Goal: Task Accomplishment & Management: Manage account settings

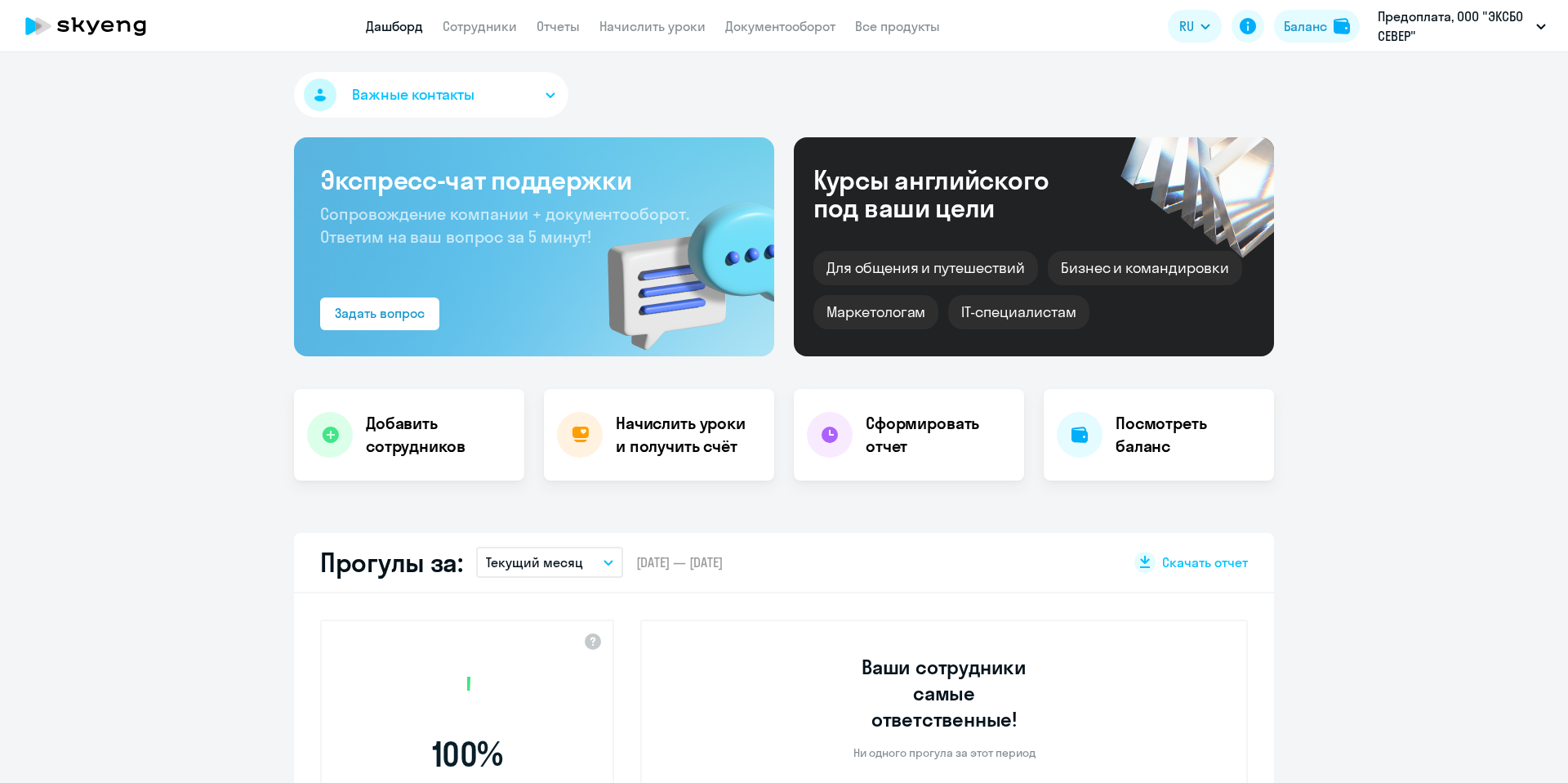
select select "30"
click at [474, 33] on link "Сотрудники" at bounding box center [480, 26] width 75 height 16
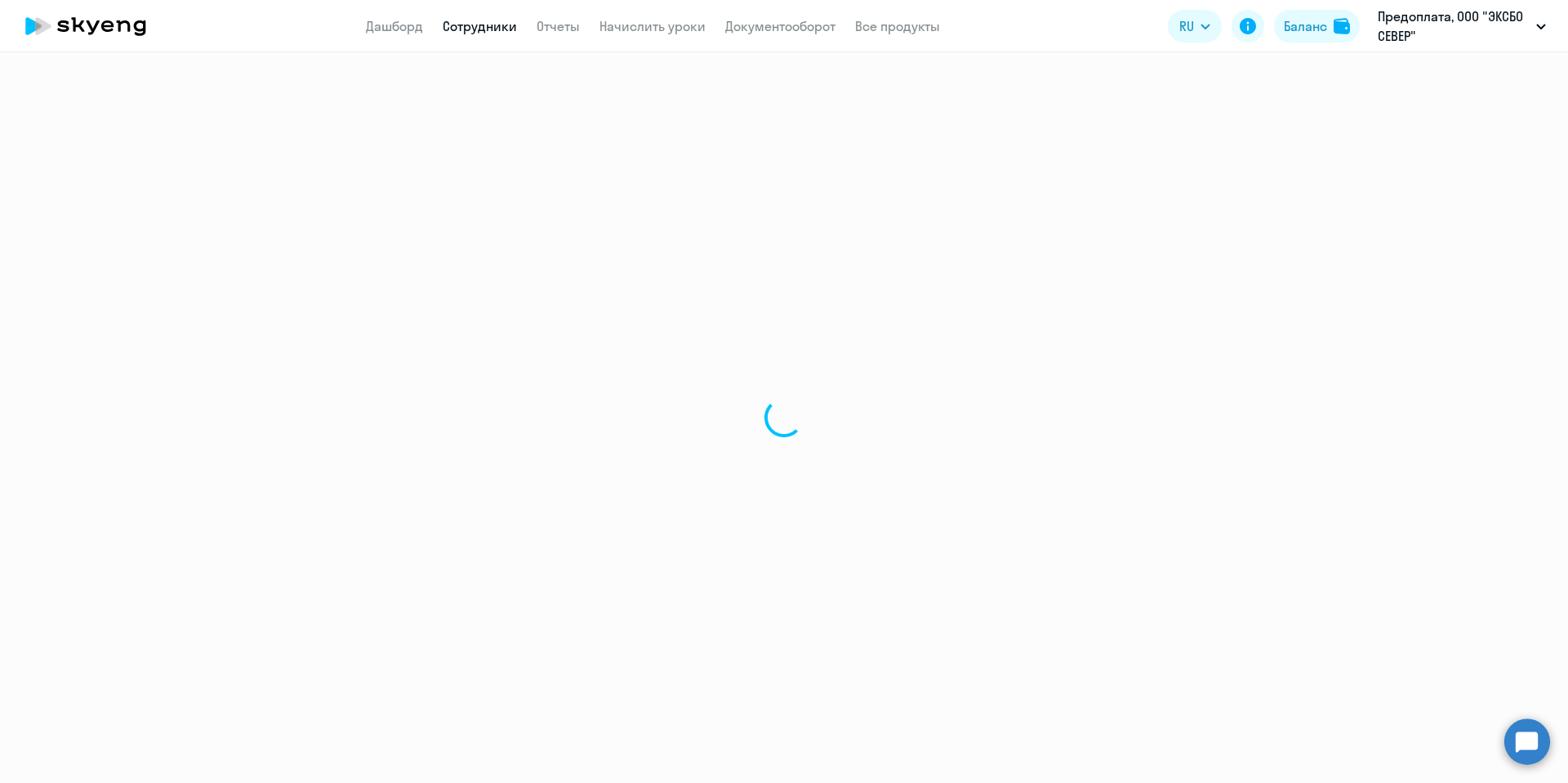
select select "30"
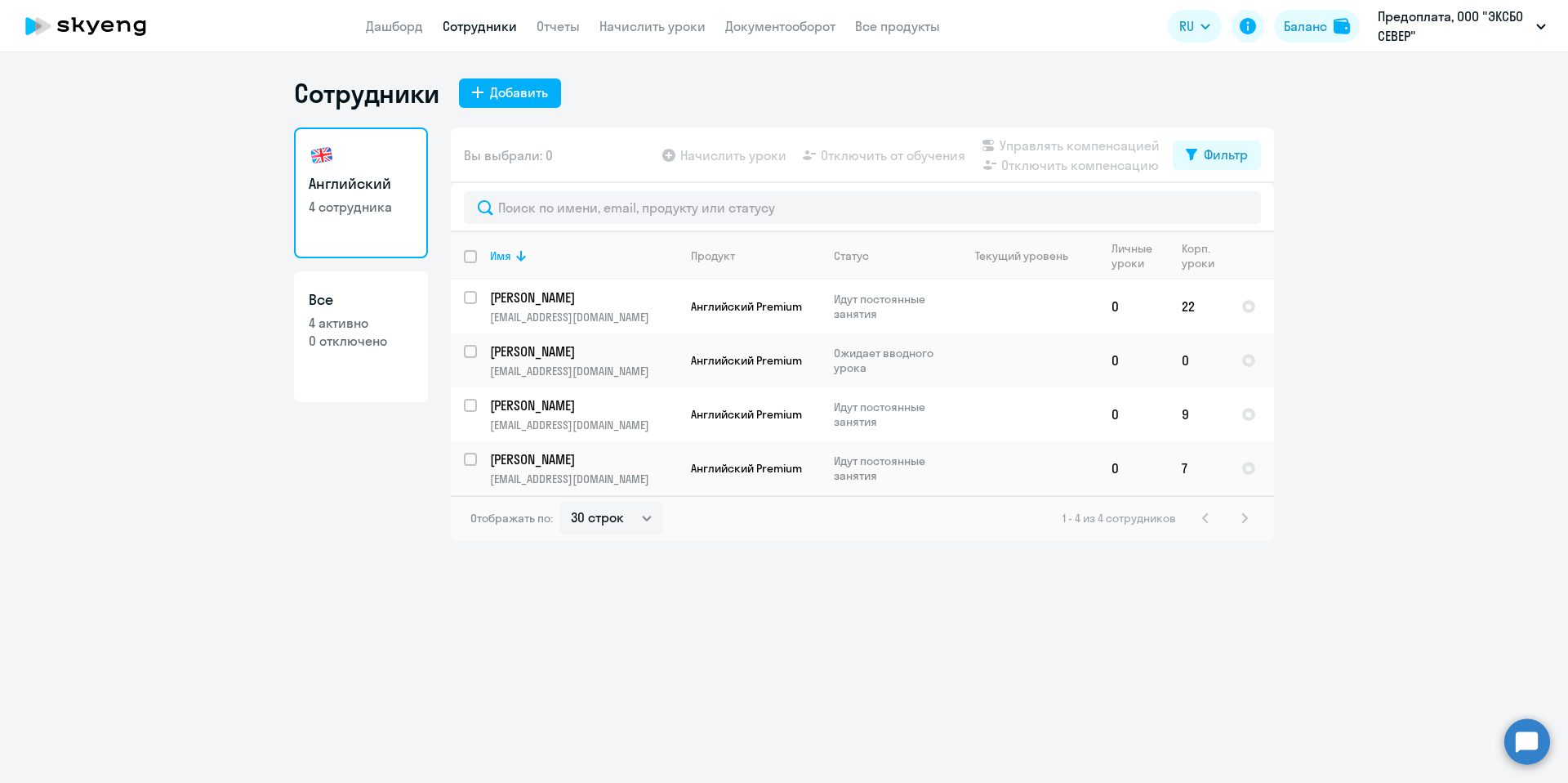
click at [347, 327] on p "4 активно" at bounding box center [361, 323] width 104 height 18
select select "30"
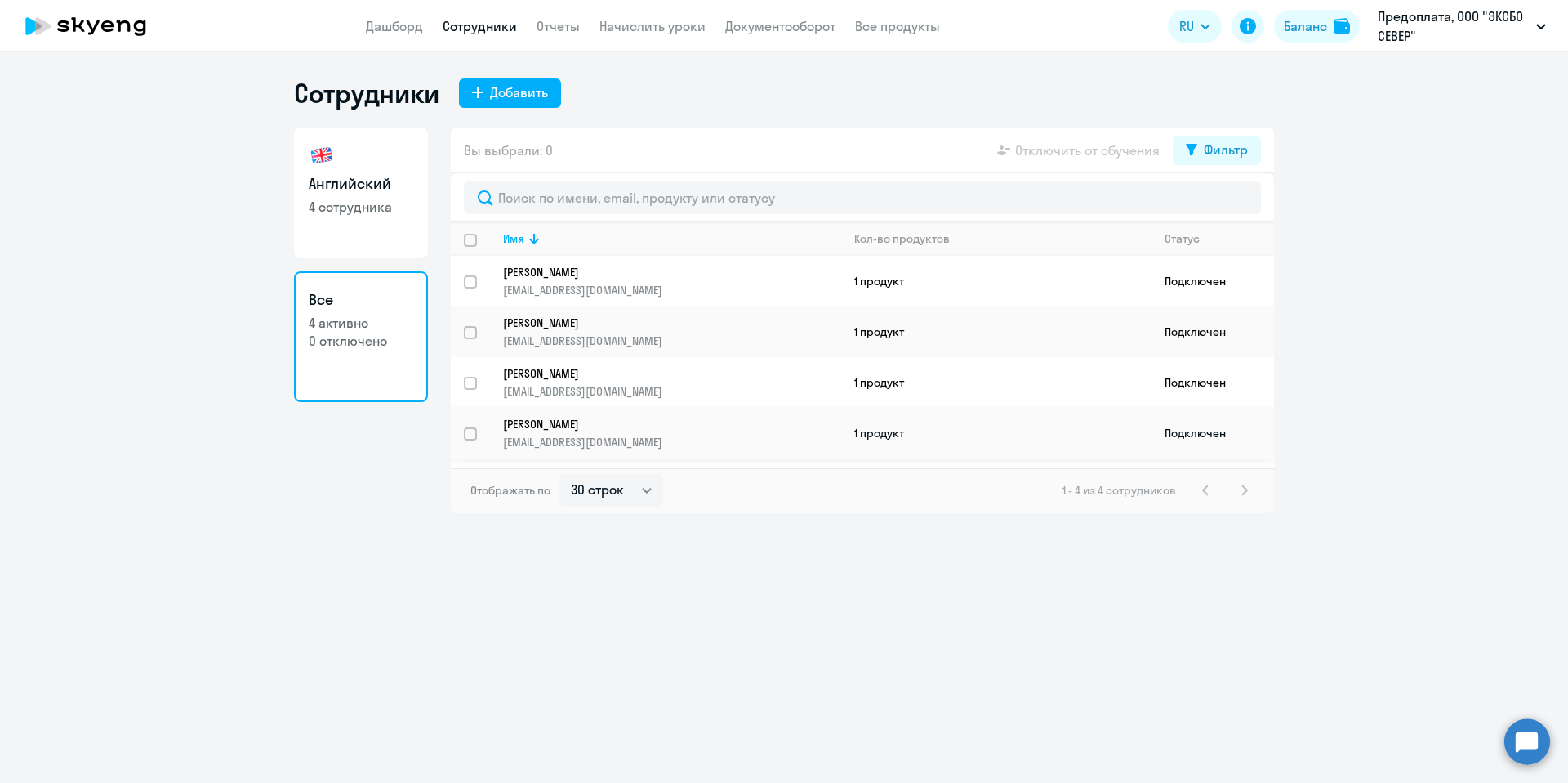
click at [662, 426] on p "[PERSON_NAME]" at bounding box center [661, 423] width 316 height 14
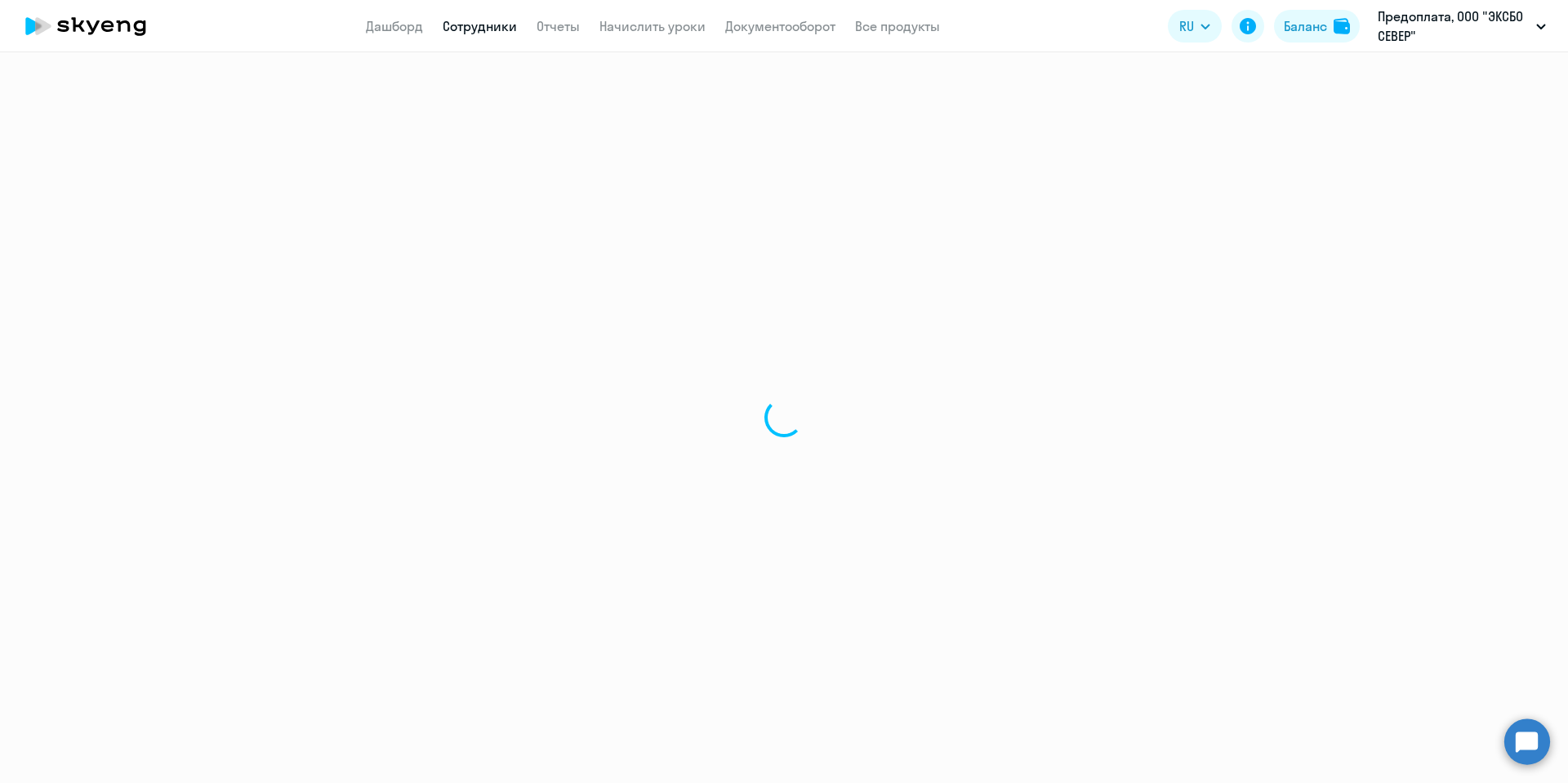
select select "english"
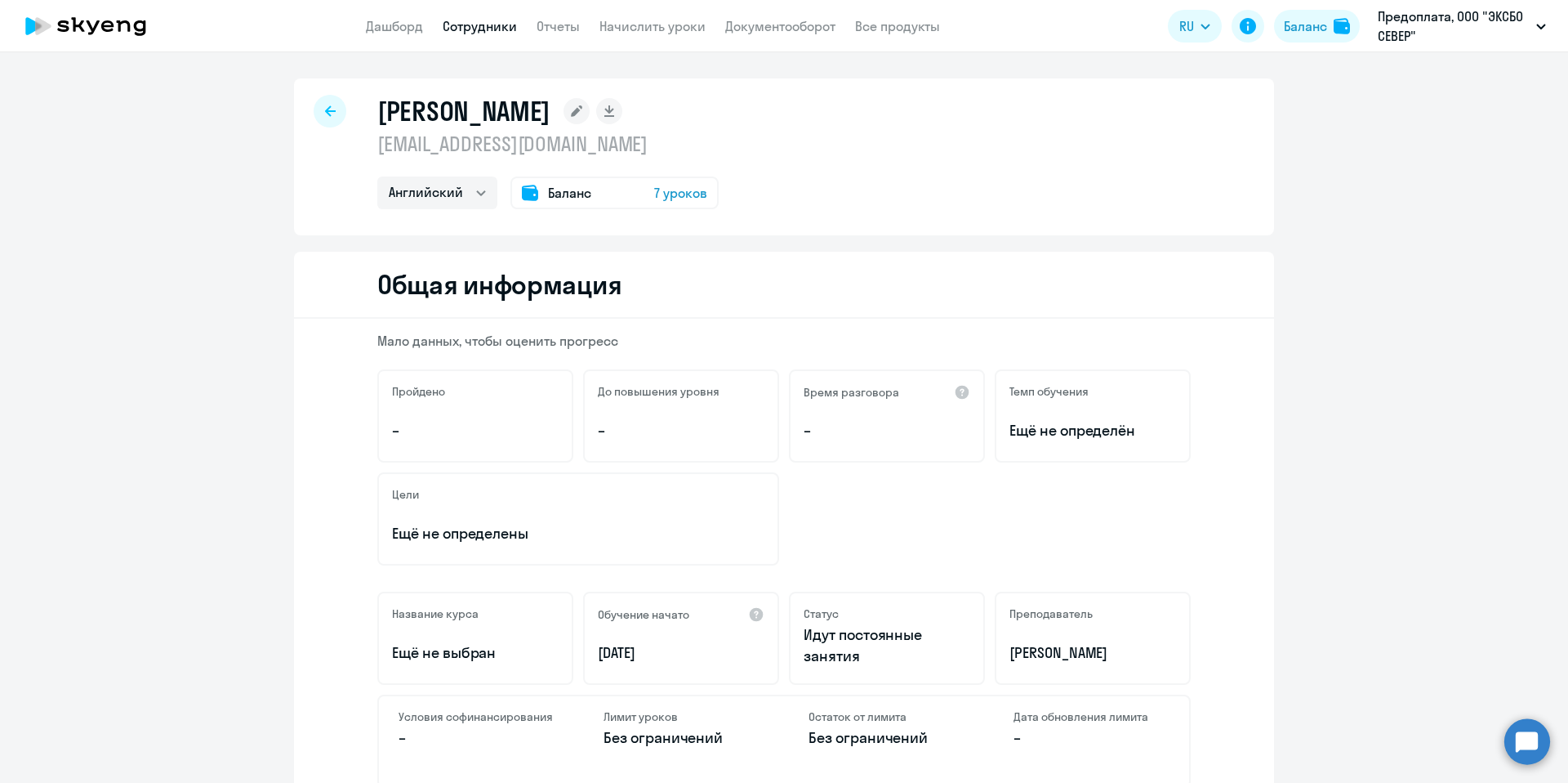
click at [310, 99] on div "[PERSON_NAME] [EMAIL_ADDRESS][DOMAIN_NAME] Английский Баланс 7 уроков" at bounding box center [784, 157] width 981 height 157
click at [319, 102] on div at bounding box center [330, 111] width 33 height 33
select select "30"
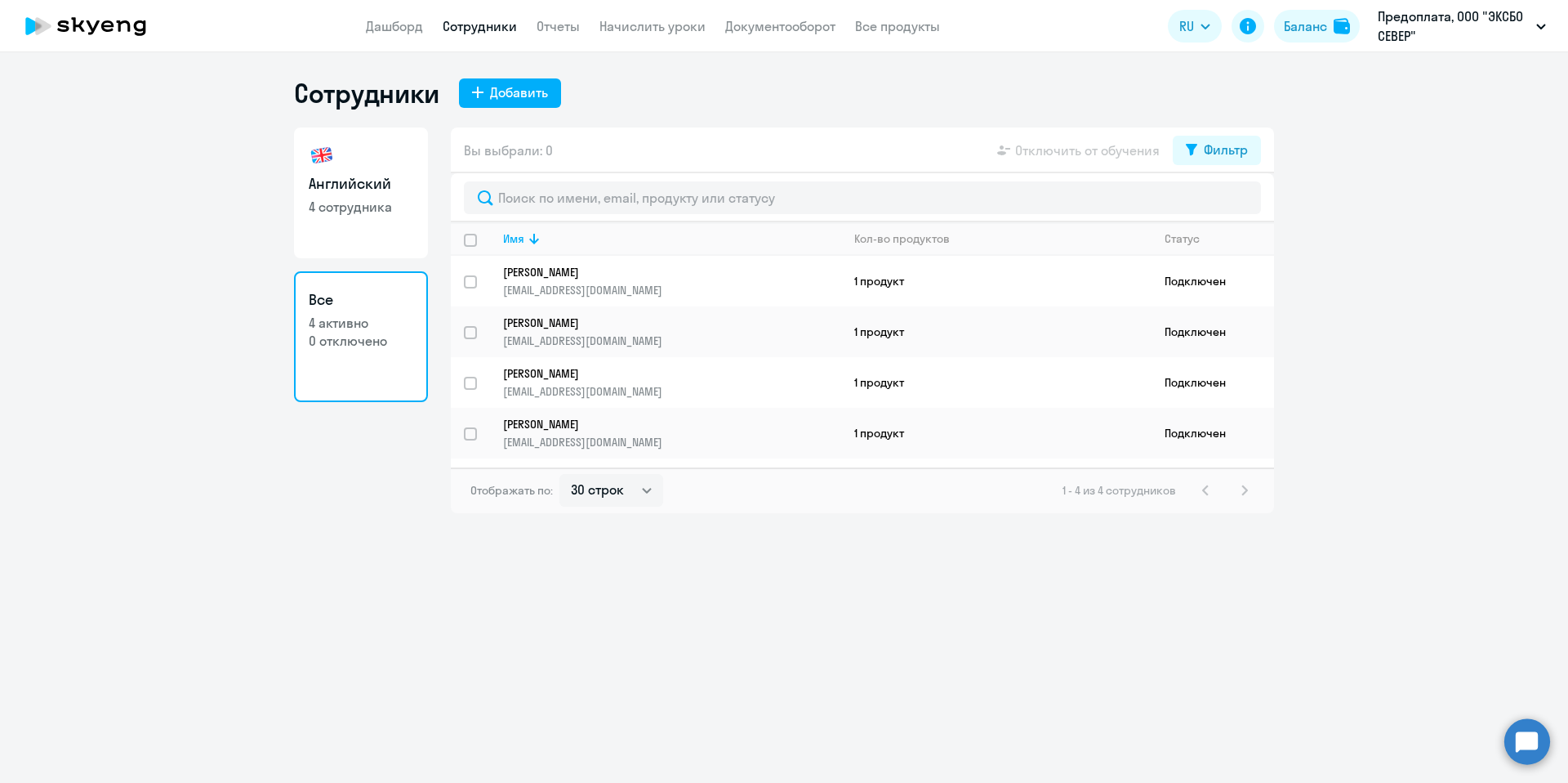
select select "30"
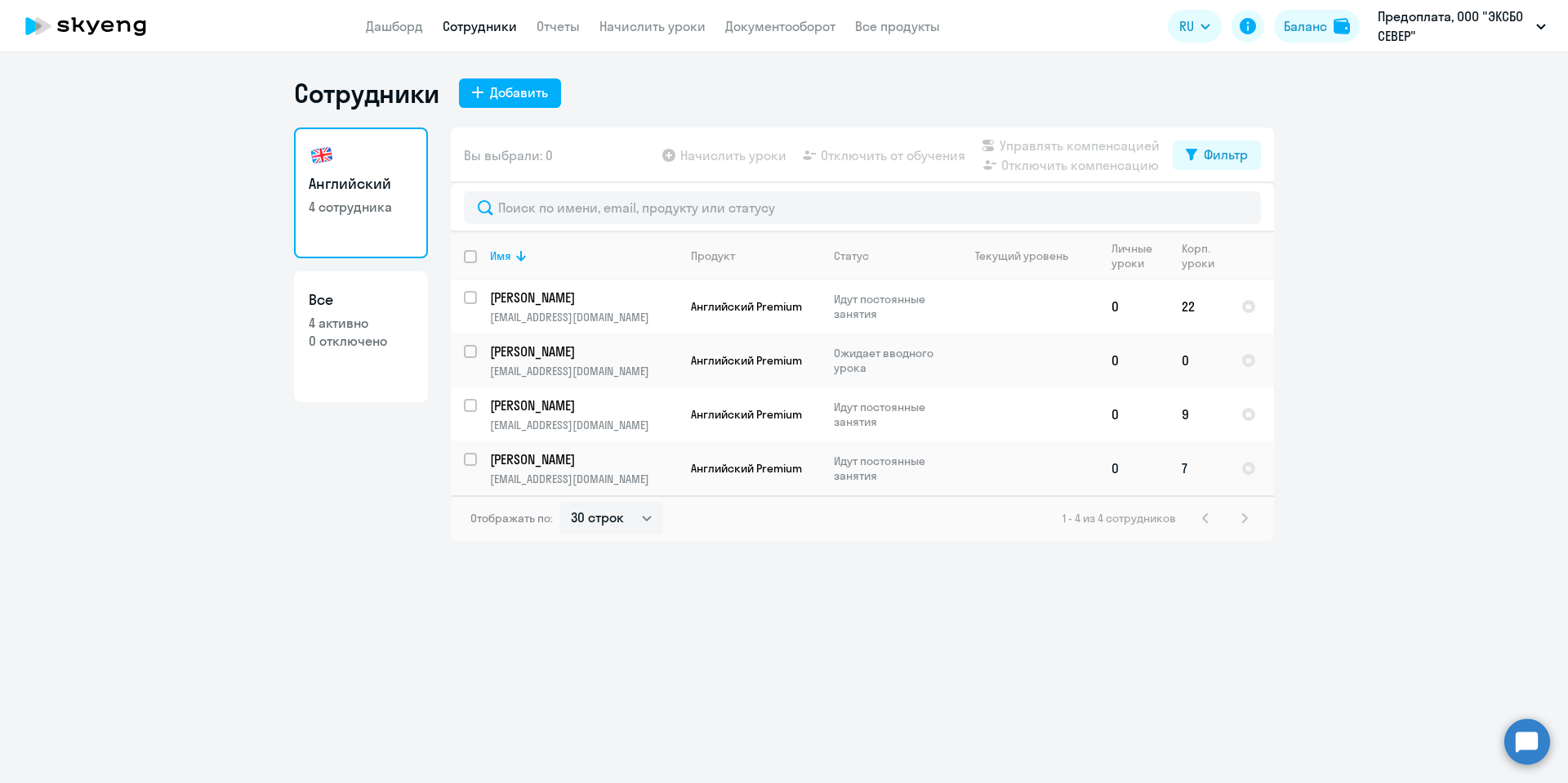
click at [564, 468] on td "[PERSON_NAME] [PERSON_NAME][EMAIL_ADDRESS][DOMAIN_NAME]" at bounding box center [578, 468] width 201 height 54
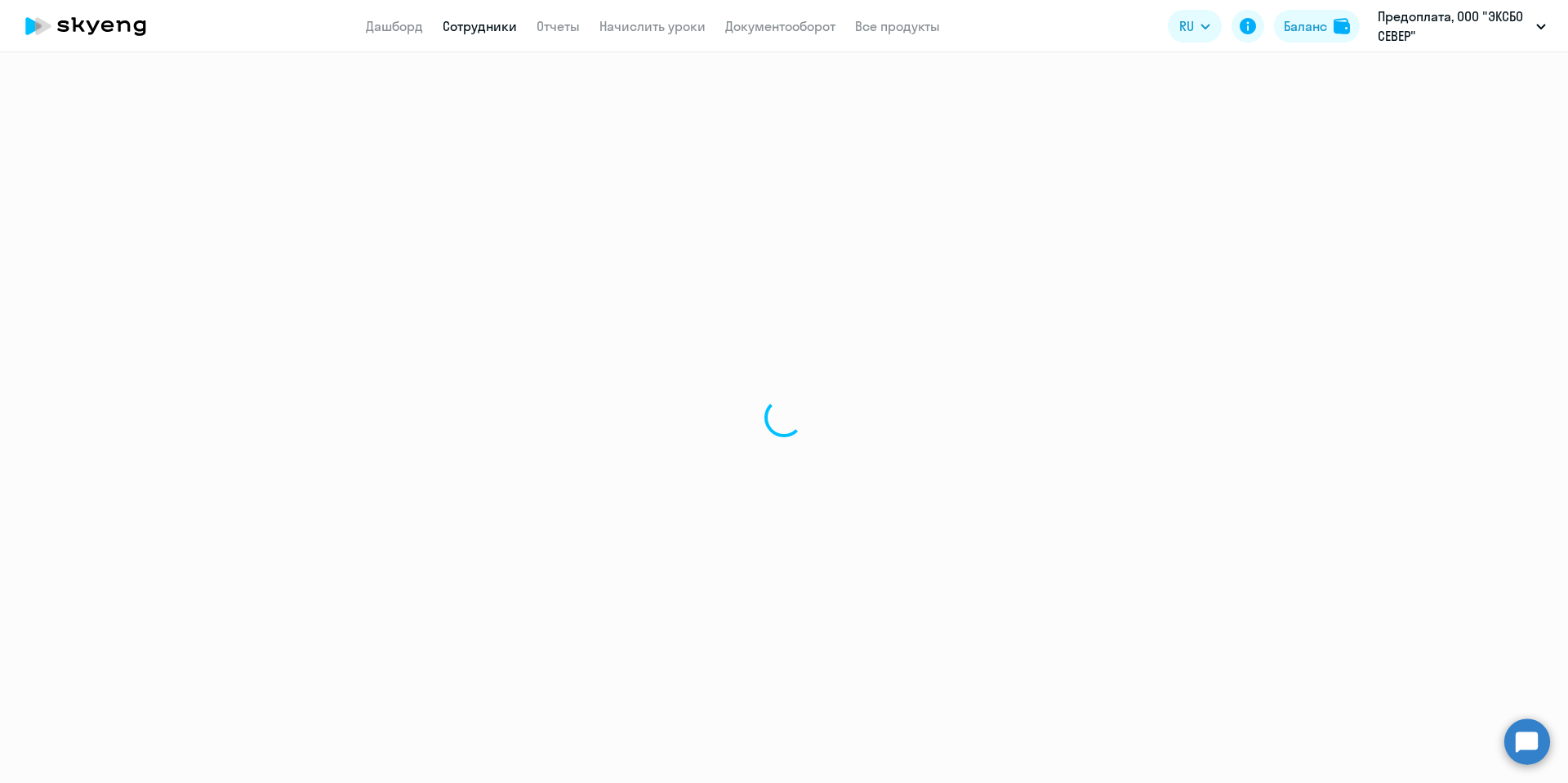
select select "english"
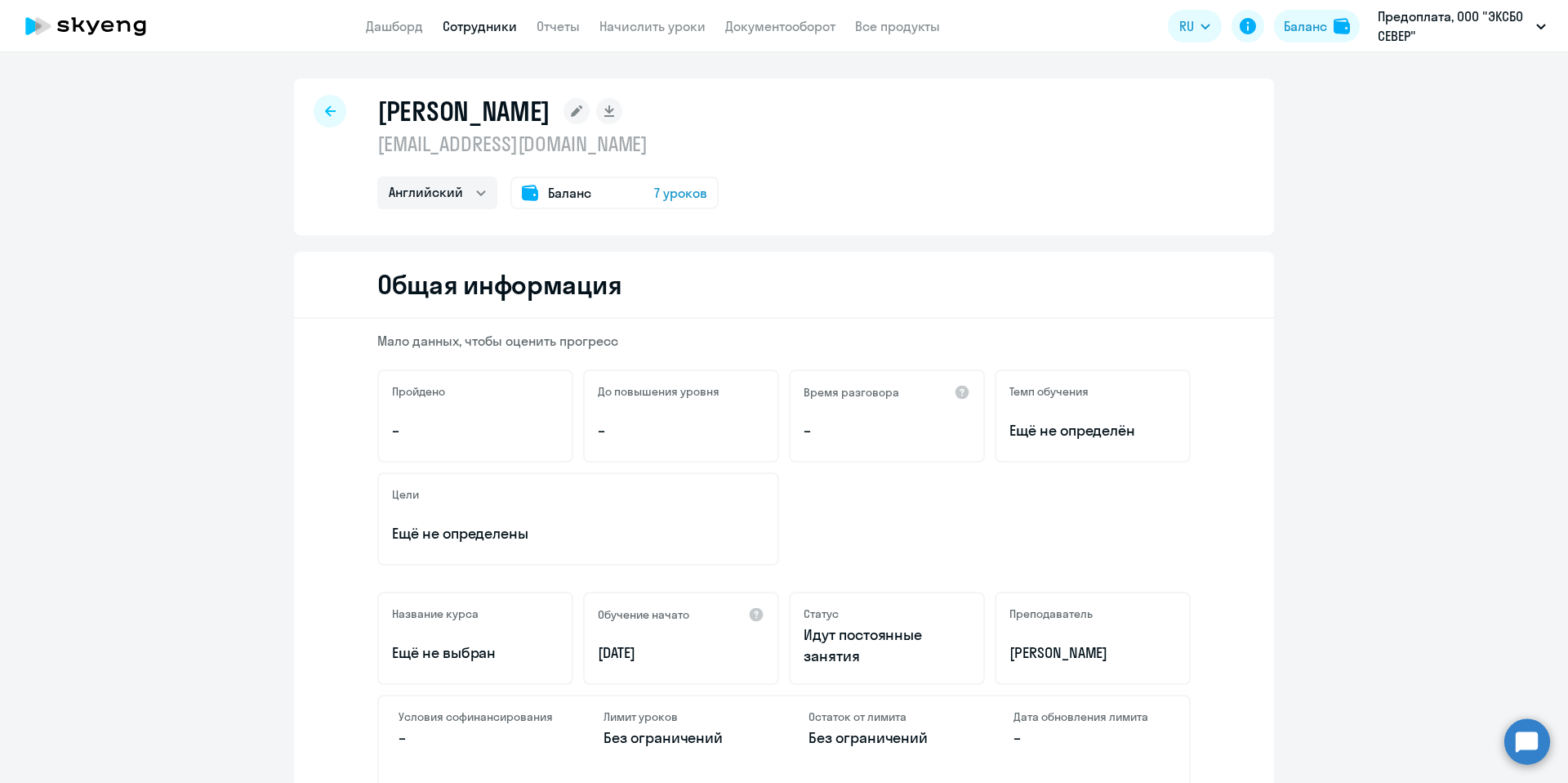
click at [668, 190] on span "7 уроков" at bounding box center [680, 192] width 53 height 19
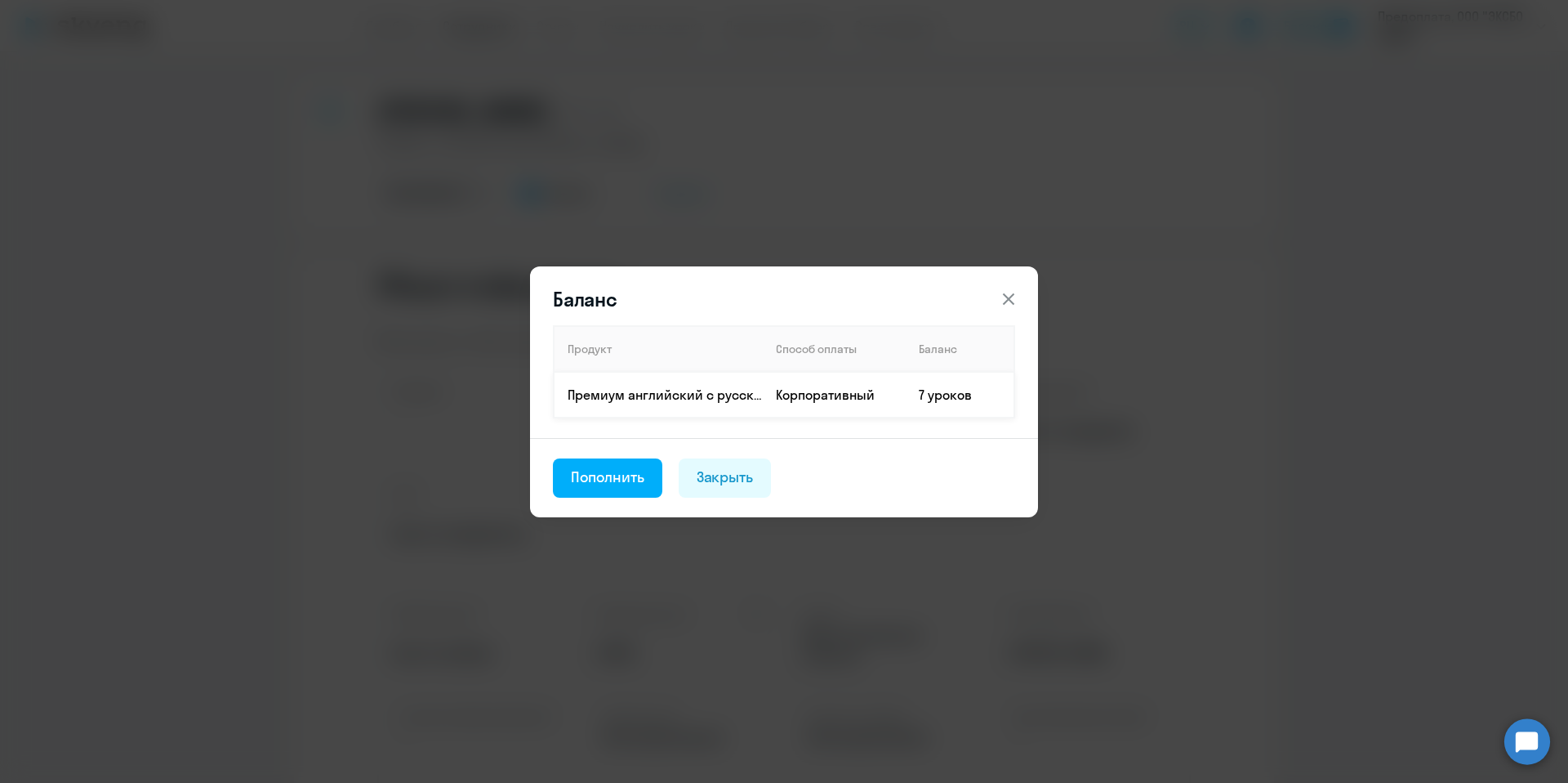
click at [687, 409] on td "Премиум английский с русскоговорящим преподавателем" at bounding box center [658, 394] width 210 height 46
click at [692, 392] on p "Премиум английский с русскоговорящим преподавателем" at bounding box center [664, 394] width 194 height 18
click at [952, 403] on td "7 уроков" at bounding box center [961, 394] width 109 height 46
click at [1013, 307] on icon at bounding box center [1008, 299] width 19 height 19
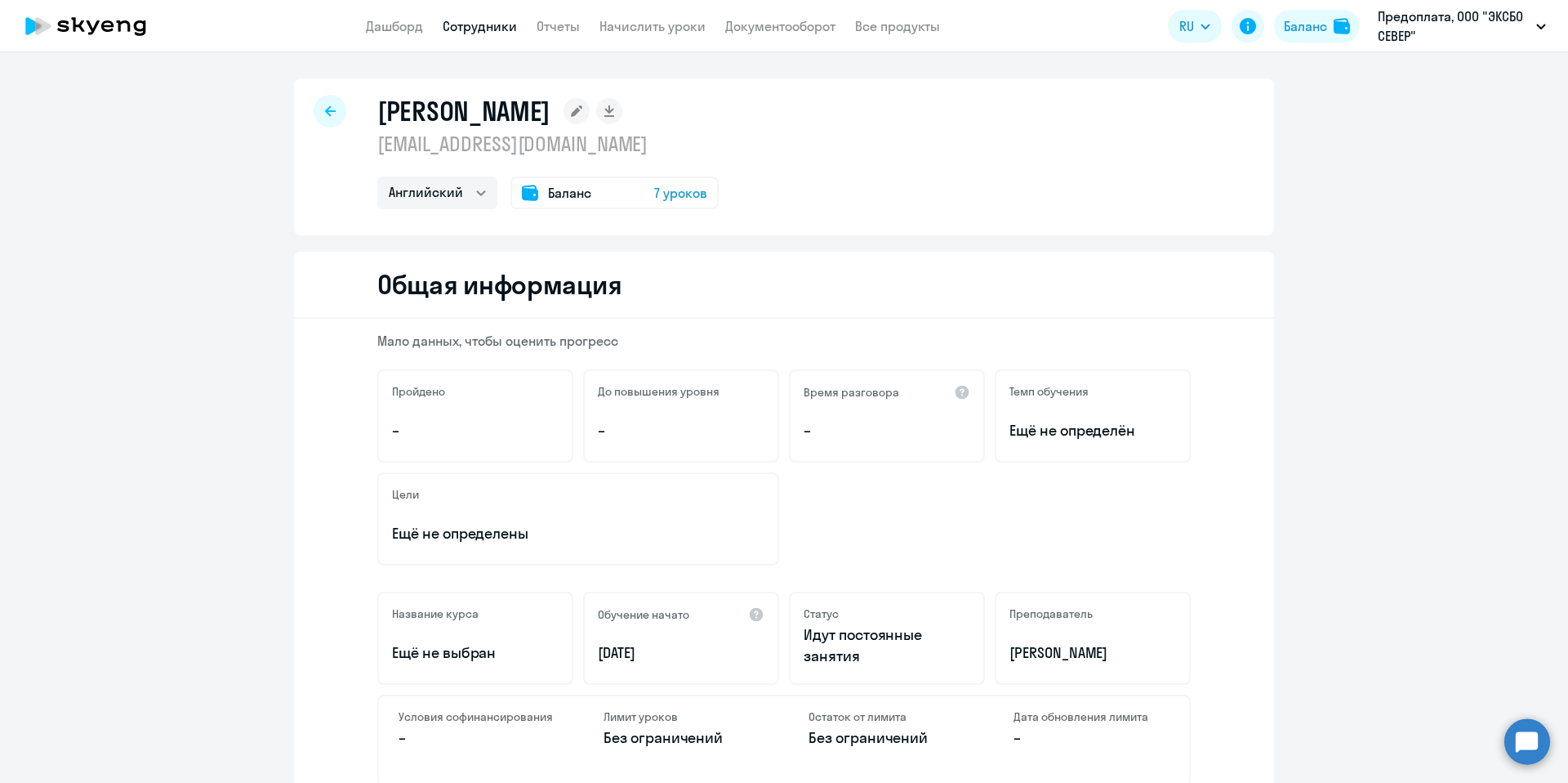
click at [466, 34] on link "Сотрудники" at bounding box center [480, 26] width 75 height 16
select select "30"
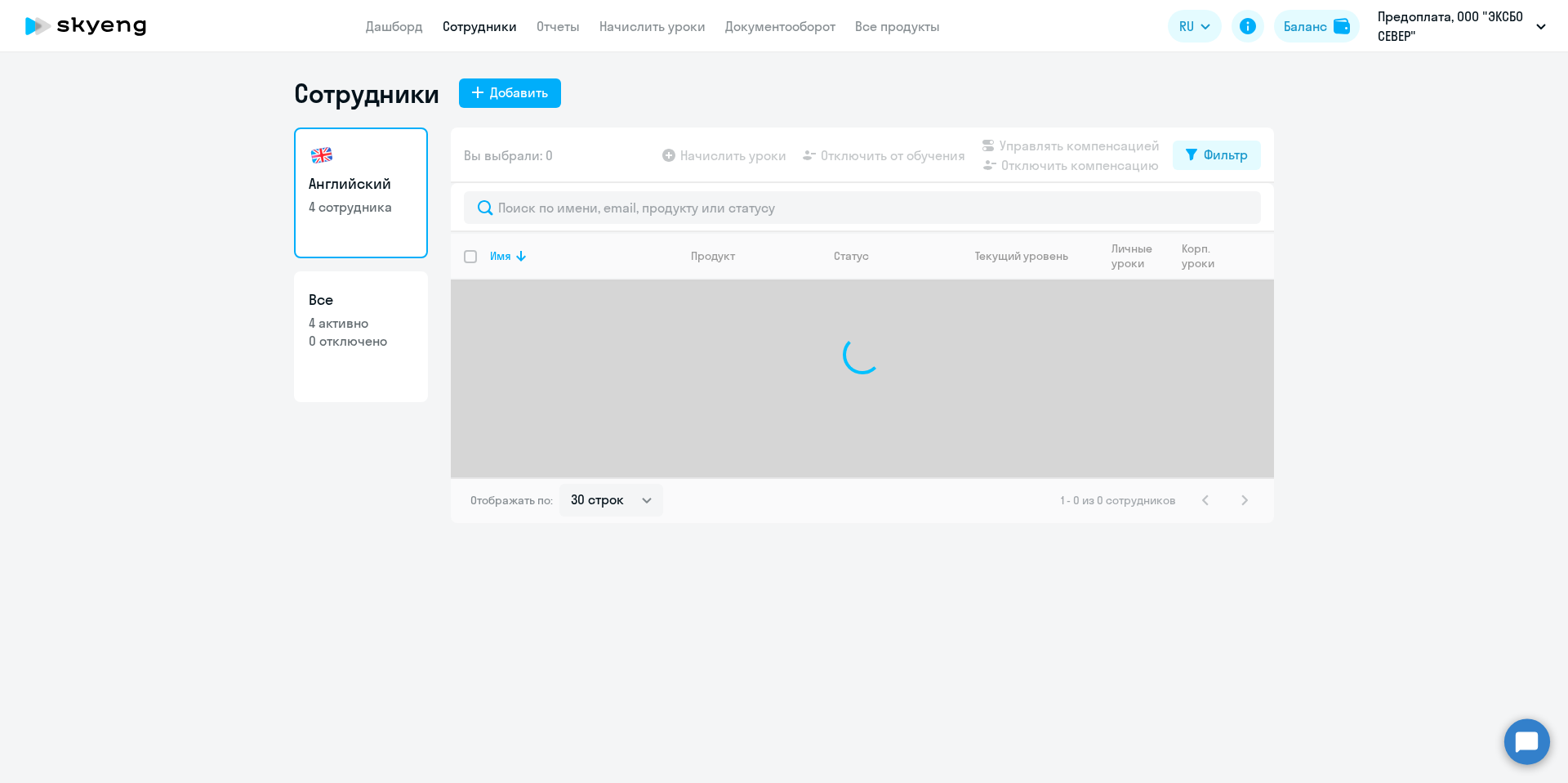
click at [361, 321] on p "4 активно" at bounding box center [361, 323] width 104 height 18
select select "30"
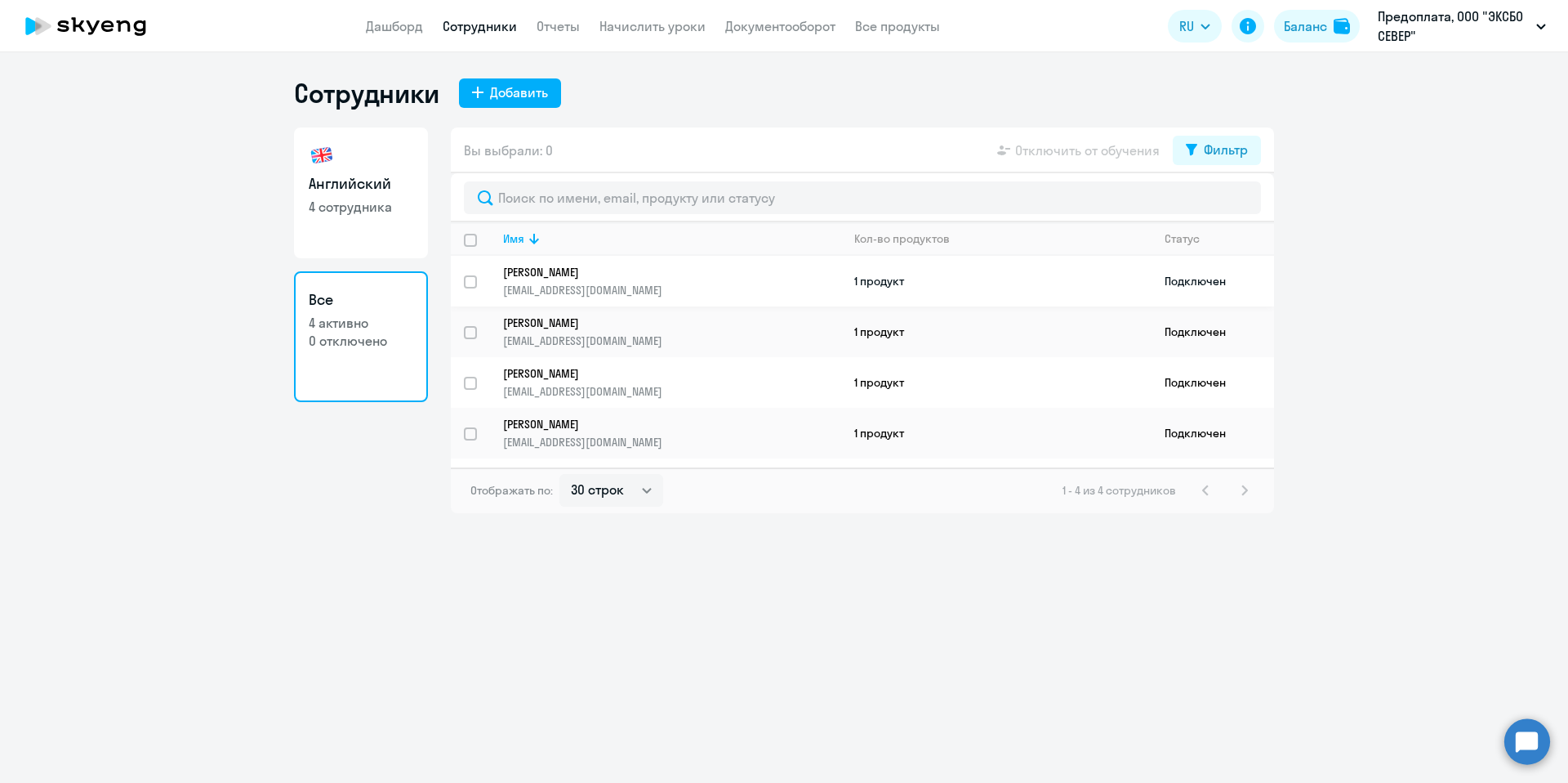
click at [465, 283] on input "select row 1131339" at bounding box center [480, 292] width 33 height 33
click at [466, 281] on input "deselect row 1131339" at bounding box center [480, 292] width 33 height 33
checkbox input "false"
click at [472, 432] on input "select row 41987876" at bounding box center [480, 444] width 33 height 33
click at [472, 431] on input "deselect row 41987876" at bounding box center [480, 444] width 33 height 33
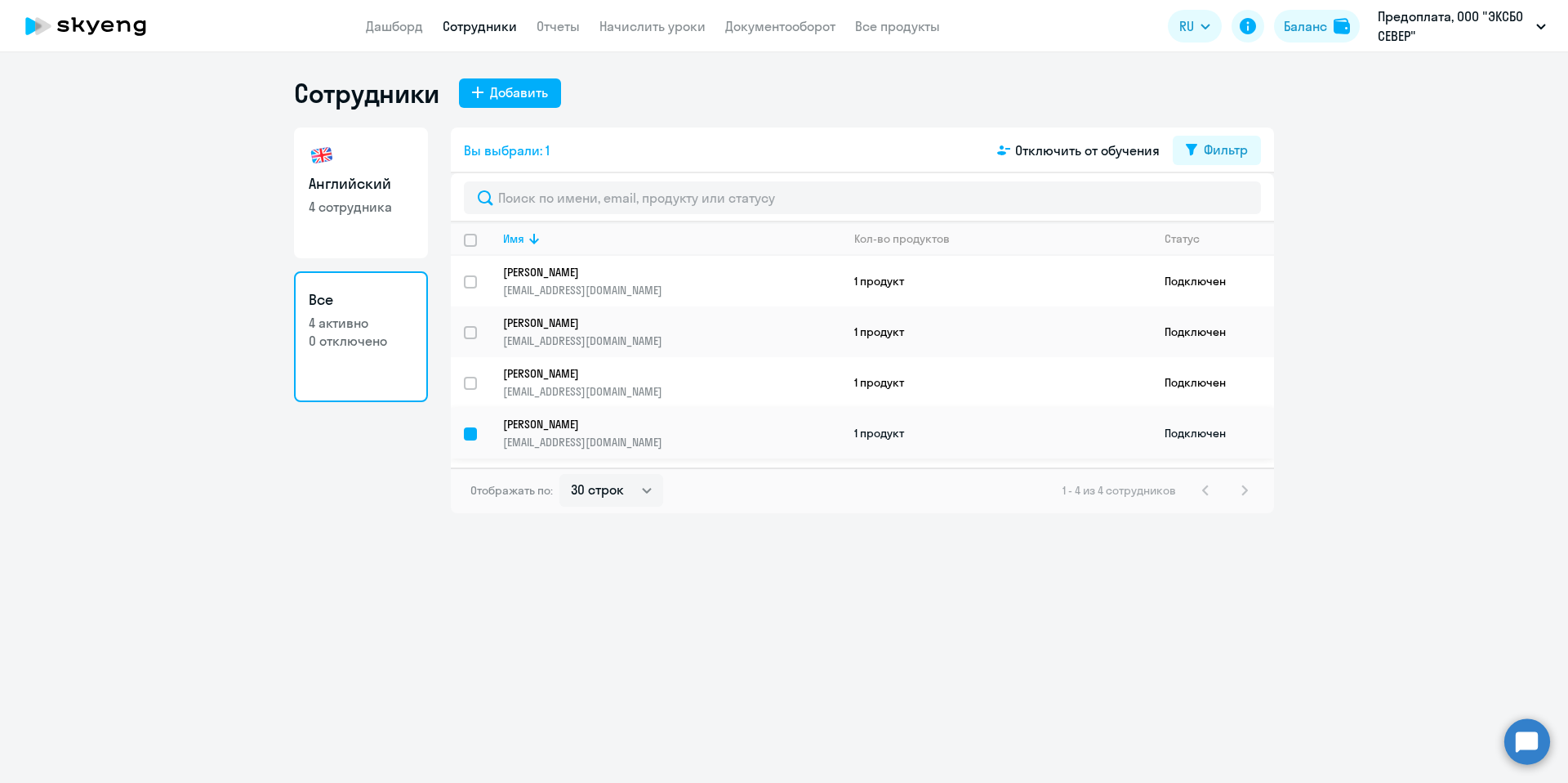
checkbox input "false"
click at [382, 198] on p "4 сотрудника" at bounding box center [361, 207] width 104 height 18
select select "30"
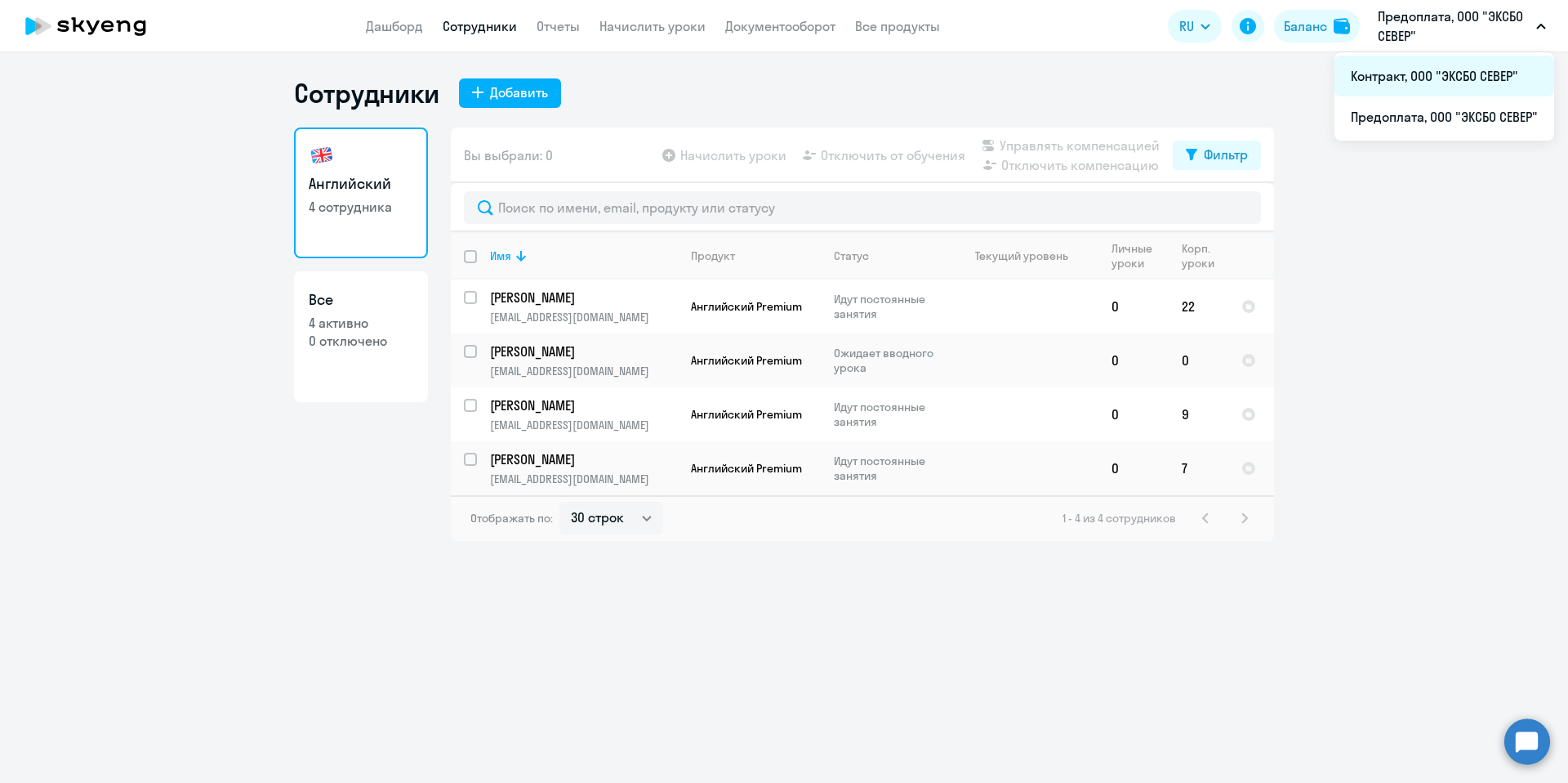
click at [1420, 84] on li "Контракт, ООО "ЭКСБО СЕВЕР"" at bounding box center [1445, 76] width 220 height 41
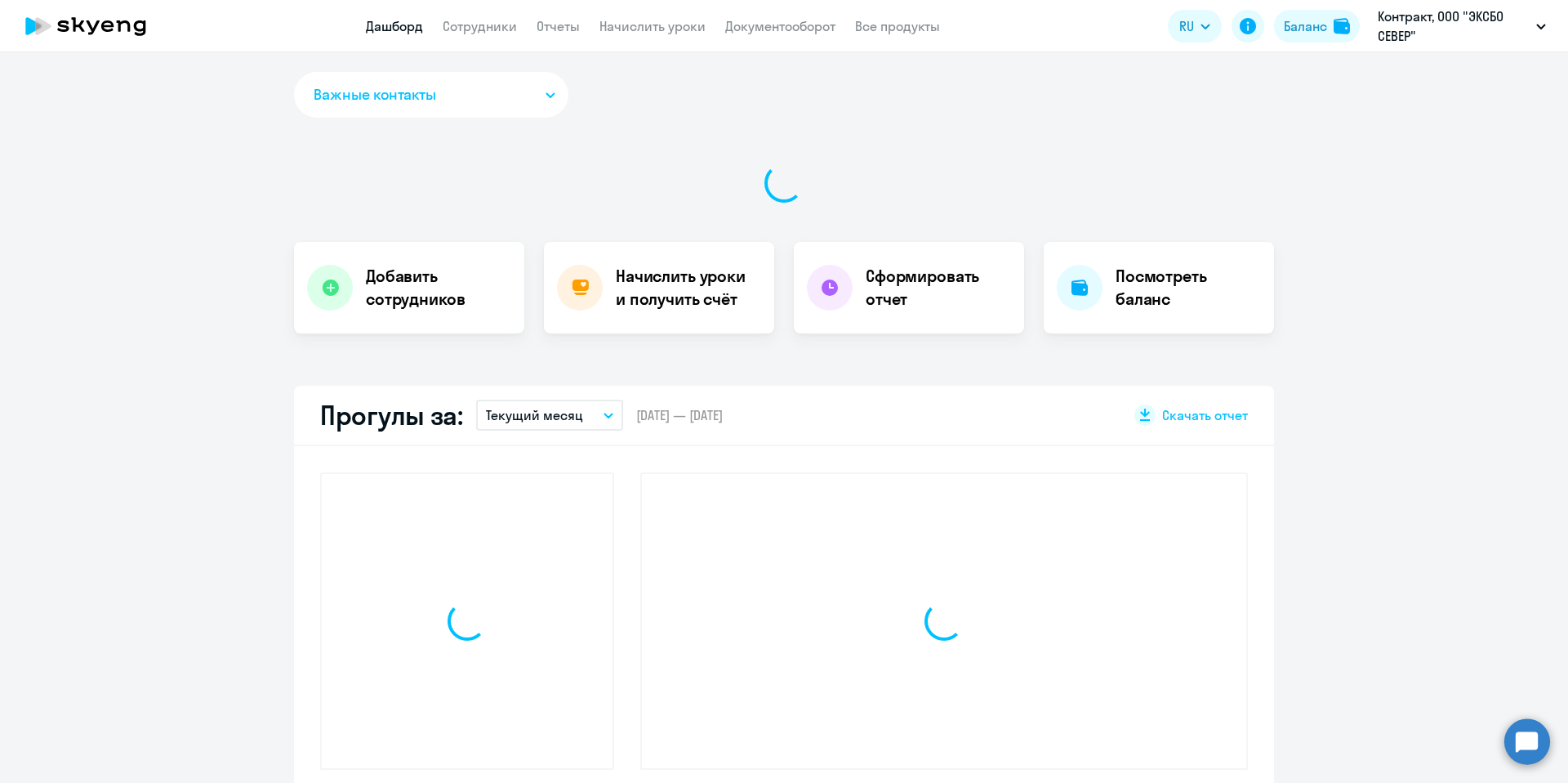
select select "30"
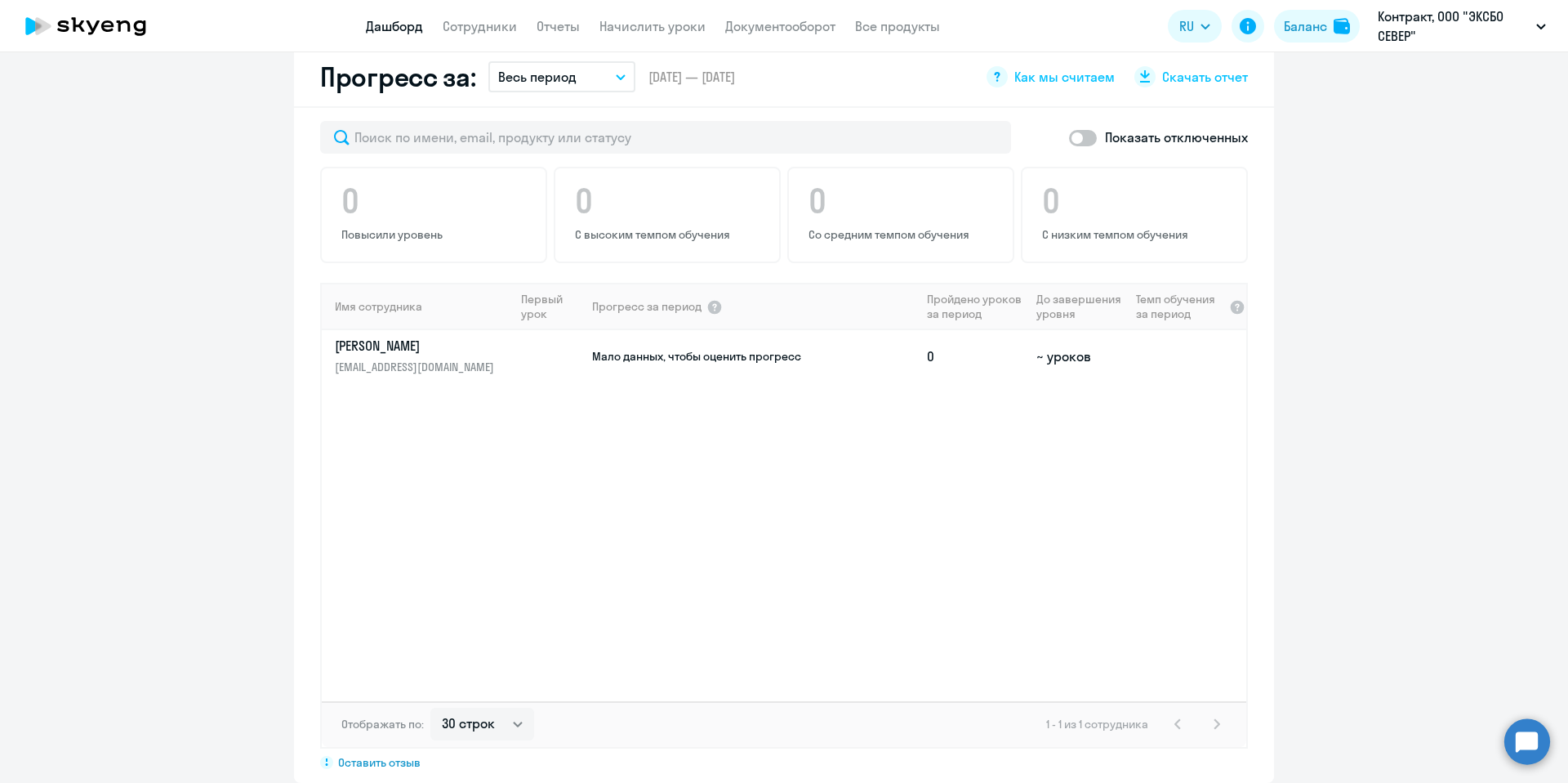
scroll to position [825, 0]
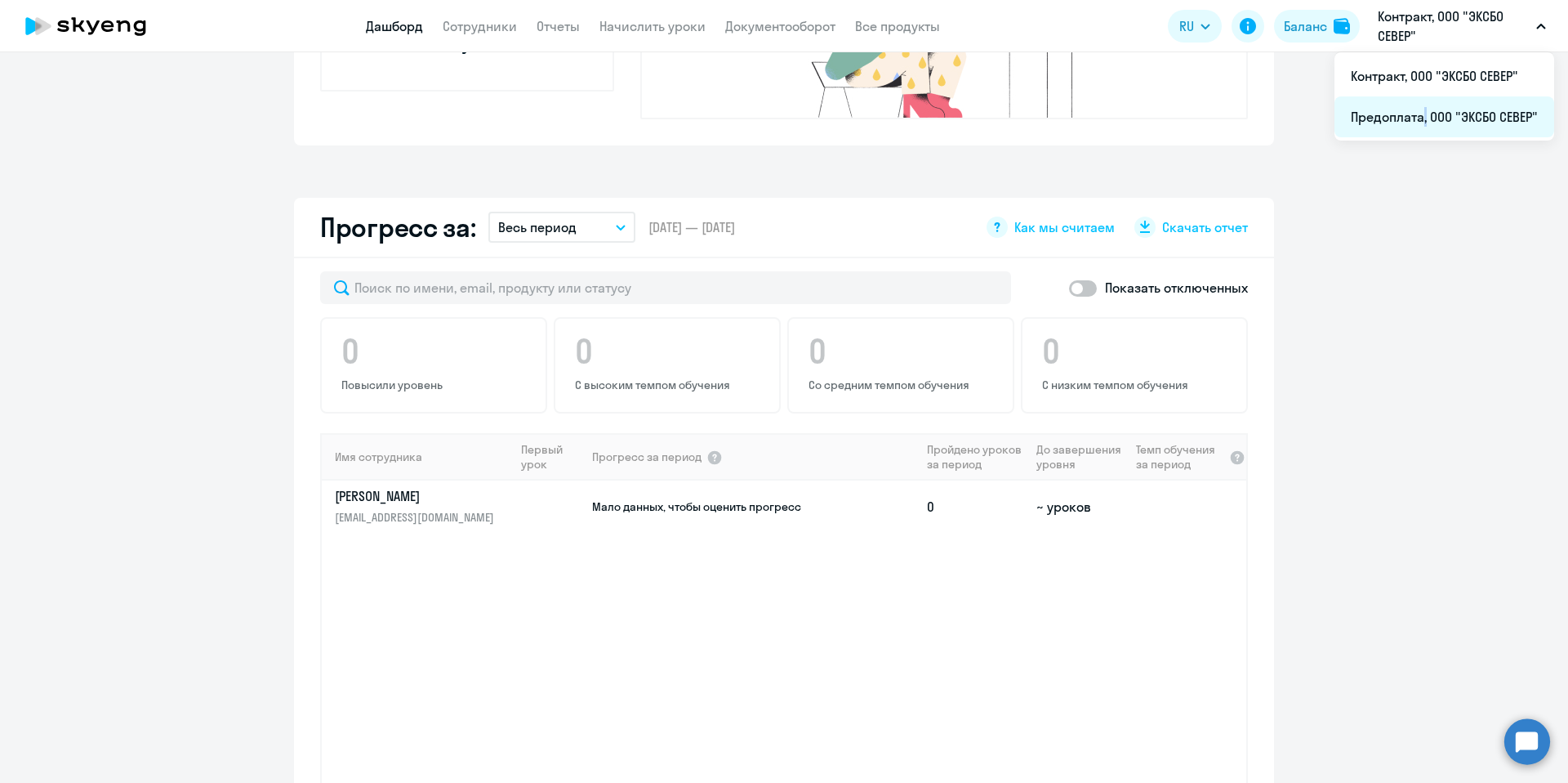
click at [1421, 120] on li "Предоплата, ООО "ЭКСБО СЕВЕР"" at bounding box center [1445, 117] width 220 height 41
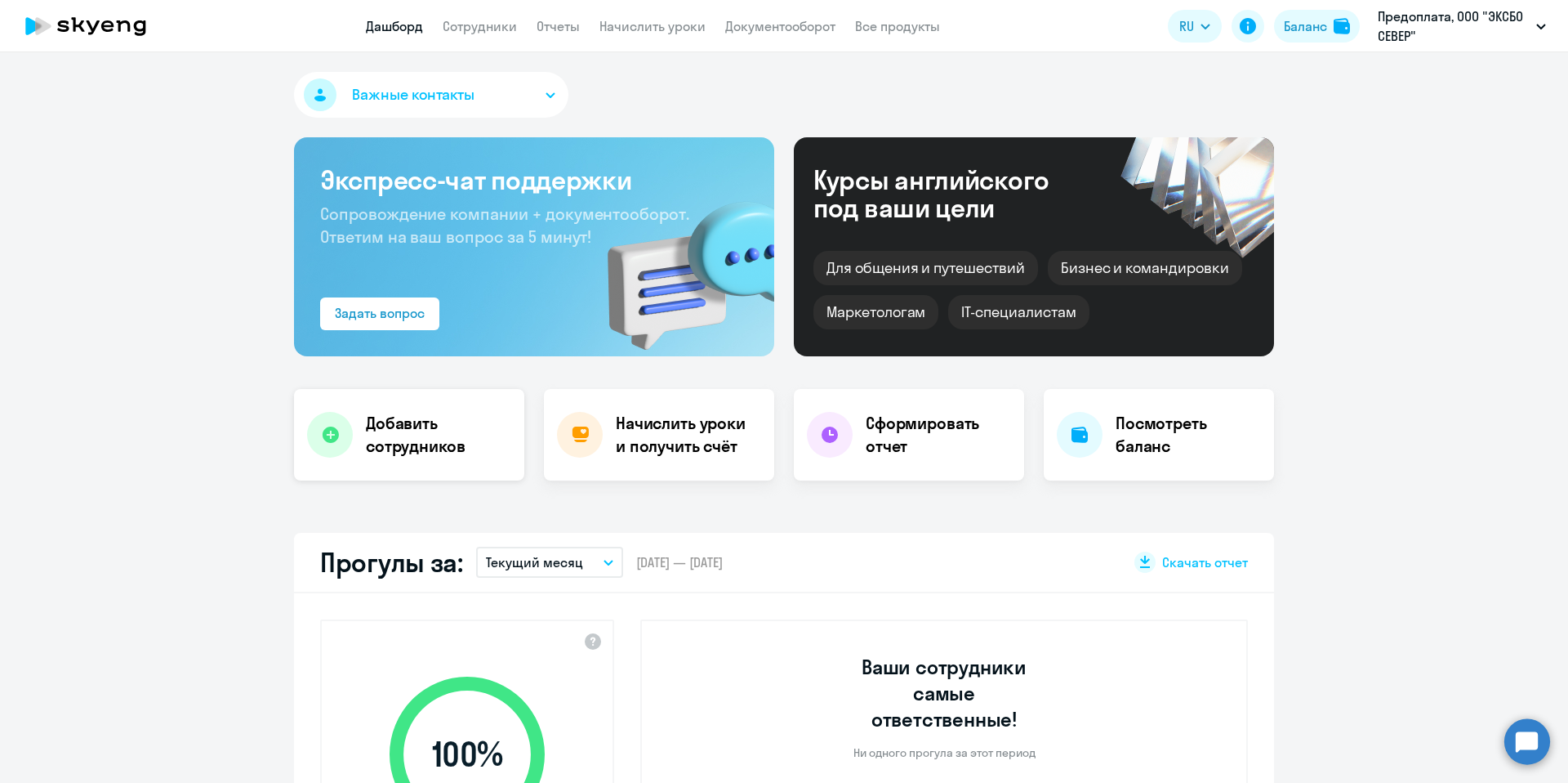
click at [432, 461] on div "Добавить сотрудников" at bounding box center [409, 435] width 231 height 92
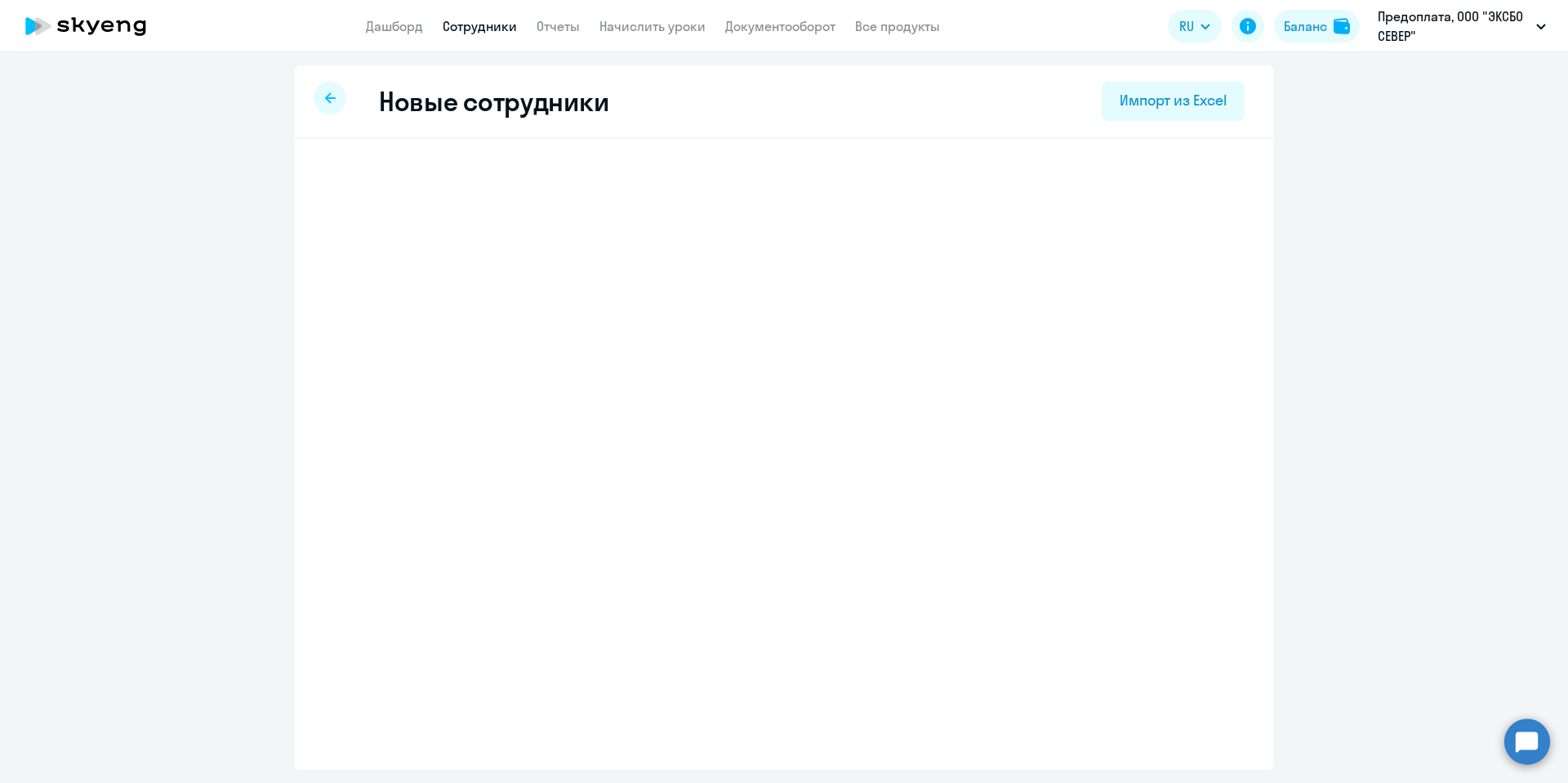
select select "english_adult_not_native_speaker_premium"
select select "3"
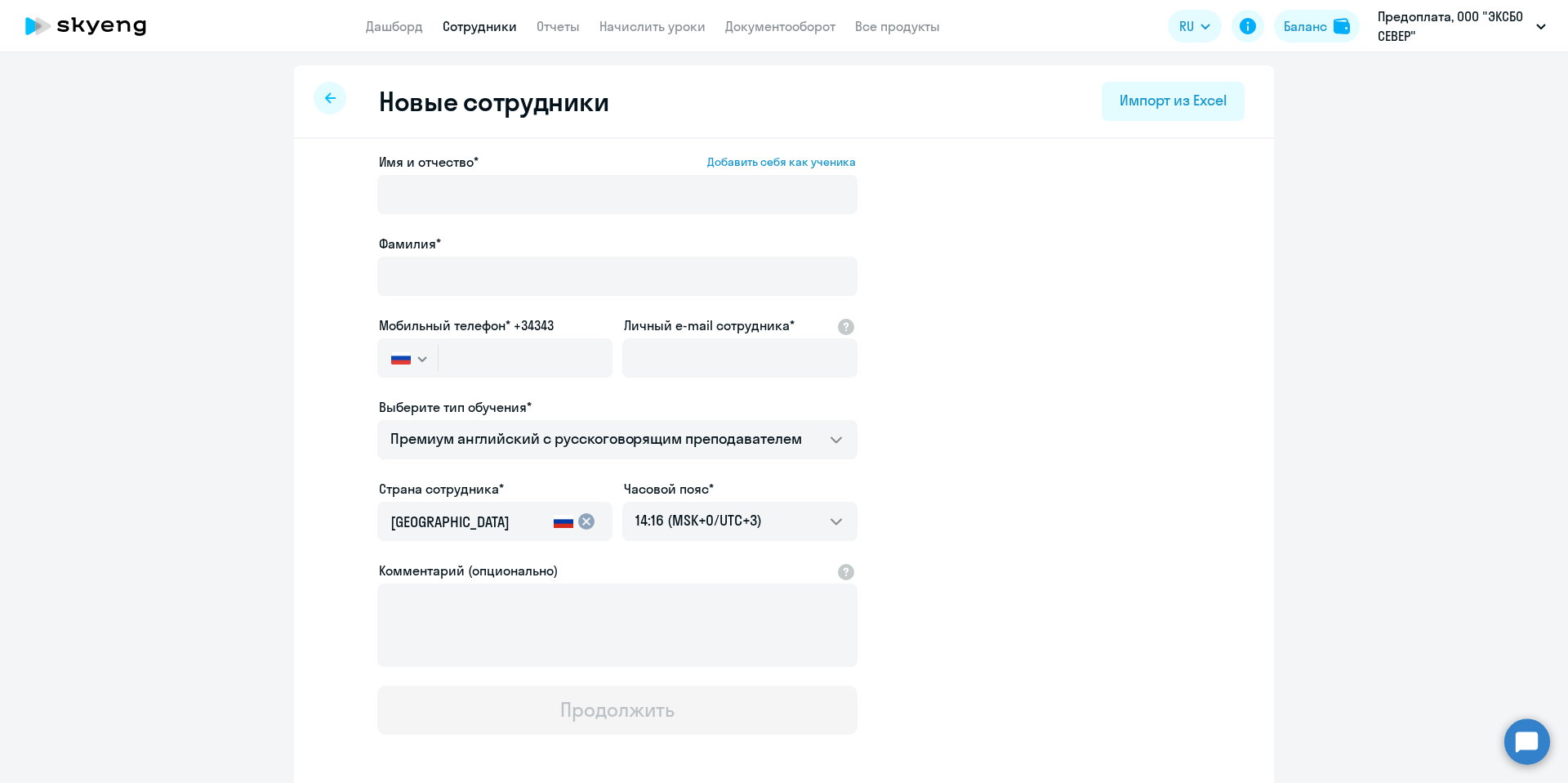
click at [1465, 38] on p "Предоплата, ООО "ЭКСБО СЕВЕР"" at bounding box center [1453, 26] width 152 height 39
click at [1424, 51] on app-header "Дашборд Сотрудники Отчеты Начислить уроки Документооборот Все продукты Дашборд …" at bounding box center [784, 26] width 1568 height 53
drag, startPoint x: 1433, startPoint y: 37, endPoint x: 1422, endPoint y: 49, distance: 16.3
click at [1433, 36] on p "Предоплата, ООО "ЭКСБО СЕВЕР"" at bounding box center [1453, 26] width 152 height 39
click at [1423, 35] on p "Предоплата, ООО "ЭКСБО СЕВЕР"" at bounding box center [1453, 26] width 152 height 39
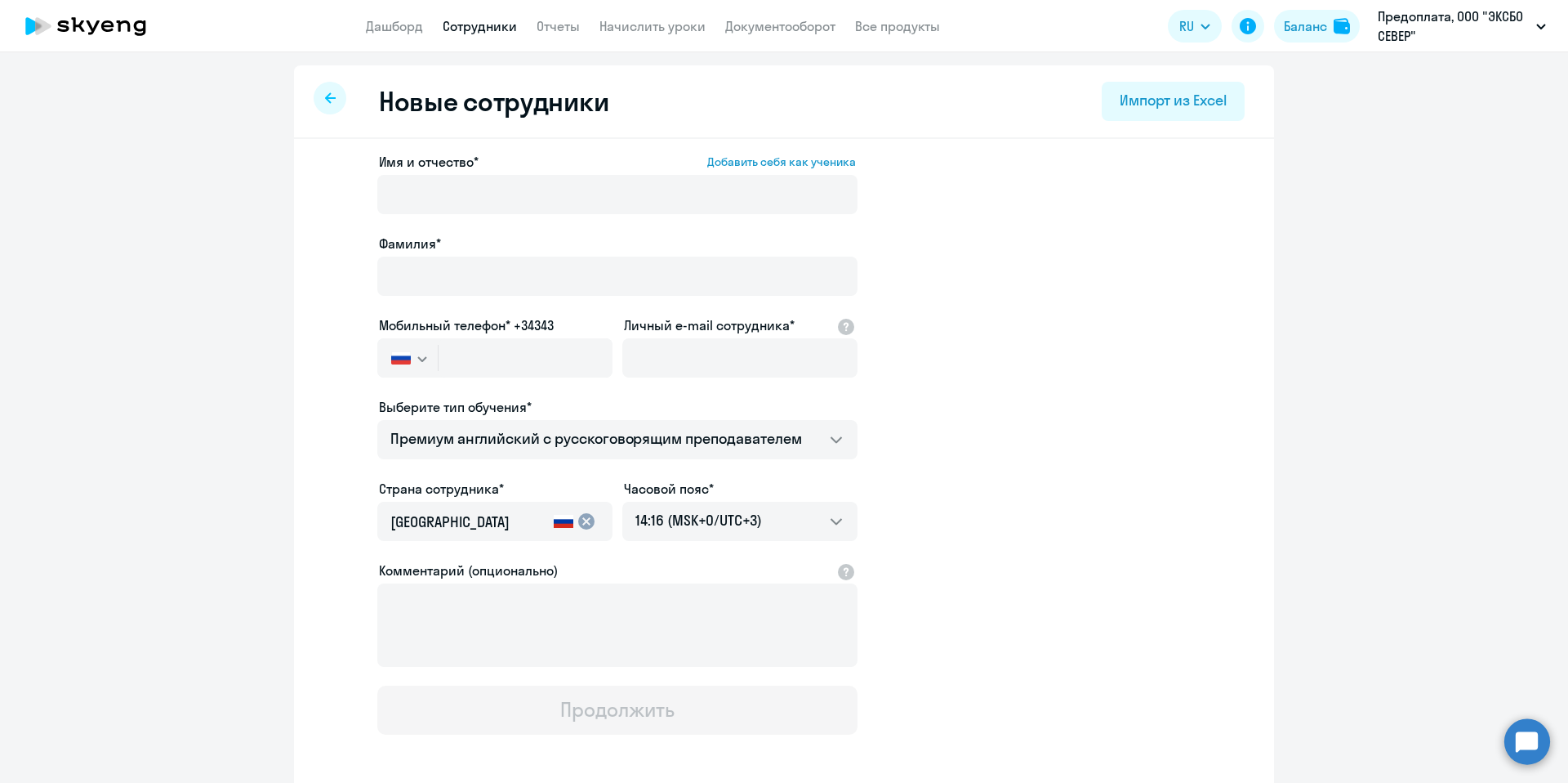
click at [1424, 48] on app-header "Дашборд Сотрудники Отчеты Начислить уроки Документооборот Все продукты Дашборд …" at bounding box center [784, 26] width 1568 height 53
click at [1416, 67] on li "Контракт, ООО "ЭКСБО СЕВЕР"" at bounding box center [1445, 76] width 220 height 41
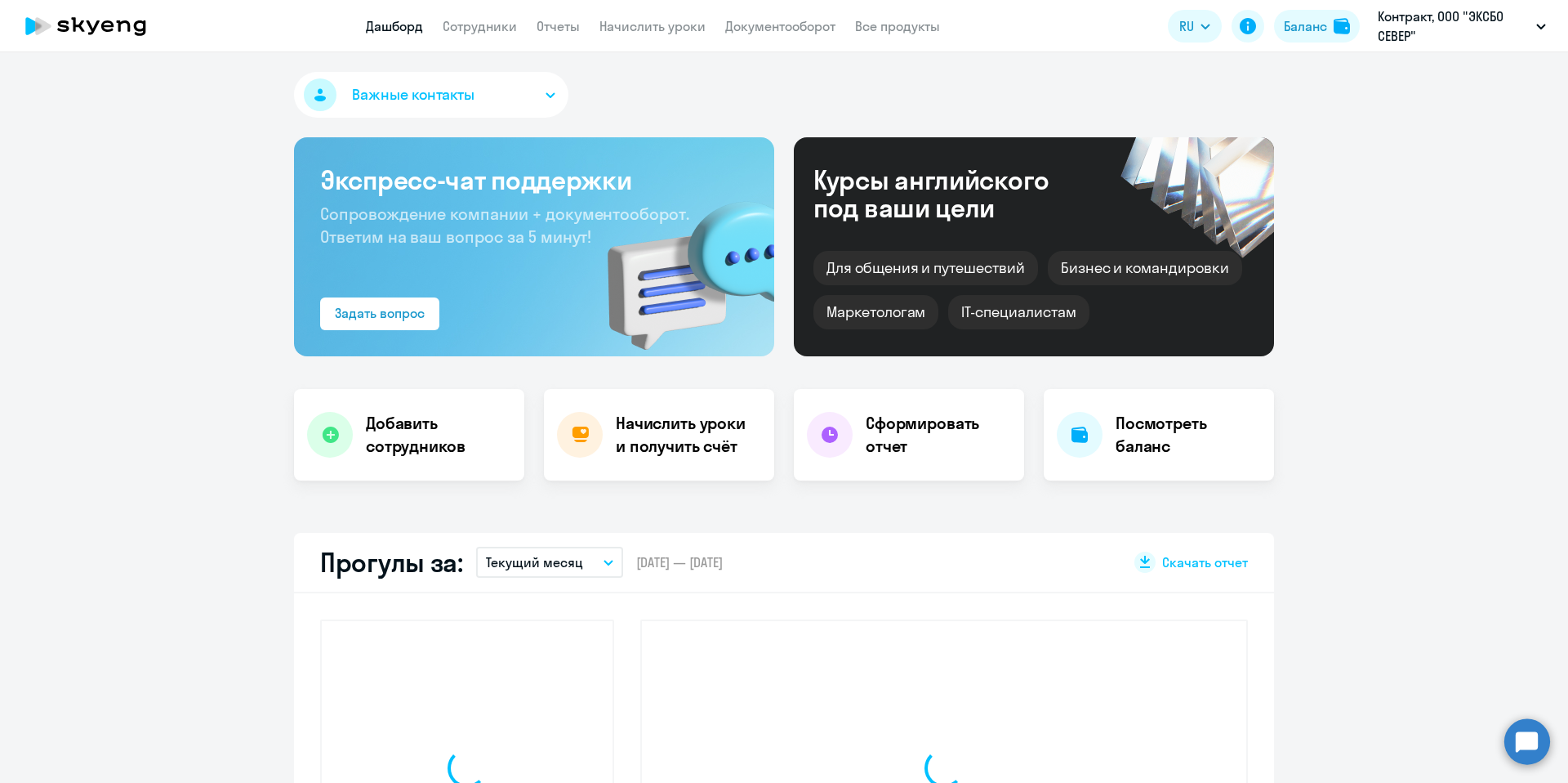
select select "30"
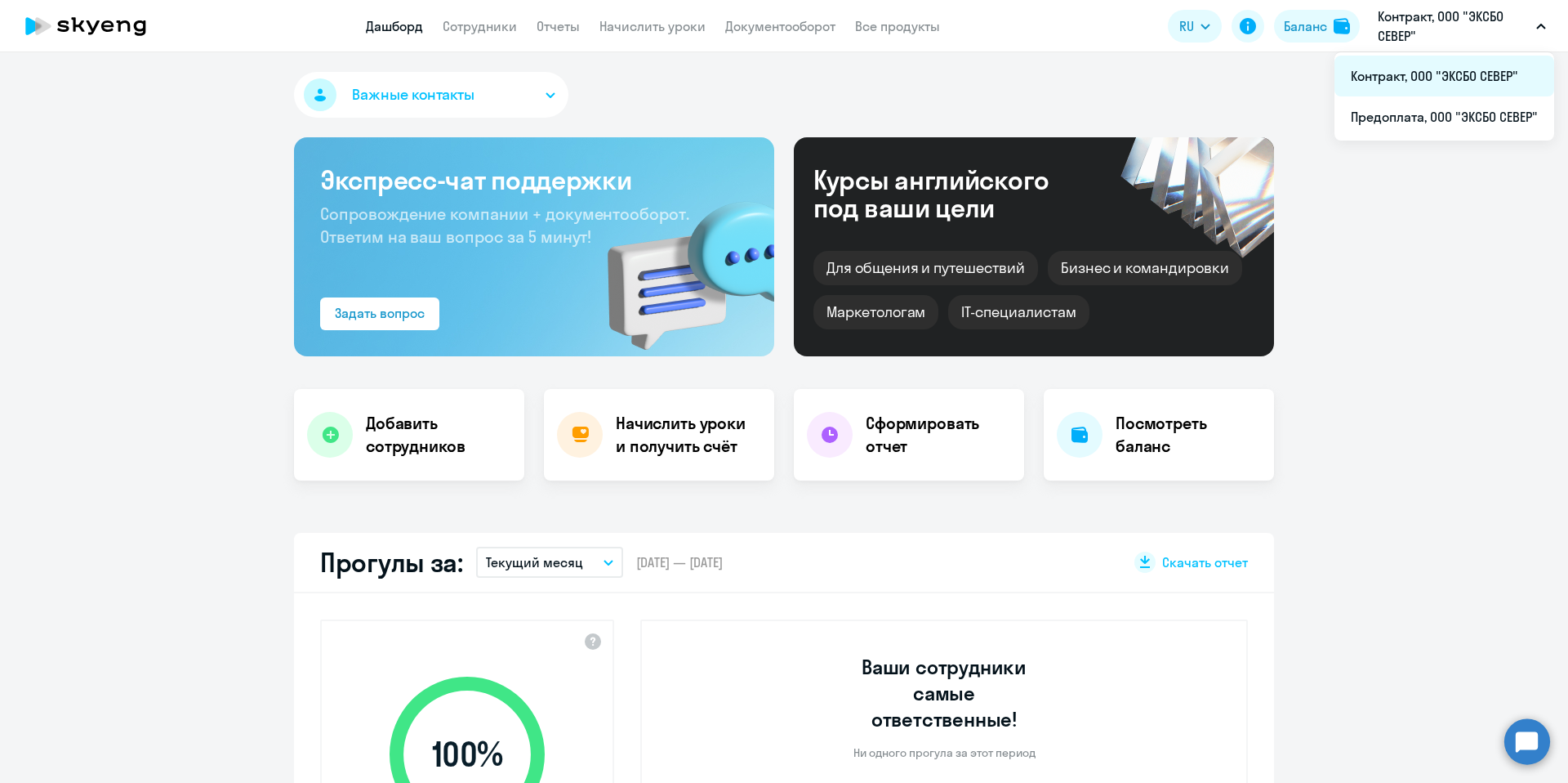
click at [1402, 64] on li "Контракт, ООО "ЭКСБО СЕВЕР"" at bounding box center [1445, 76] width 220 height 41
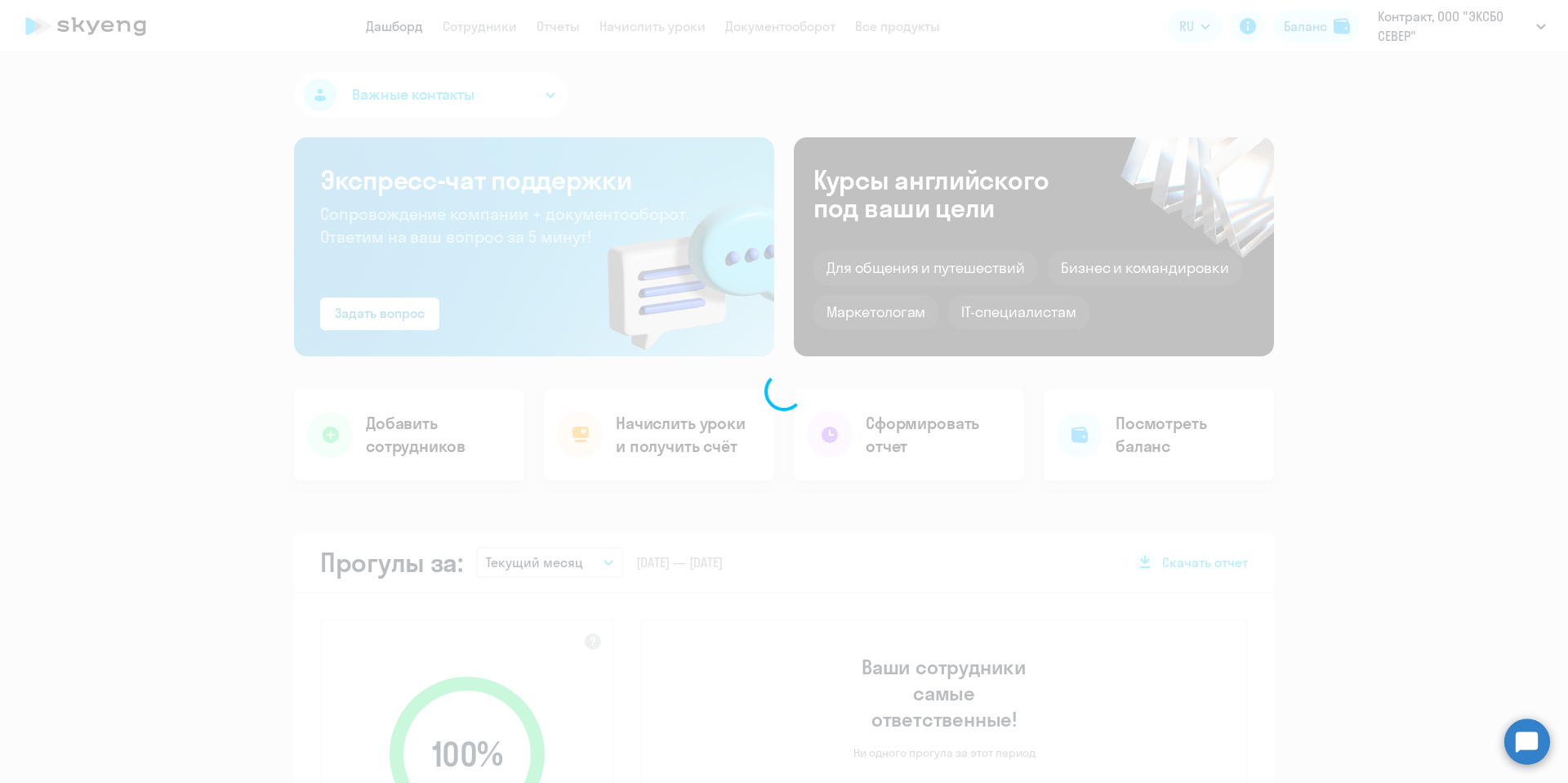
select select "30"
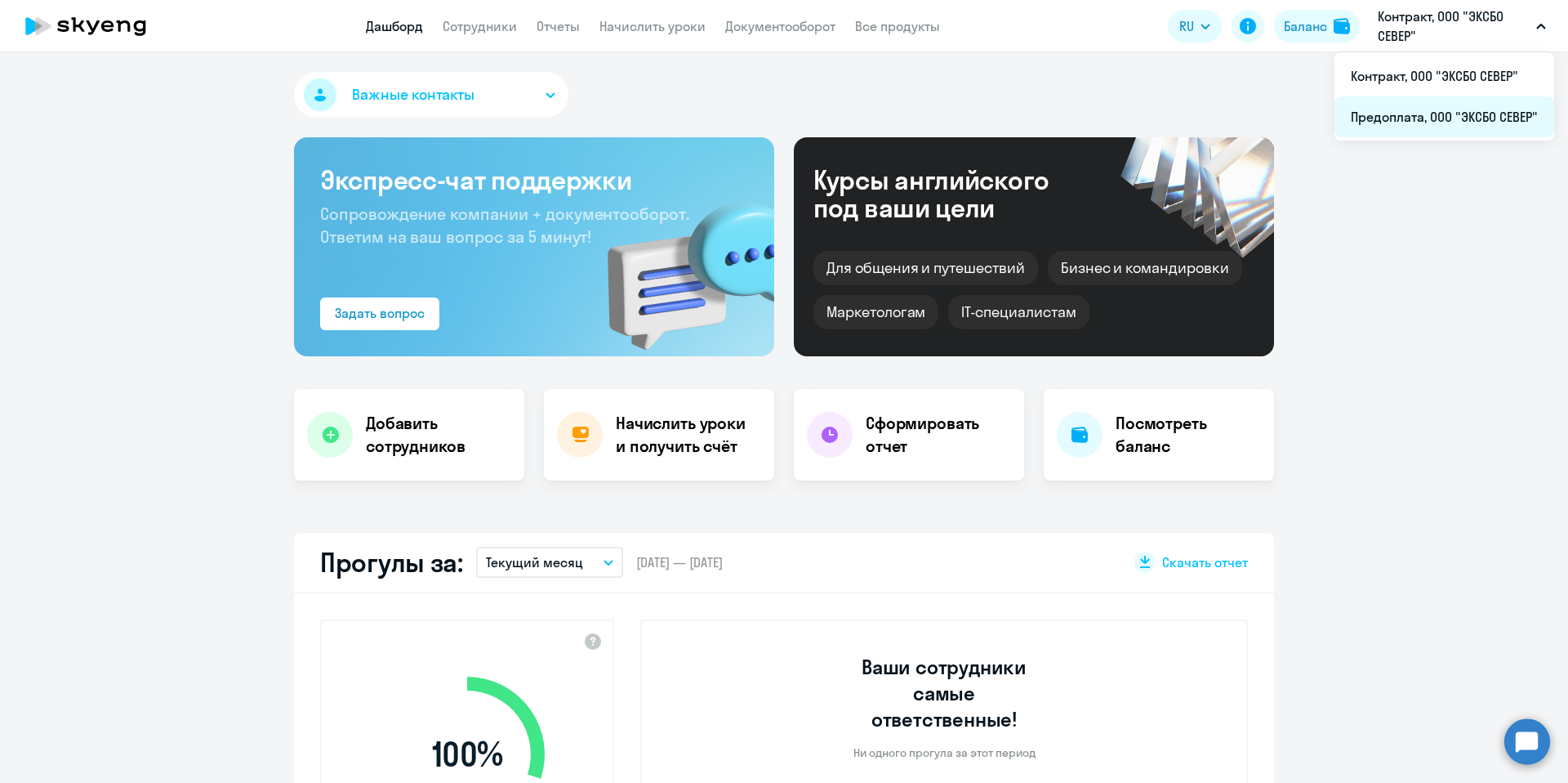
click at [1424, 125] on li "Предоплата, ООО "ЭКСБО СЕВЕР"" at bounding box center [1445, 117] width 220 height 41
click at [410, 394] on div "Добавить сотрудников" at bounding box center [409, 435] width 231 height 92
select select "english_adult_not_native_speaker_premium"
select select "3"
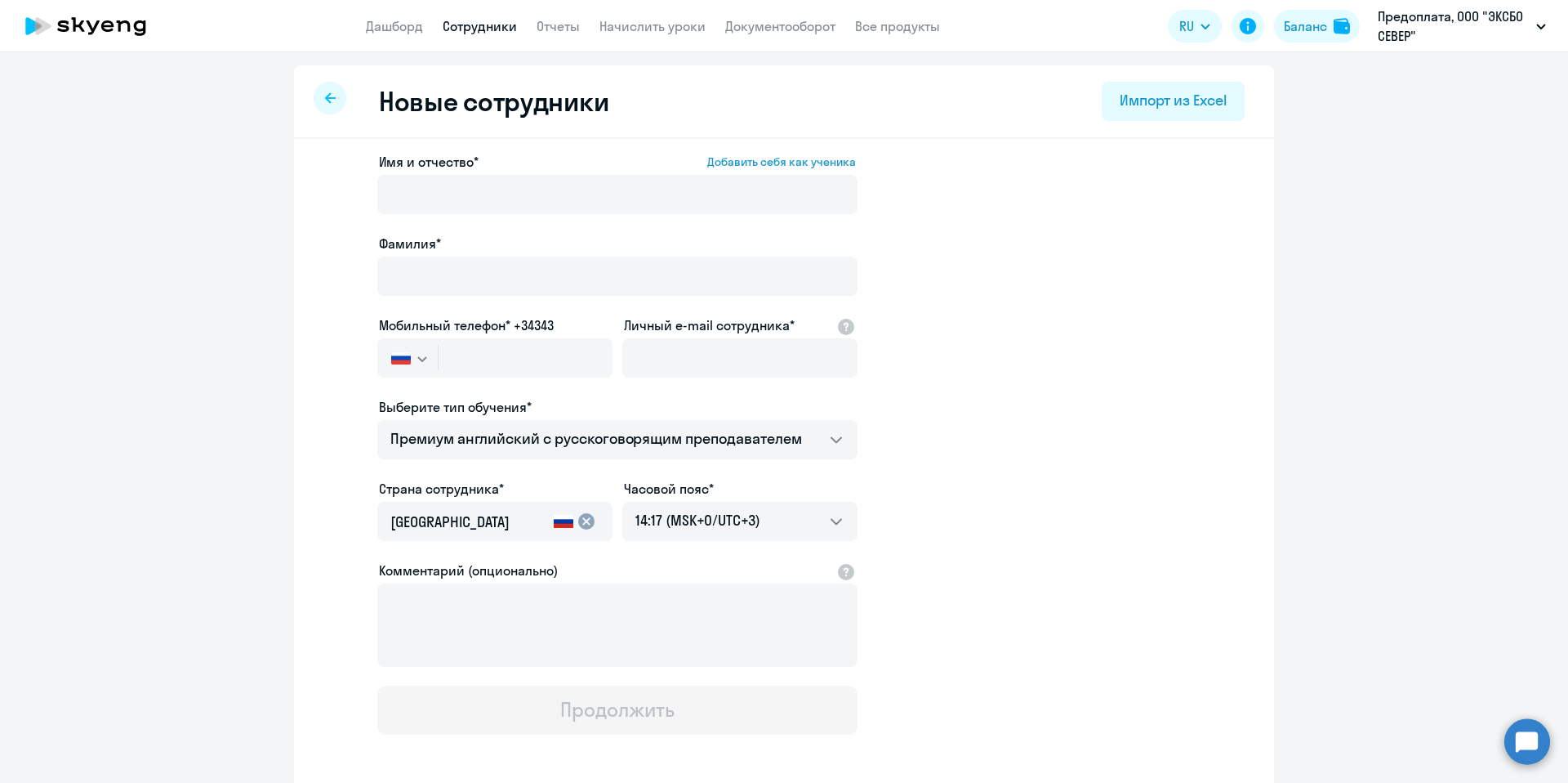
click at [345, 103] on div "Новые сотрудники Импорт из Excel" at bounding box center [784, 101] width 981 height 74
click at [342, 115] on div "Новые сотрудники Импорт из Excel" at bounding box center [784, 101] width 981 height 74
click at [333, 102] on div at bounding box center [330, 98] width 33 height 33
select select "30"
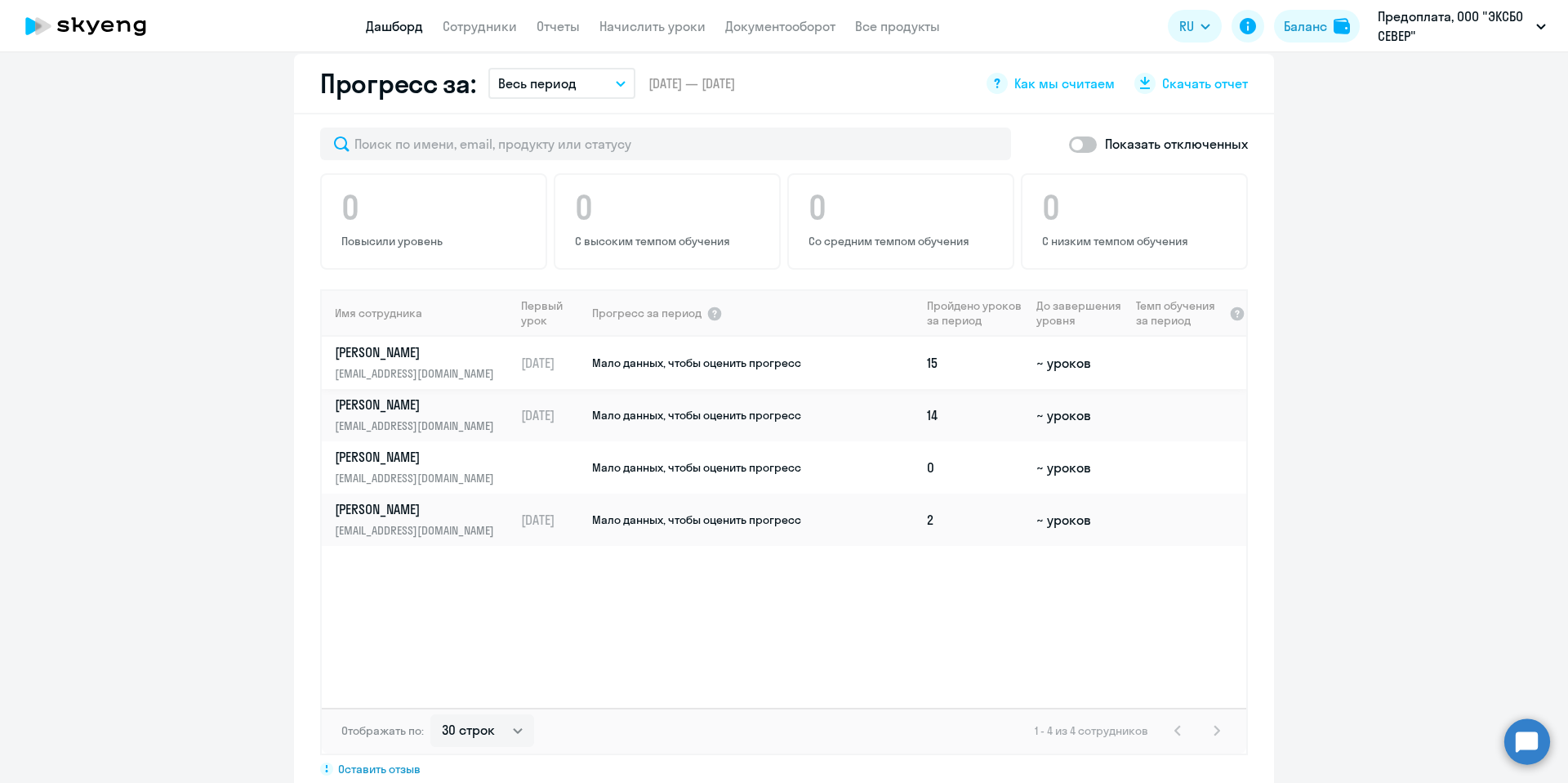
scroll to position [982, 0]
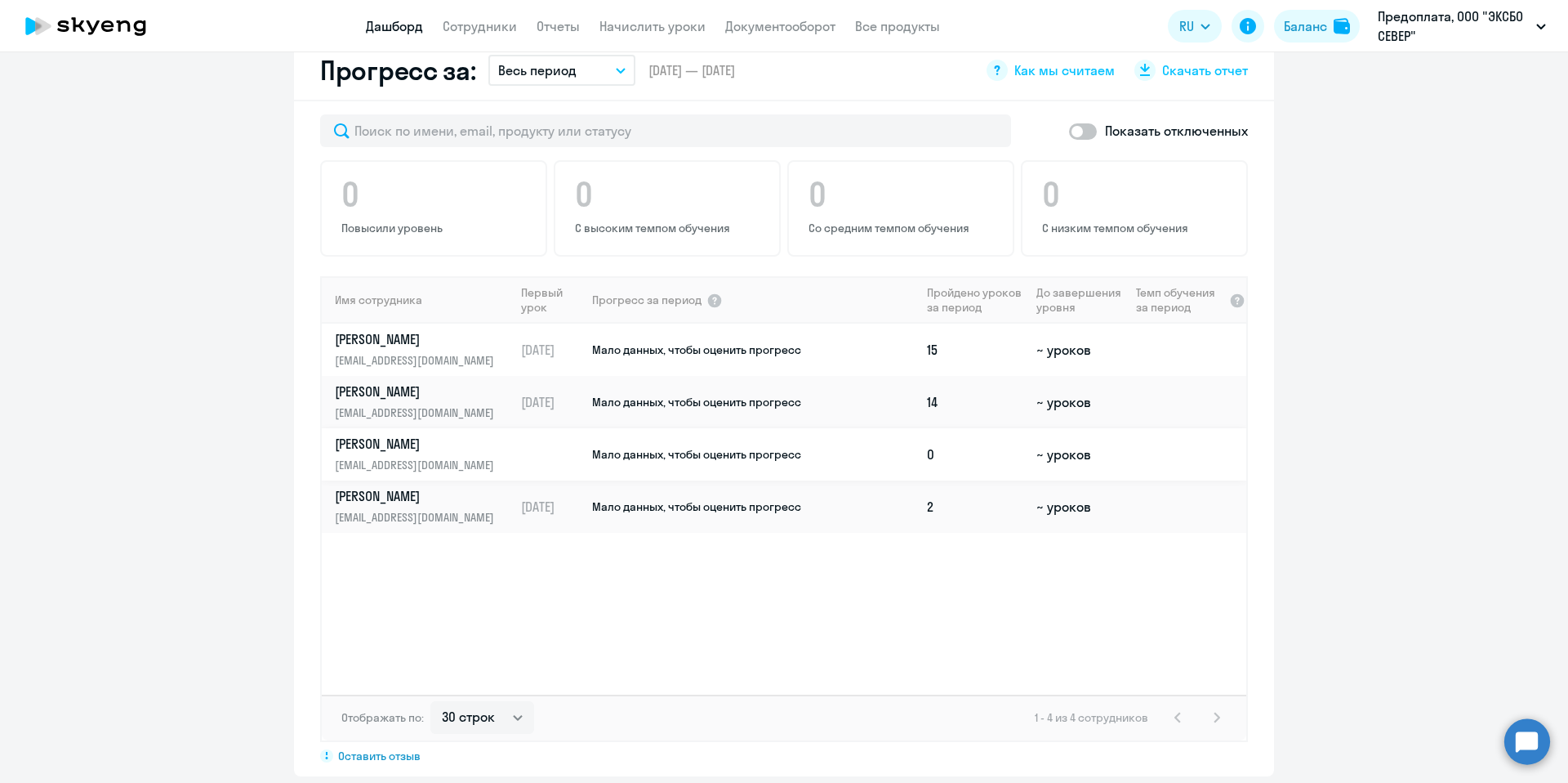
click at [433, 435] on link "[PERSON_NAME] [PERSON_NAME][EMAIL_ADDRESS][DOMAIN_NAME]" at bounding box center [424, 454] width 179 height 39
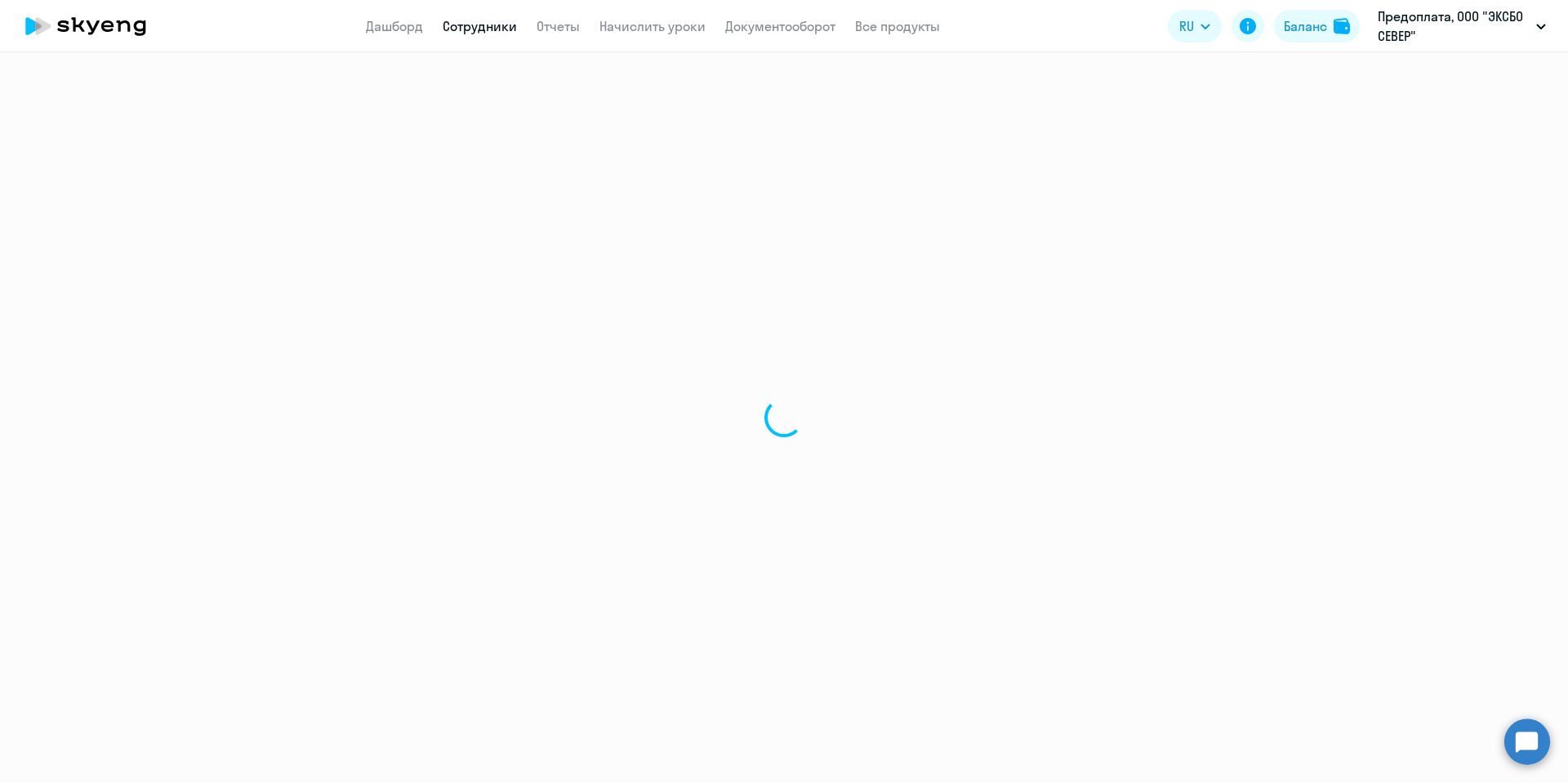
select select "english"
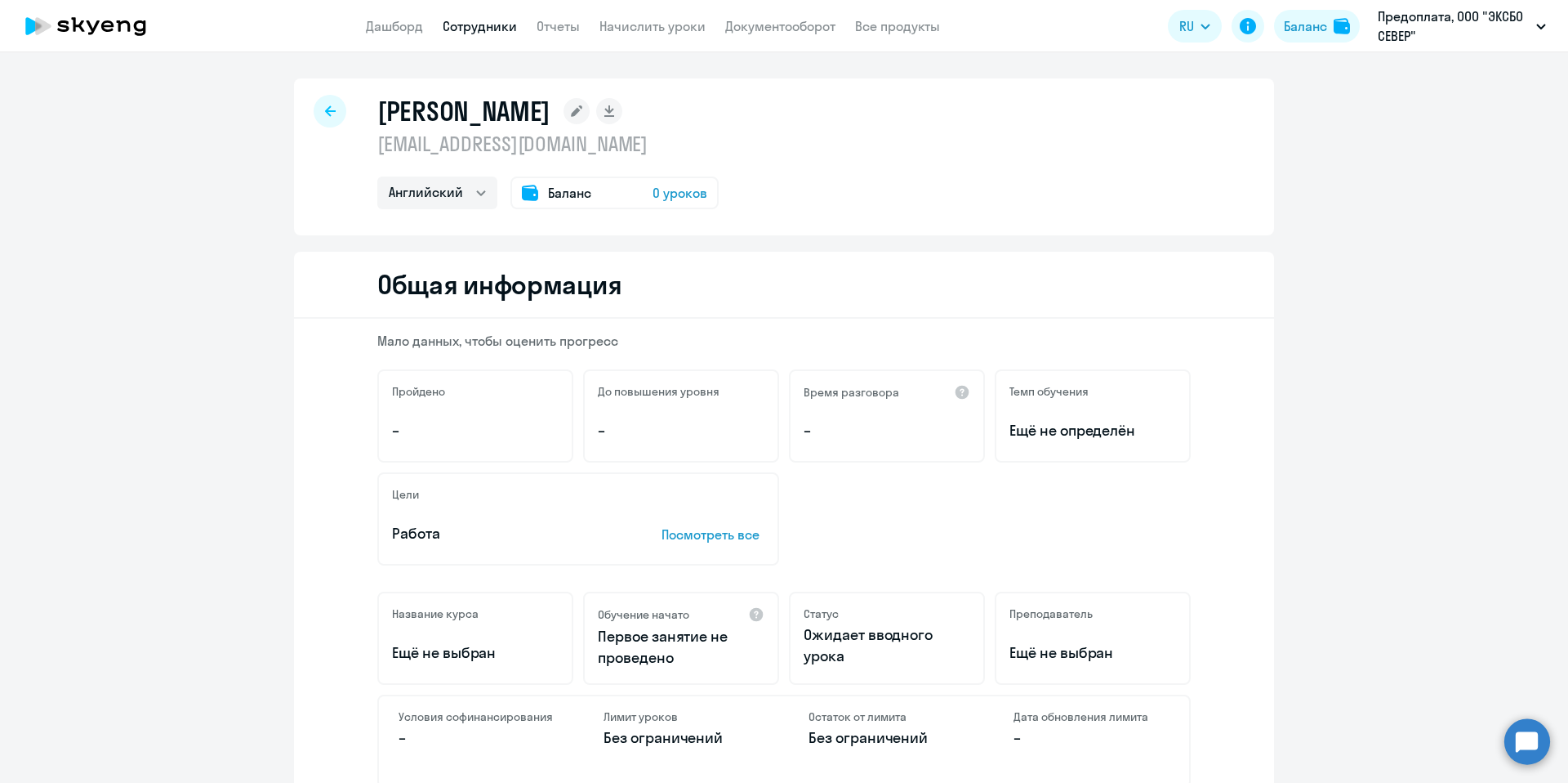
click at [669, 197] on span "0 уроков" at bounding box center [679, 192] width 55 height 19
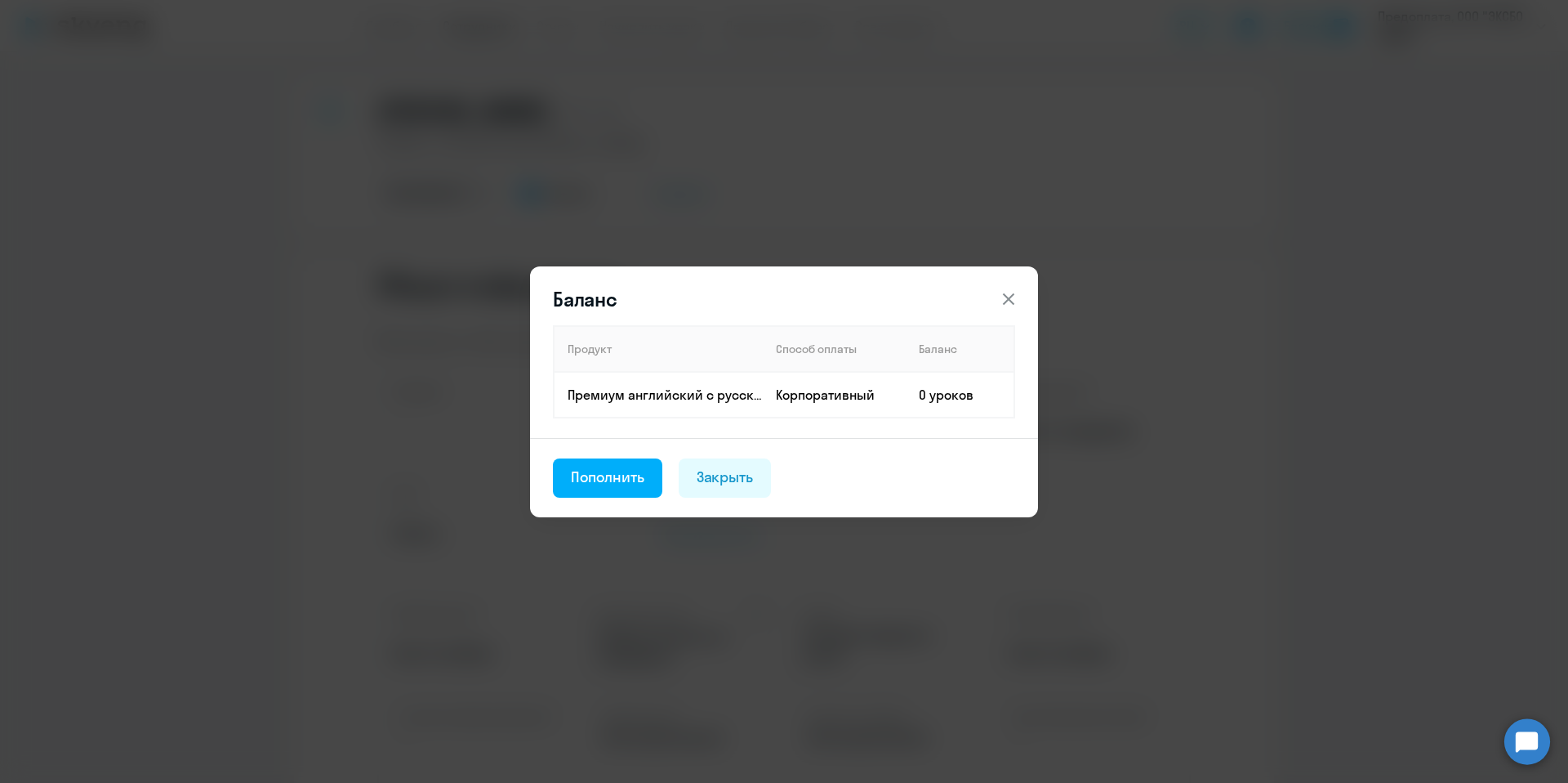
click at [999, 291] on icon at bounding box center [1008, 299] width 19 height 19
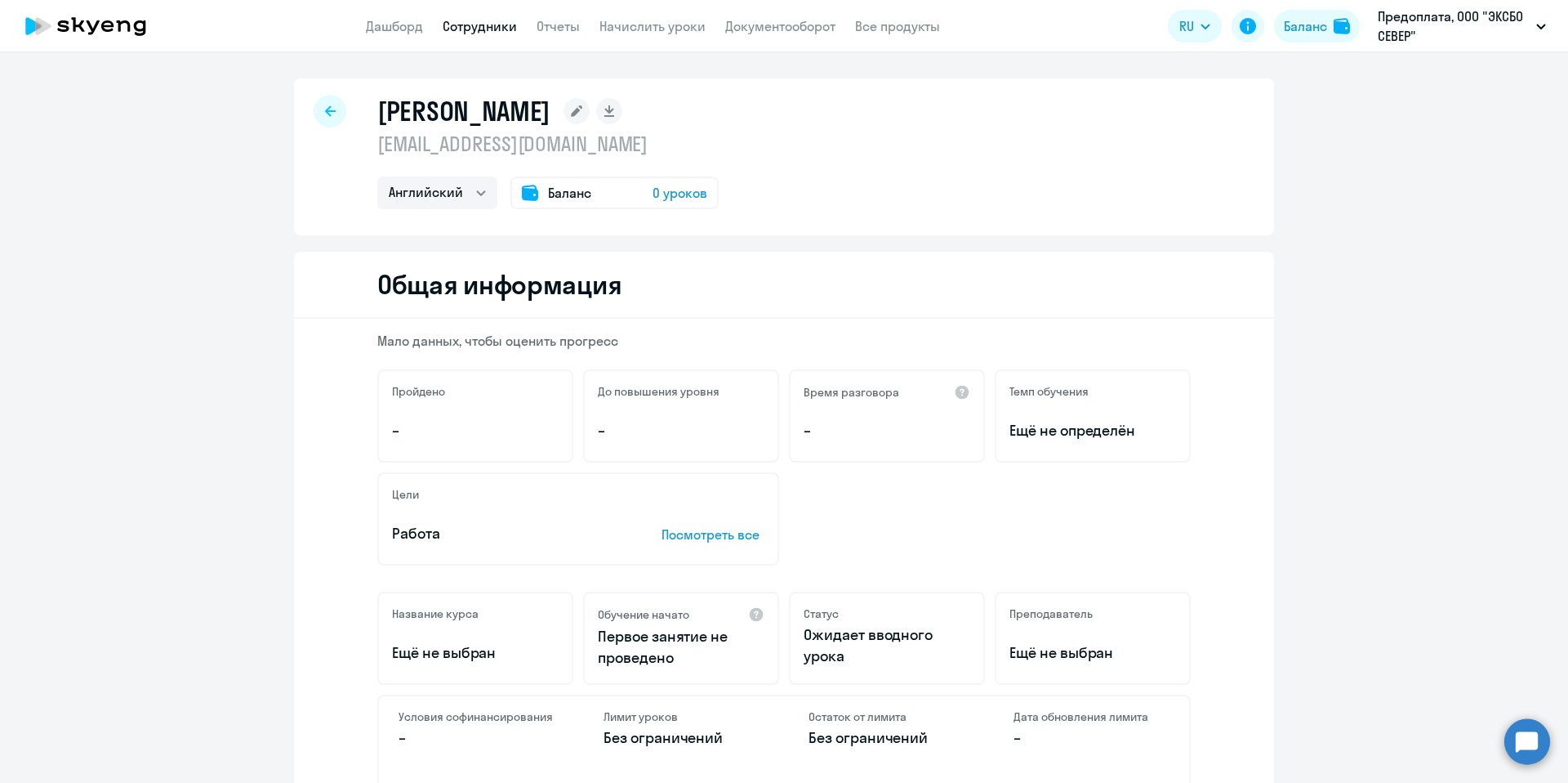
click at [331, 113] on div at bounding box center [330, 111] width 33 height 33
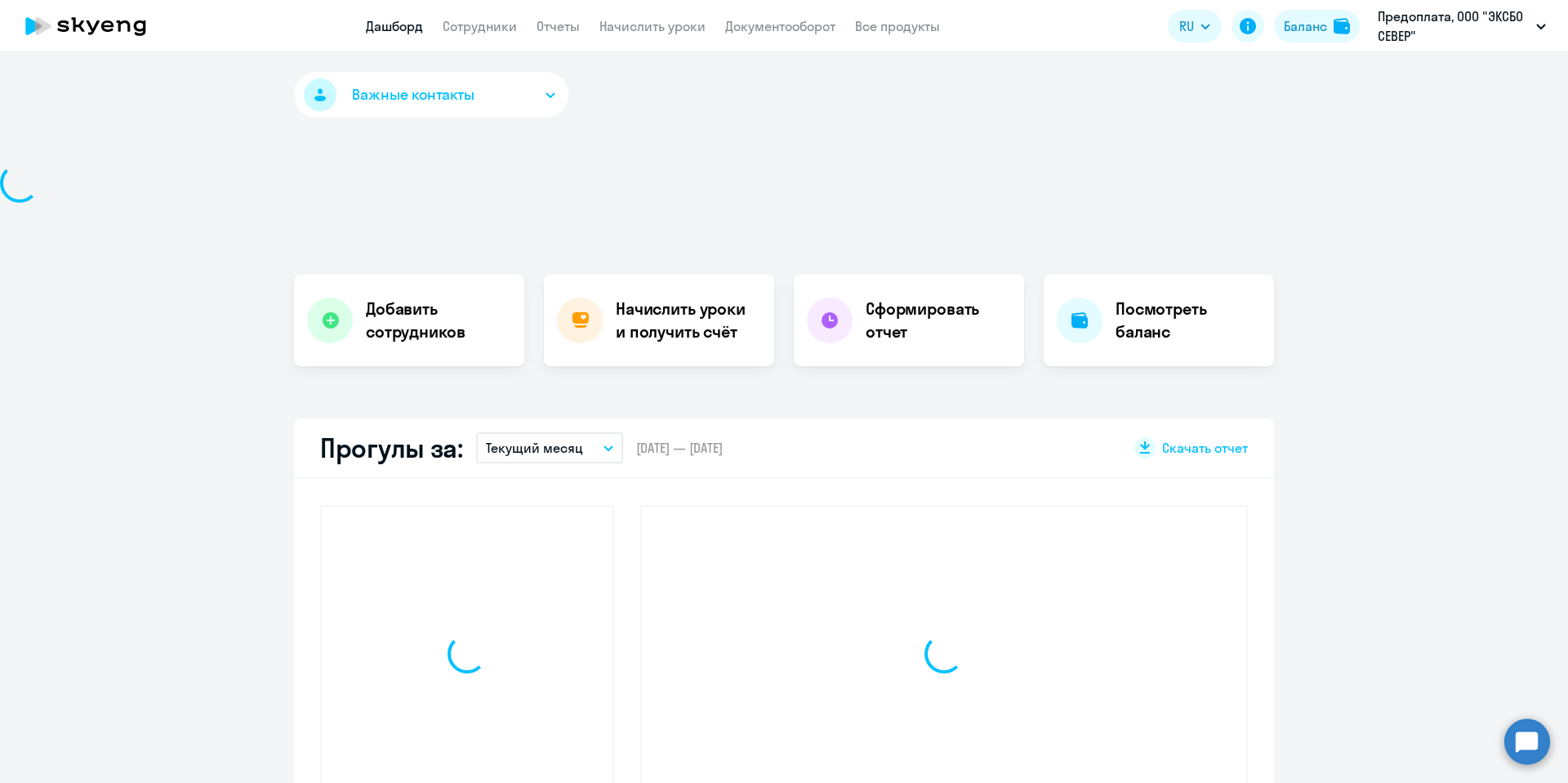
select select "30"
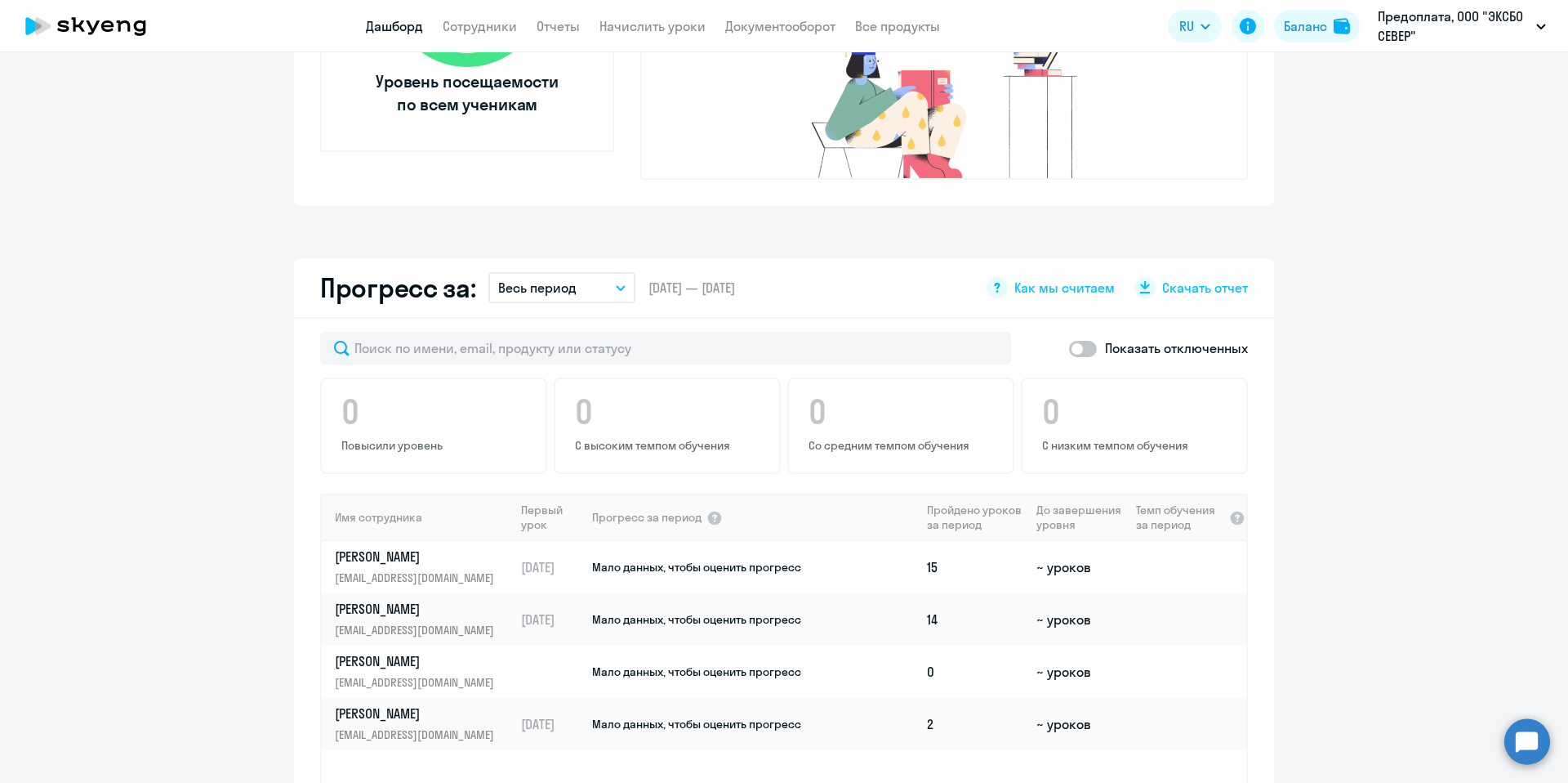
scroll to position [765, 0]
click at [435, 548] on p "[PERSON_NAME]" at bounding box center [419, 556] width 168 height 18
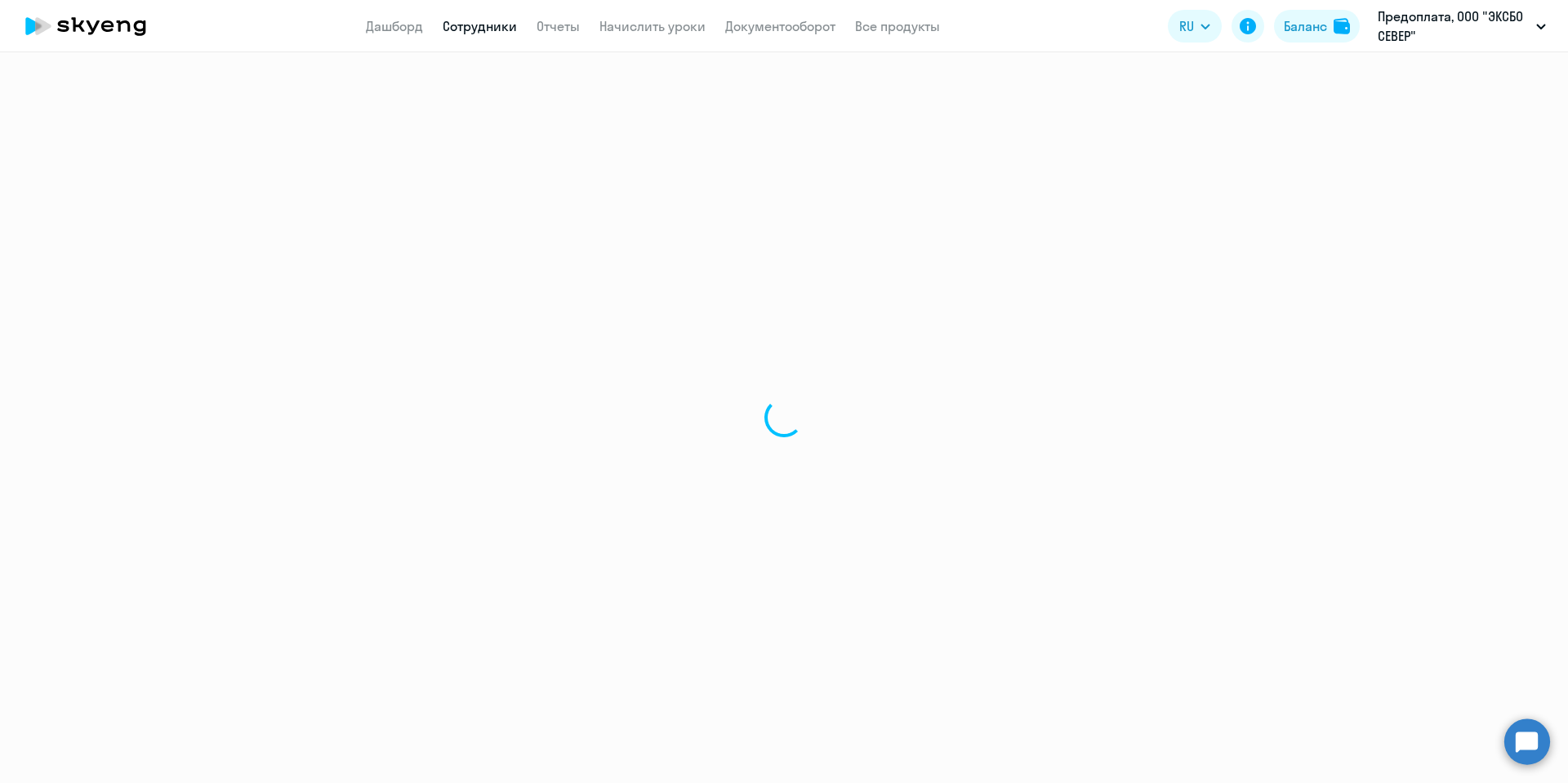
select select "english"
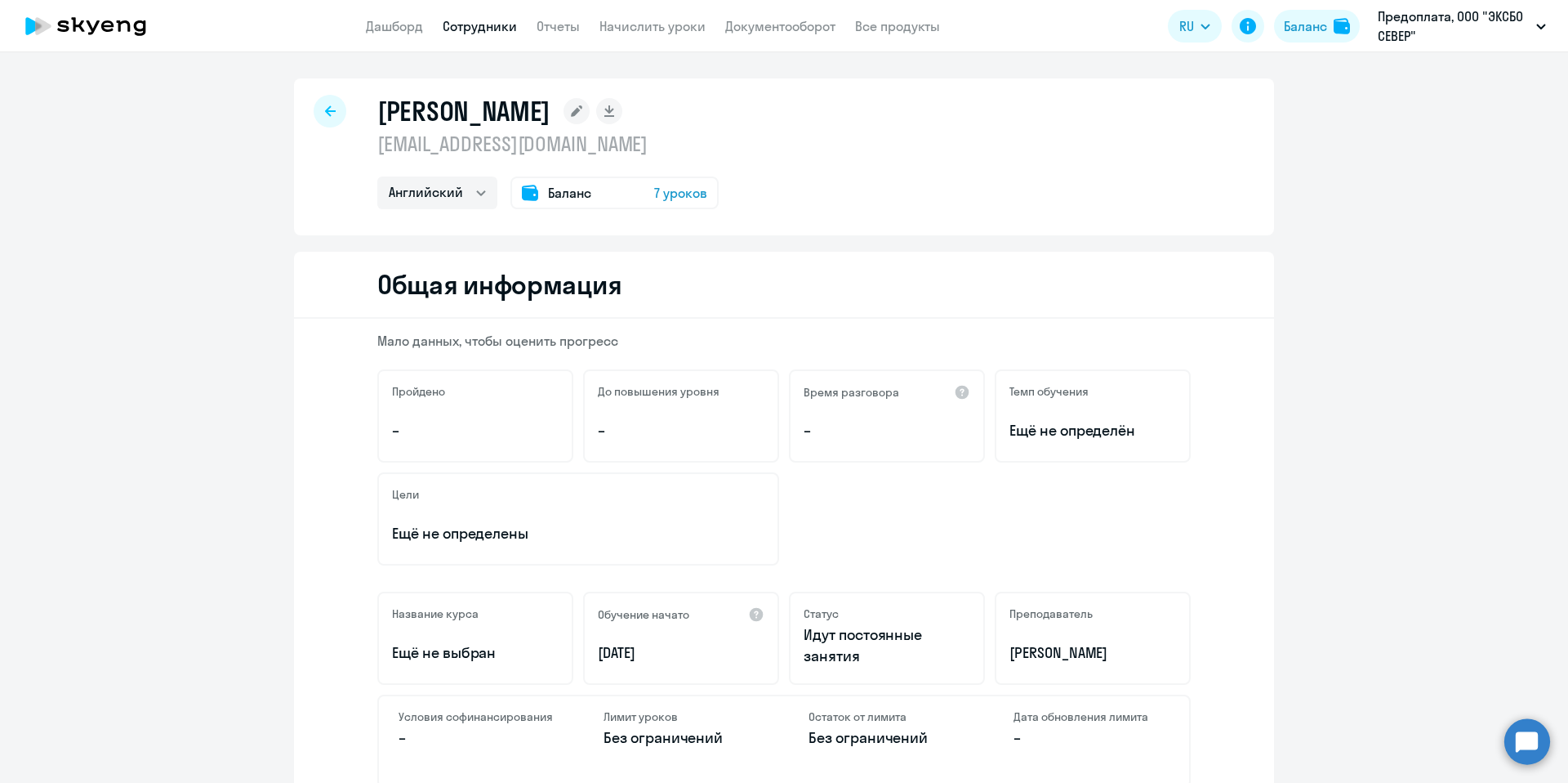
click at [656, 197] on span "7 уроков" at bounding box center [680, 192] width 53 height 19
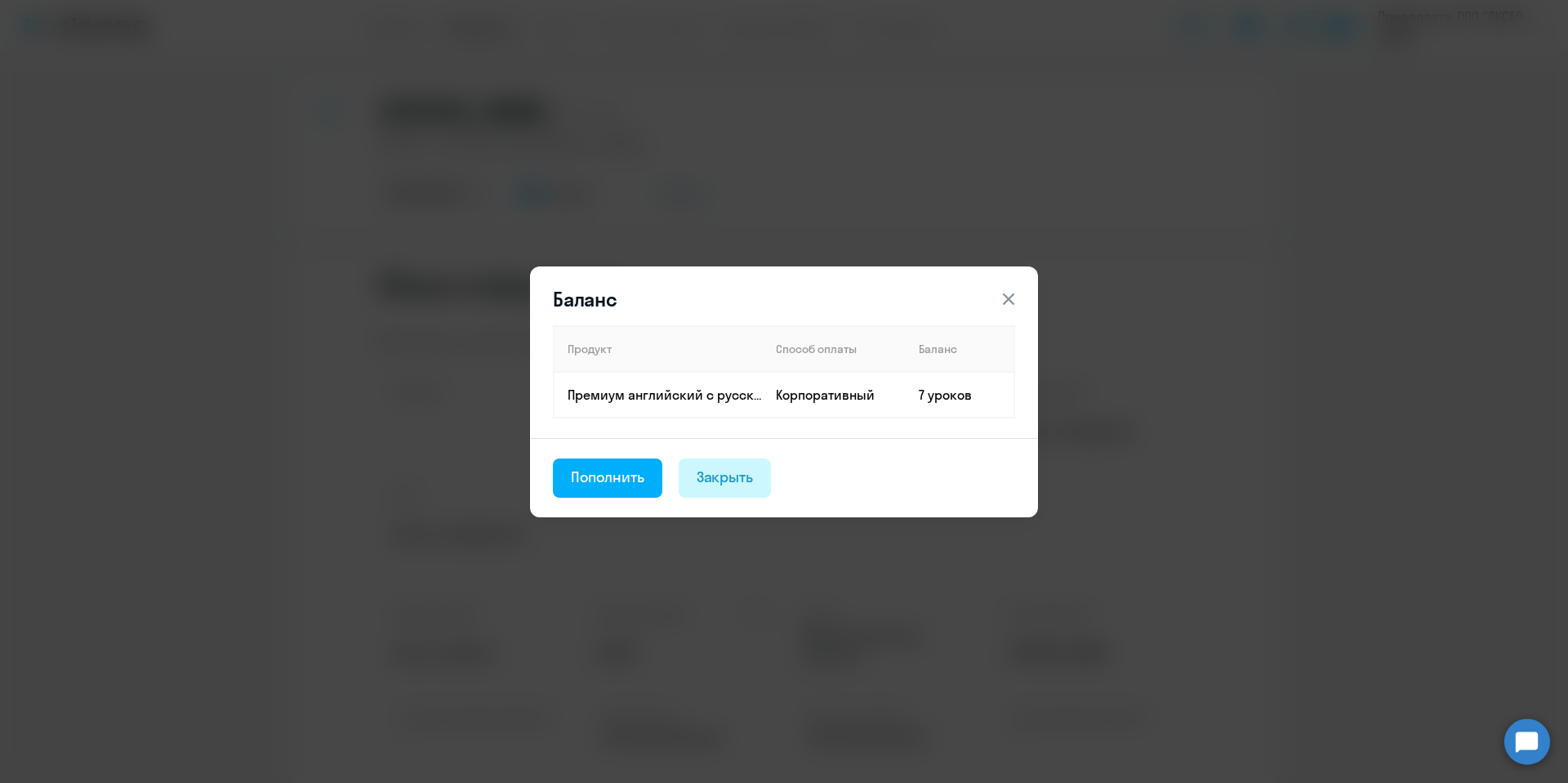
click at [715, 481] on div "Закрыть" at bounding box center [725, 478] width 57 height 21
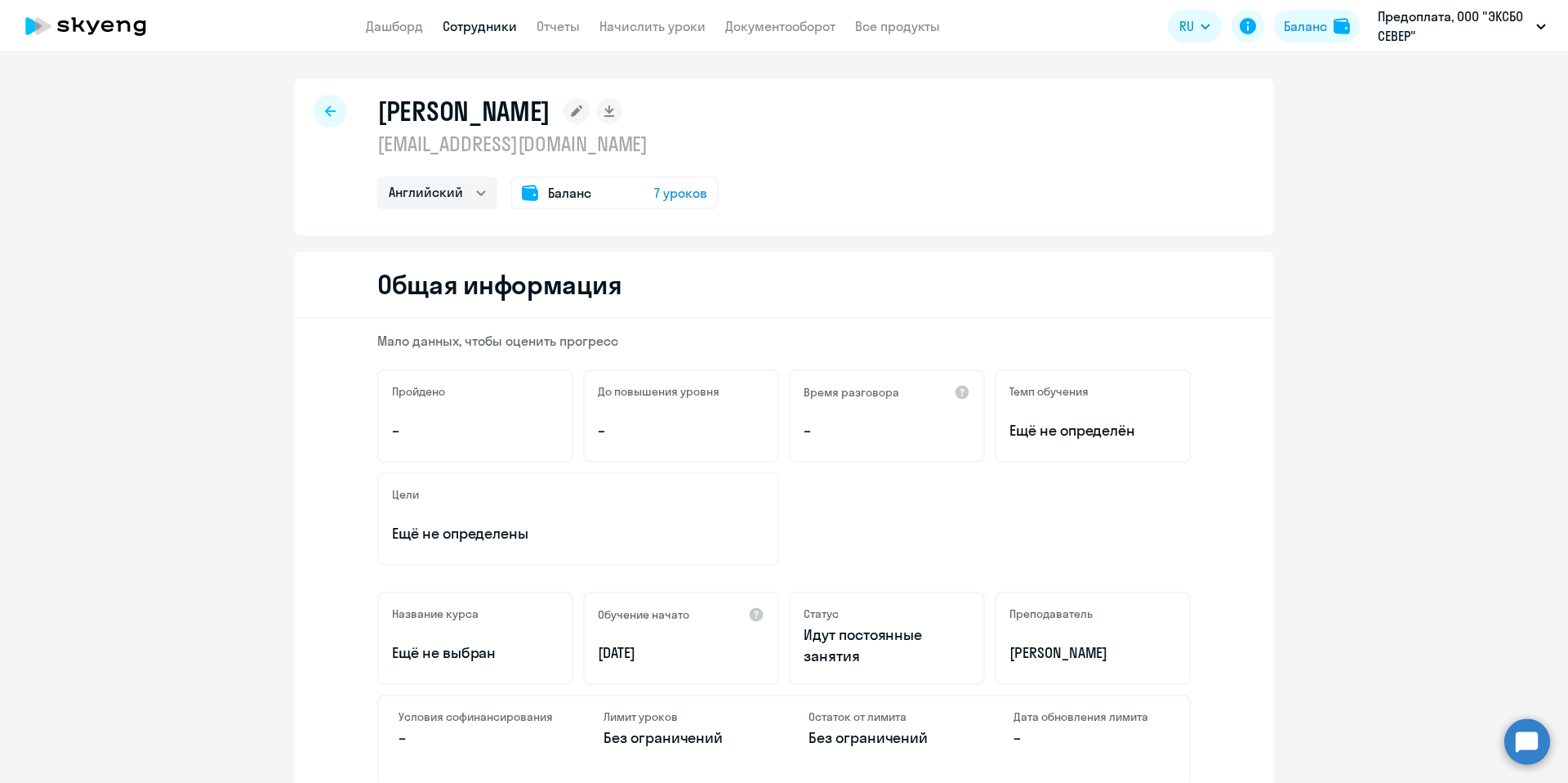
click at [326, 110] on icon at bounding box center [330, 110] width 11 height 11
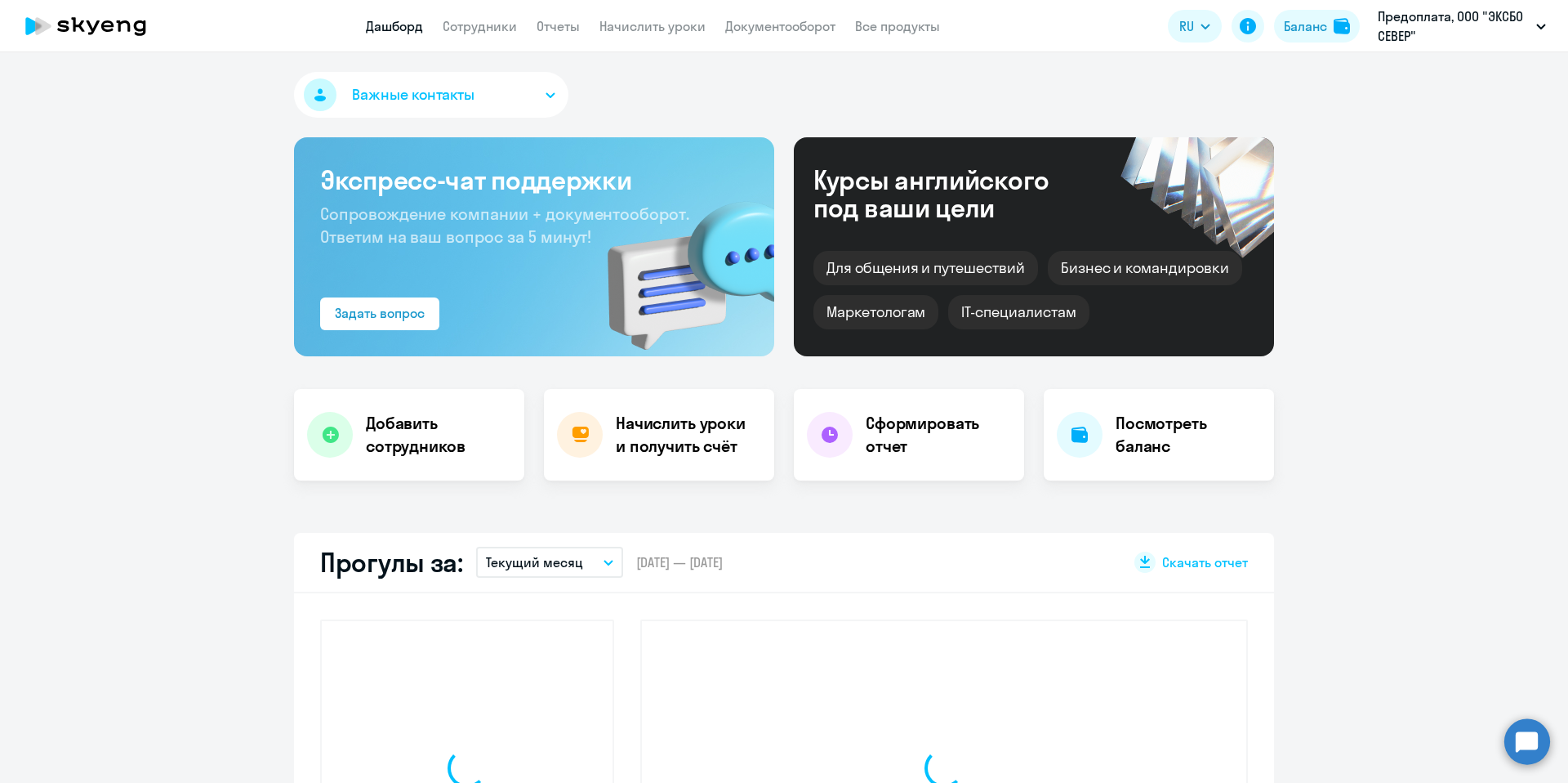
select select "30"
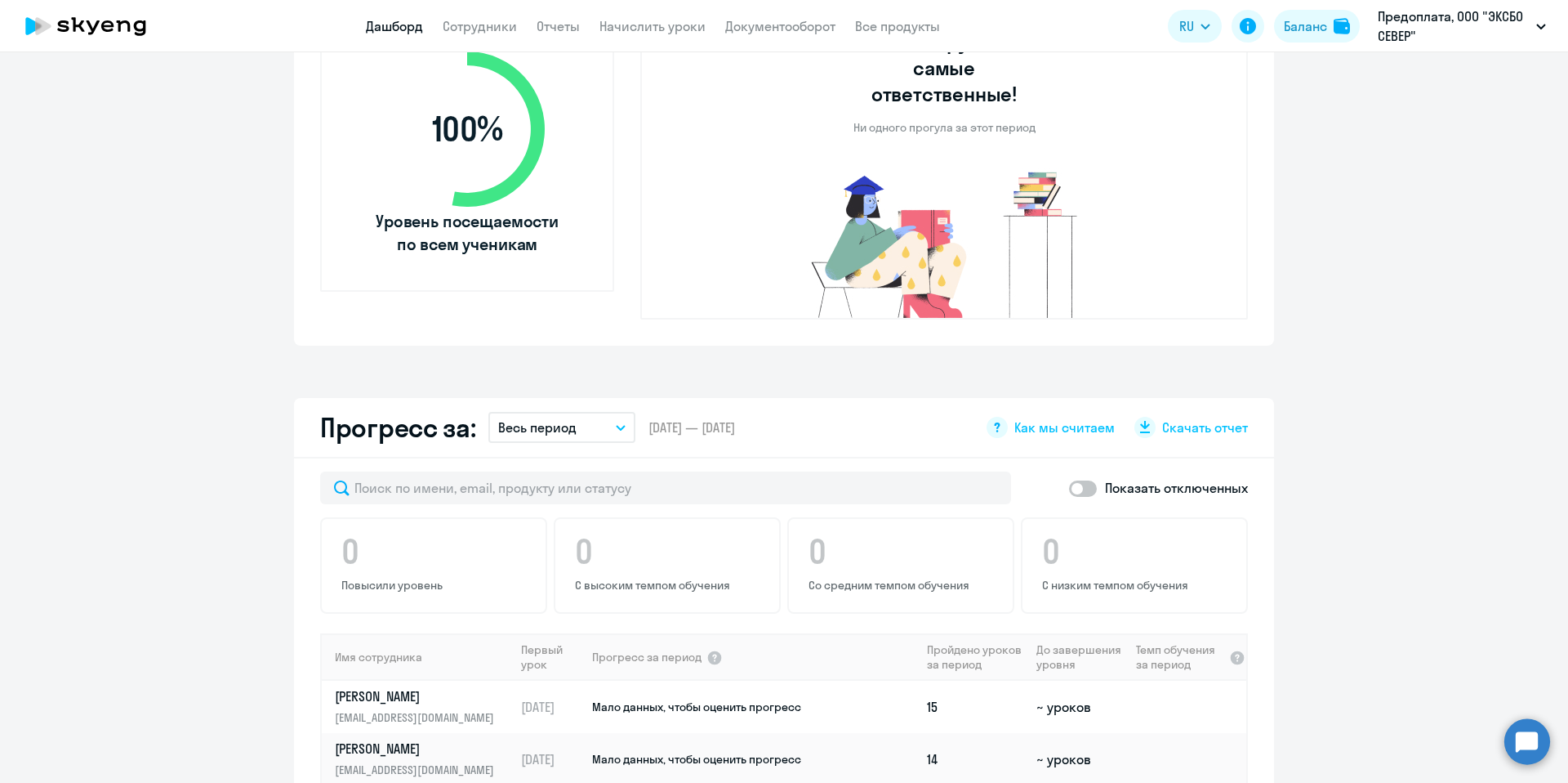
scroll to position [982, 0]
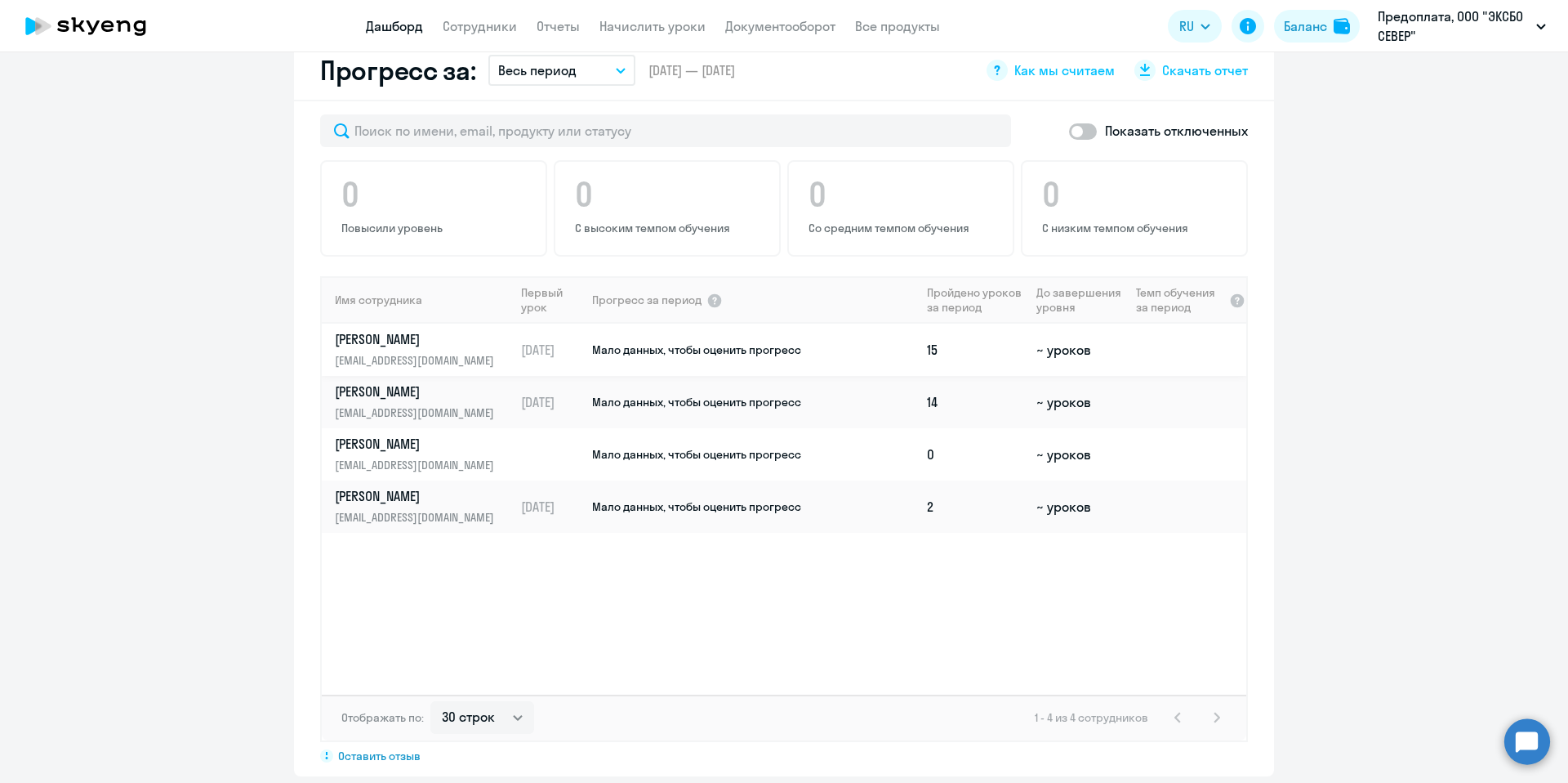
click at [421, 330] on p "[PERSON_NAME]" at bounding box center [419, 339] width 168 height 18
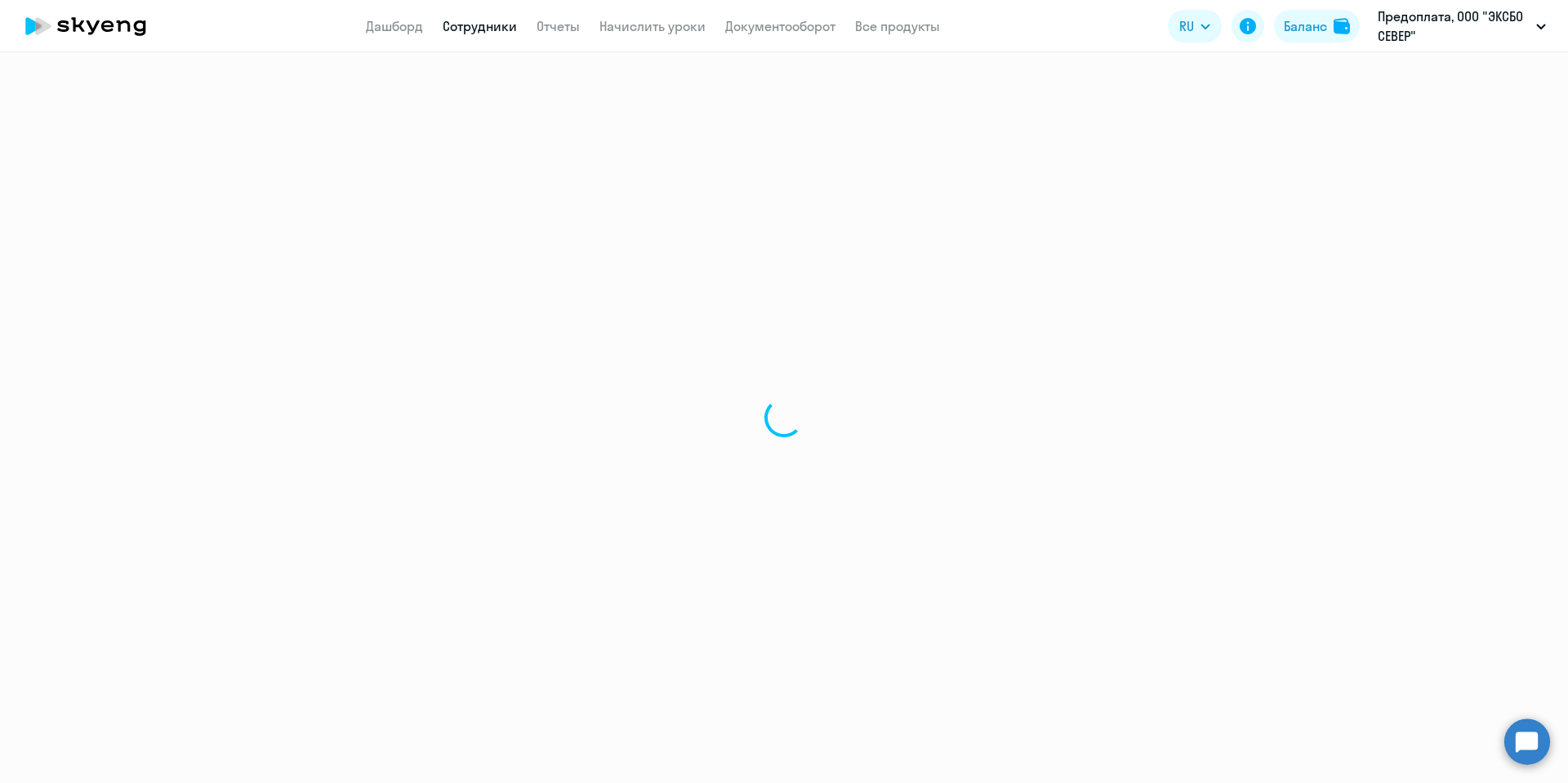
select select "english"
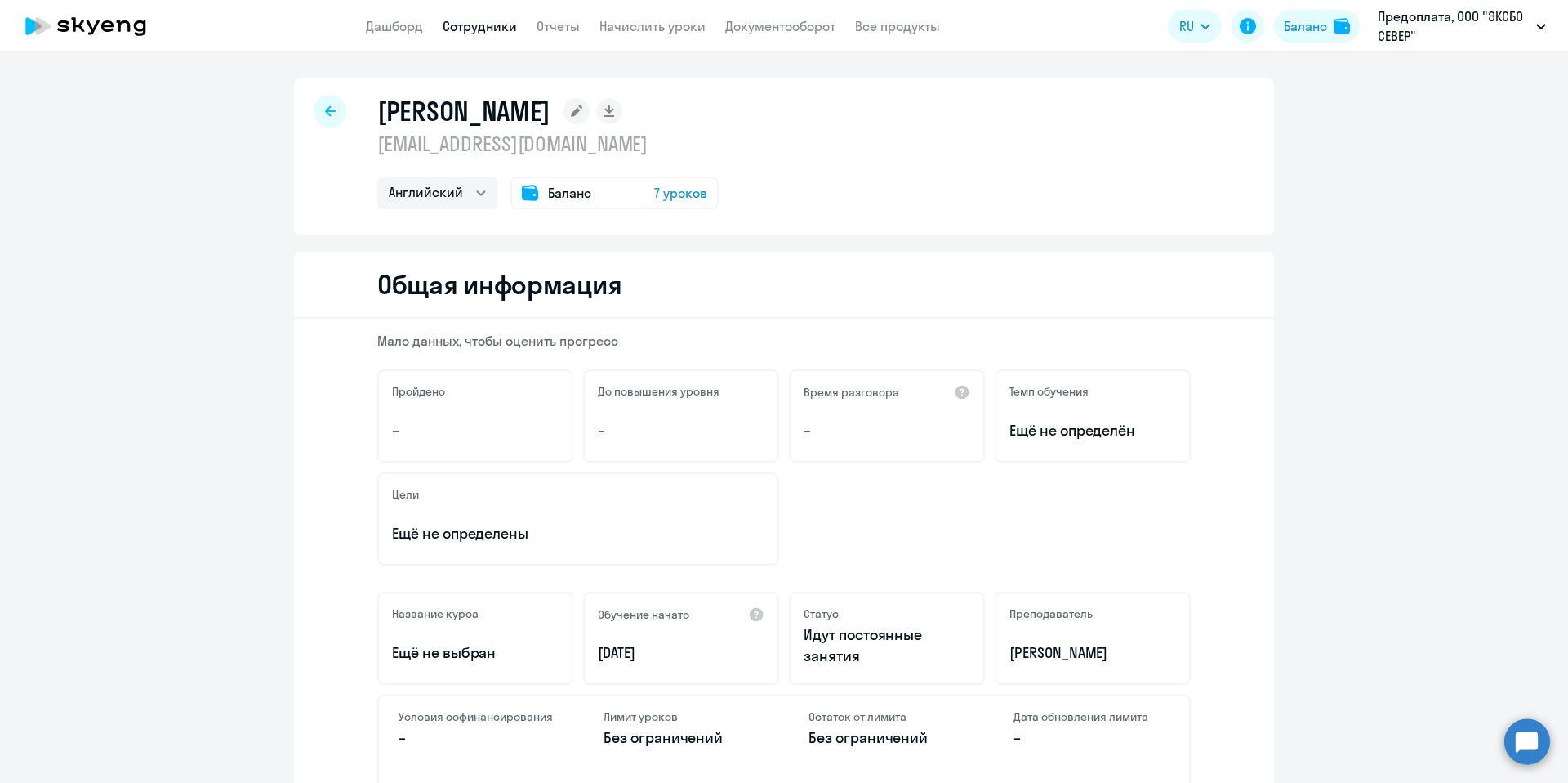
drag, startPoint x: 466, startPoint y: 14, endPoint x: 465, endPoint y: 27, distance: 13.0
click at [466, 14] on app-header "Дашборд Сотрудники Отчеты Начислить уроки Документооборот Все продукты Дашборд …" at bounding box center [784, 26] width 1568 height 53
click at [465, 27] on link "Сотрудники" at bounding box center [480, 26] width 75 height 16
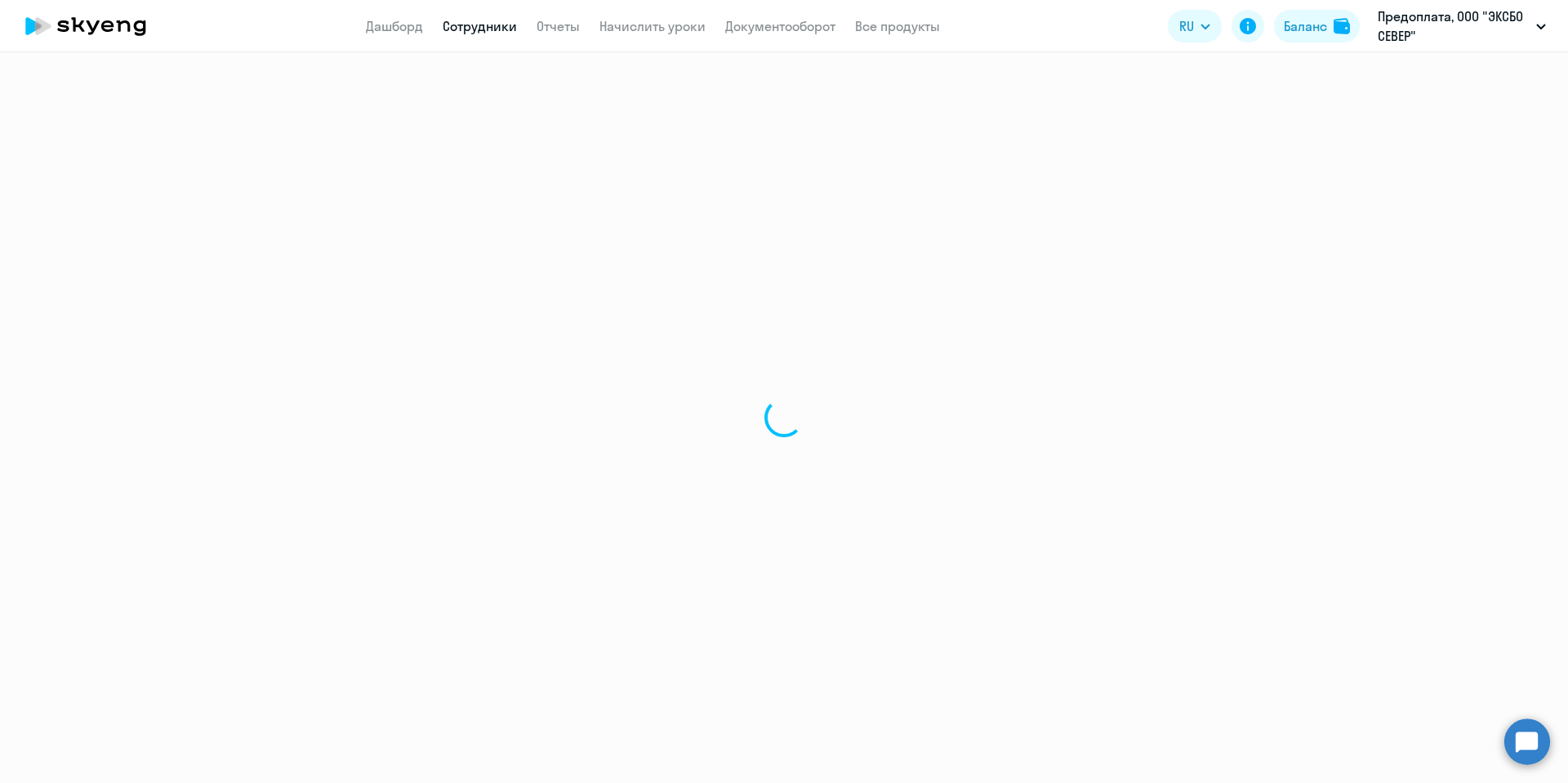
select select "30"
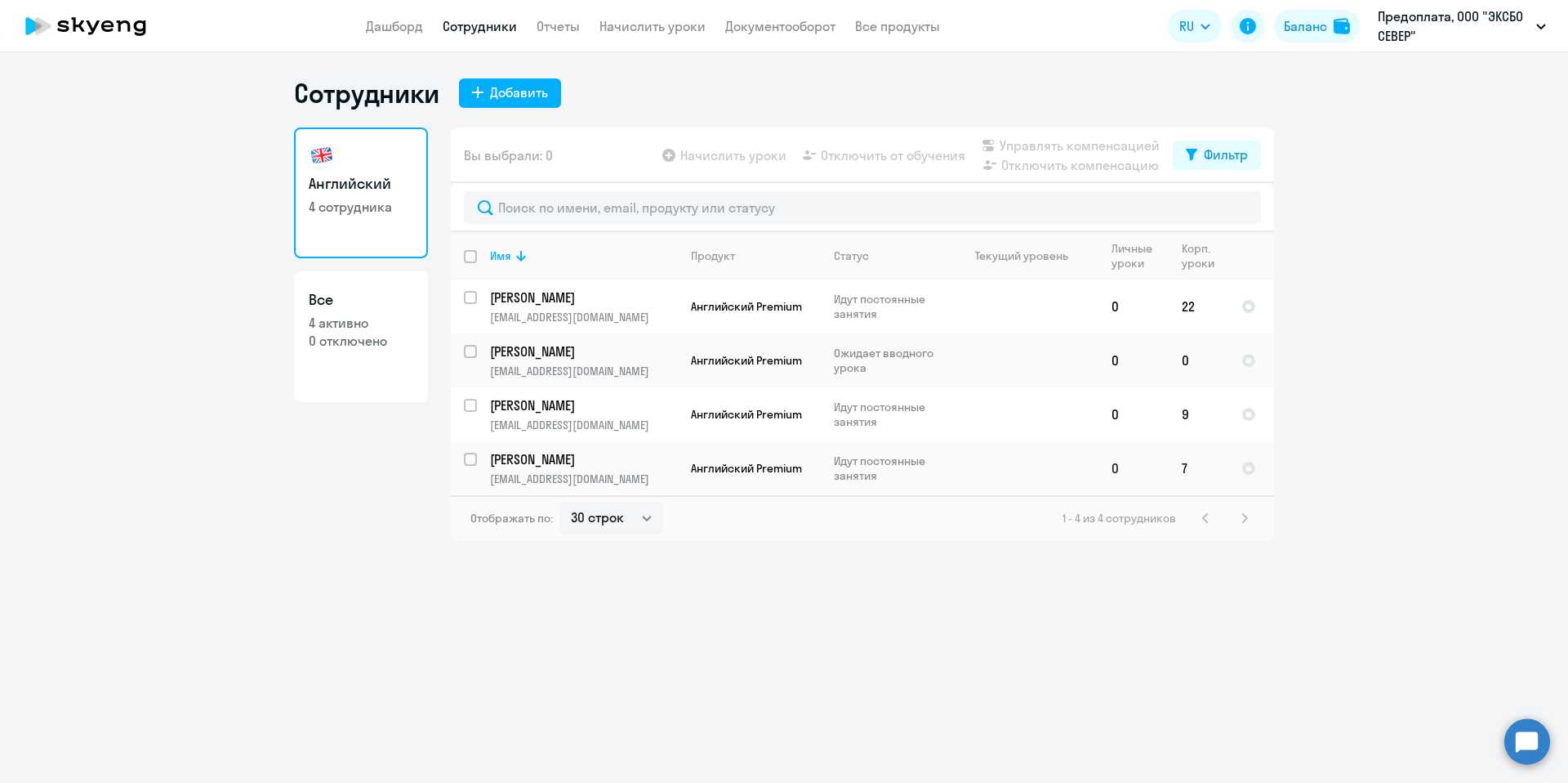
click at [473, 461] on input "select row 41987876" at bounding box center [480, 469] width 33 height 33
checkbox input "true"
click at [893, 159] on span "Отключить от обучения" at bounding box center [893, 155] width 144 height 19
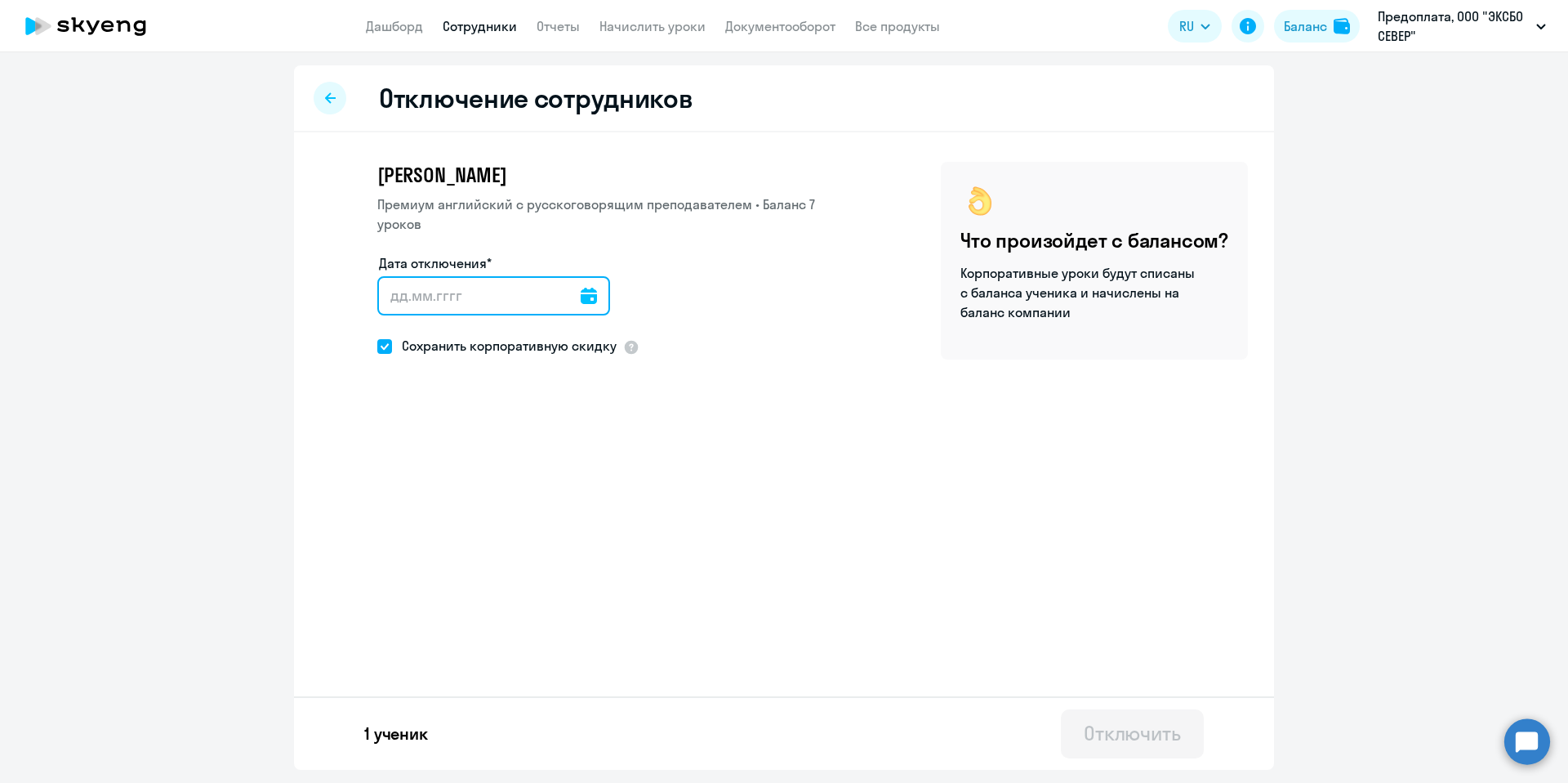
click at [487, 277] on input "Дата отключения*" at bounding box center [493, 296] width 232 height 39
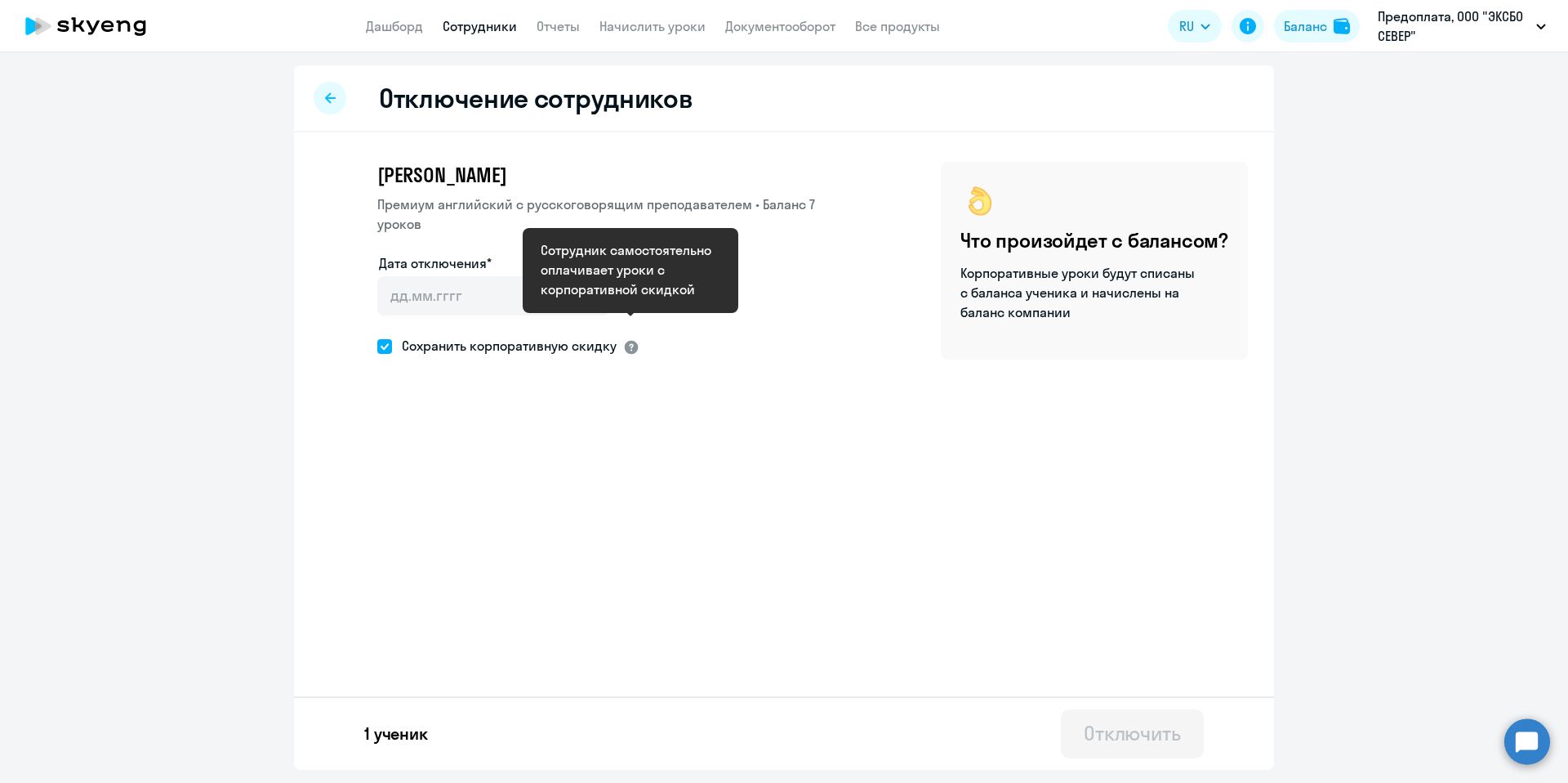
click at [627, 339] on div at bounding box center [630, 347] width 16 height 16
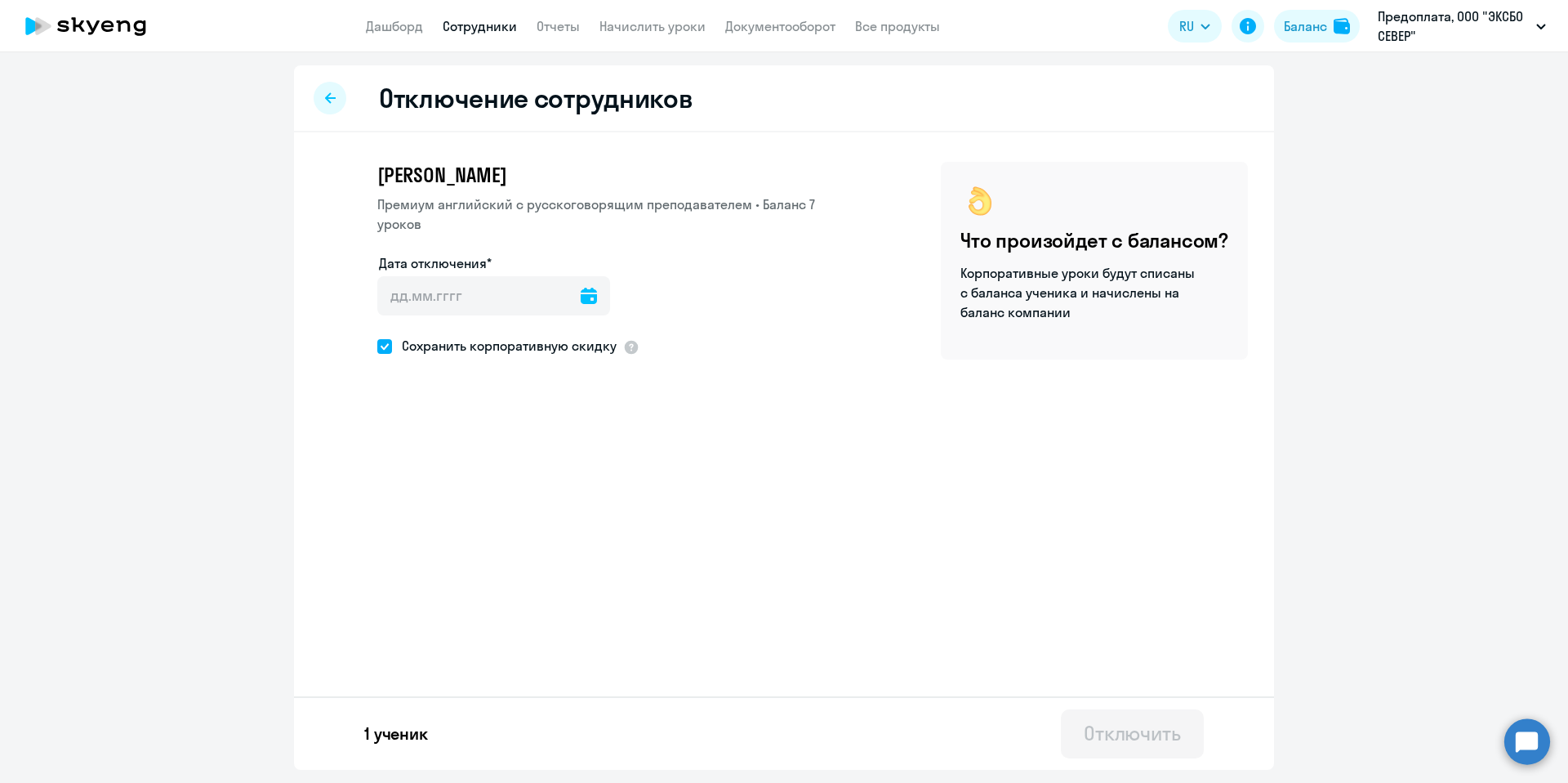
click at [387, 339] on span at bounding box center [384, 346] width 14 height 14
click at [377, 346] on input "Сохранить корпоративную скидку" at bounding box center [377, 346] width 1 height 1
checkbox input "false"
click at [581, 288] on icon at bounding box center [588, 296] width 16 height 16
click at [428, 461] on span "9" at bounding box center [432, 462] width 30 height 30
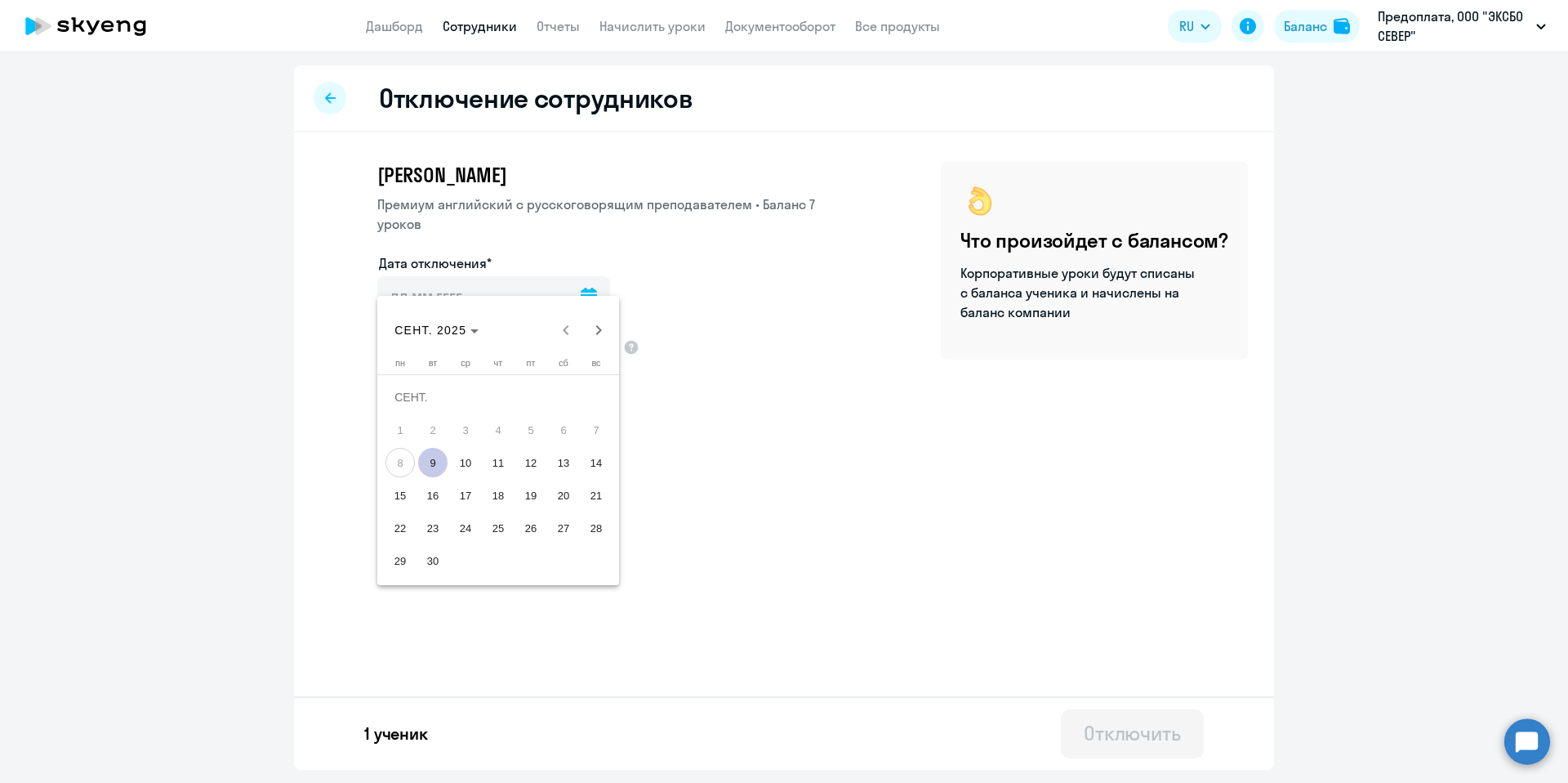
type input "[DATE]"
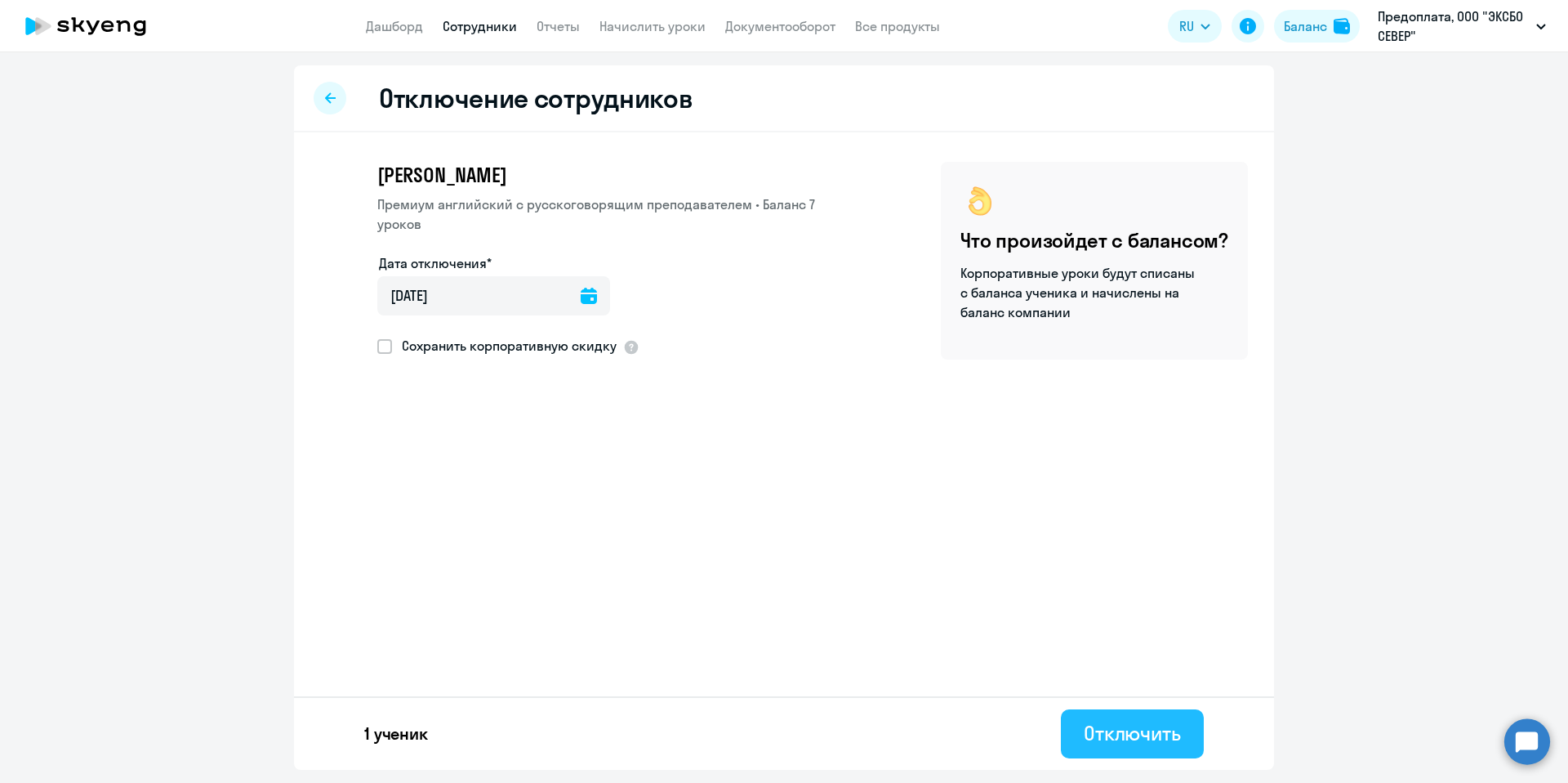
click at [1113, 734] on div "Отключить" at bounding box center [1133, 732] width 98 height 26
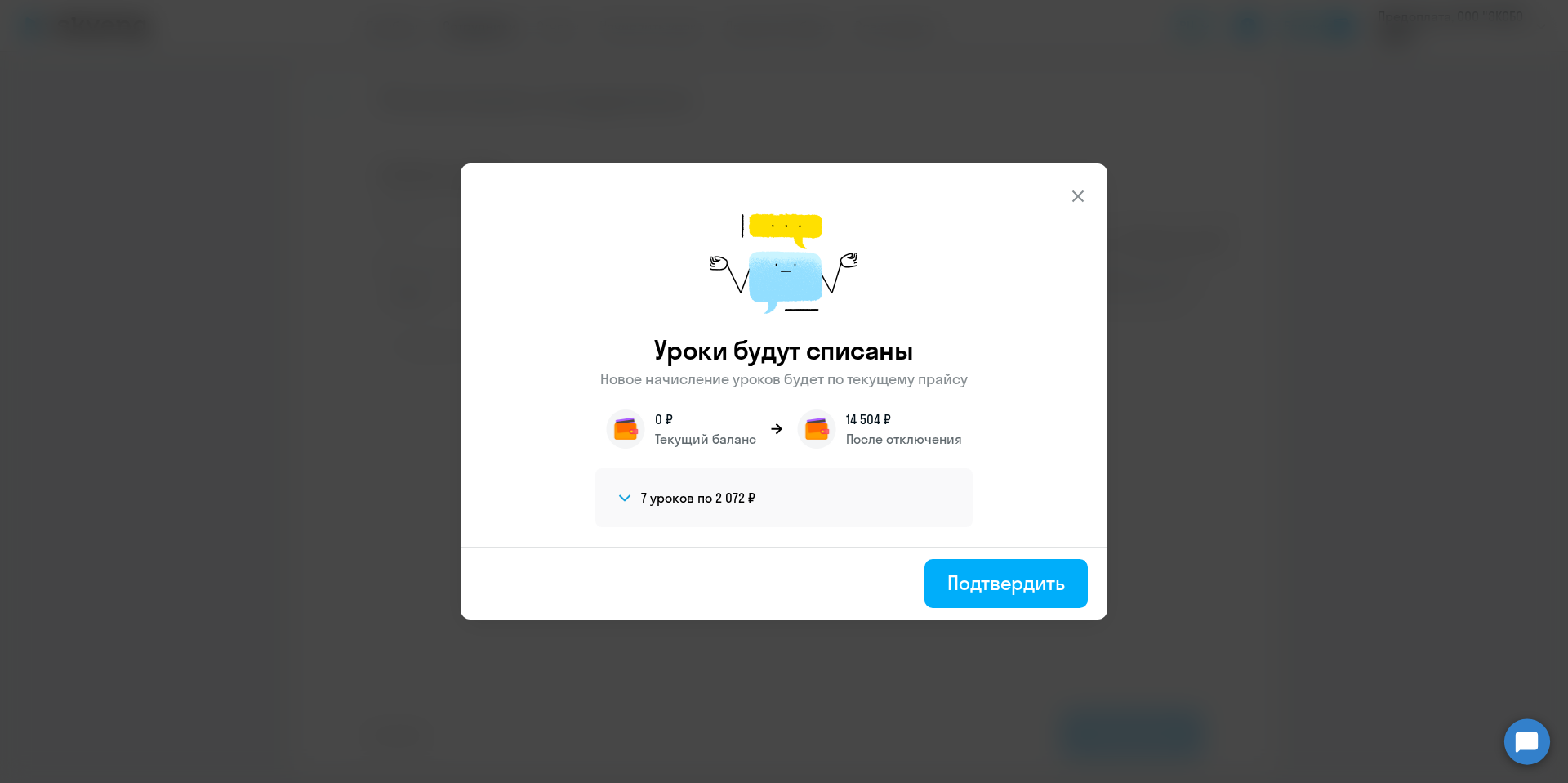
click at [628, 498] on icon at bounding box center [625, 498] width 11 height 7
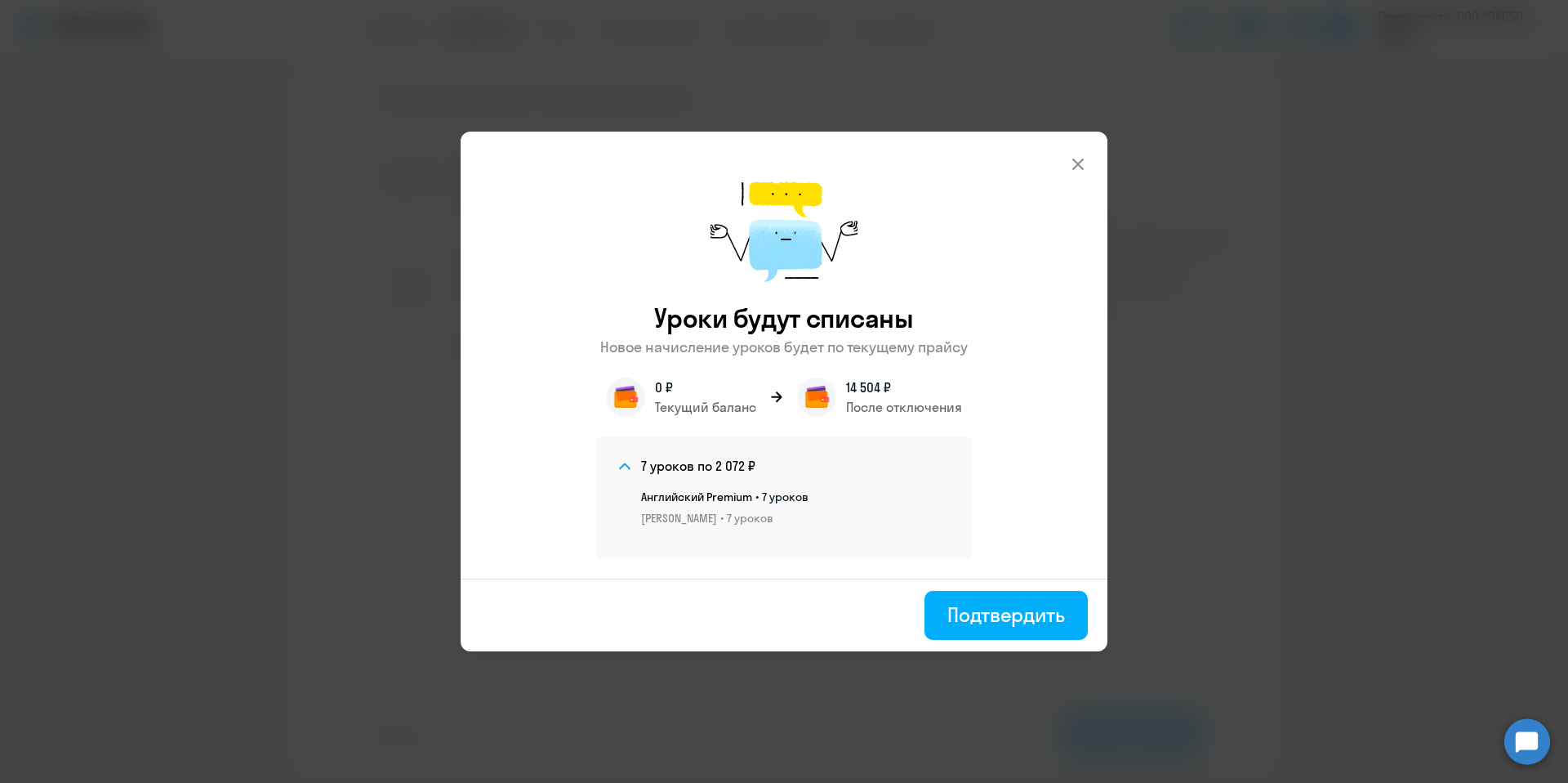
click at [1075, 170] on icon at bounding box center [1078, 164] width 19 height 19
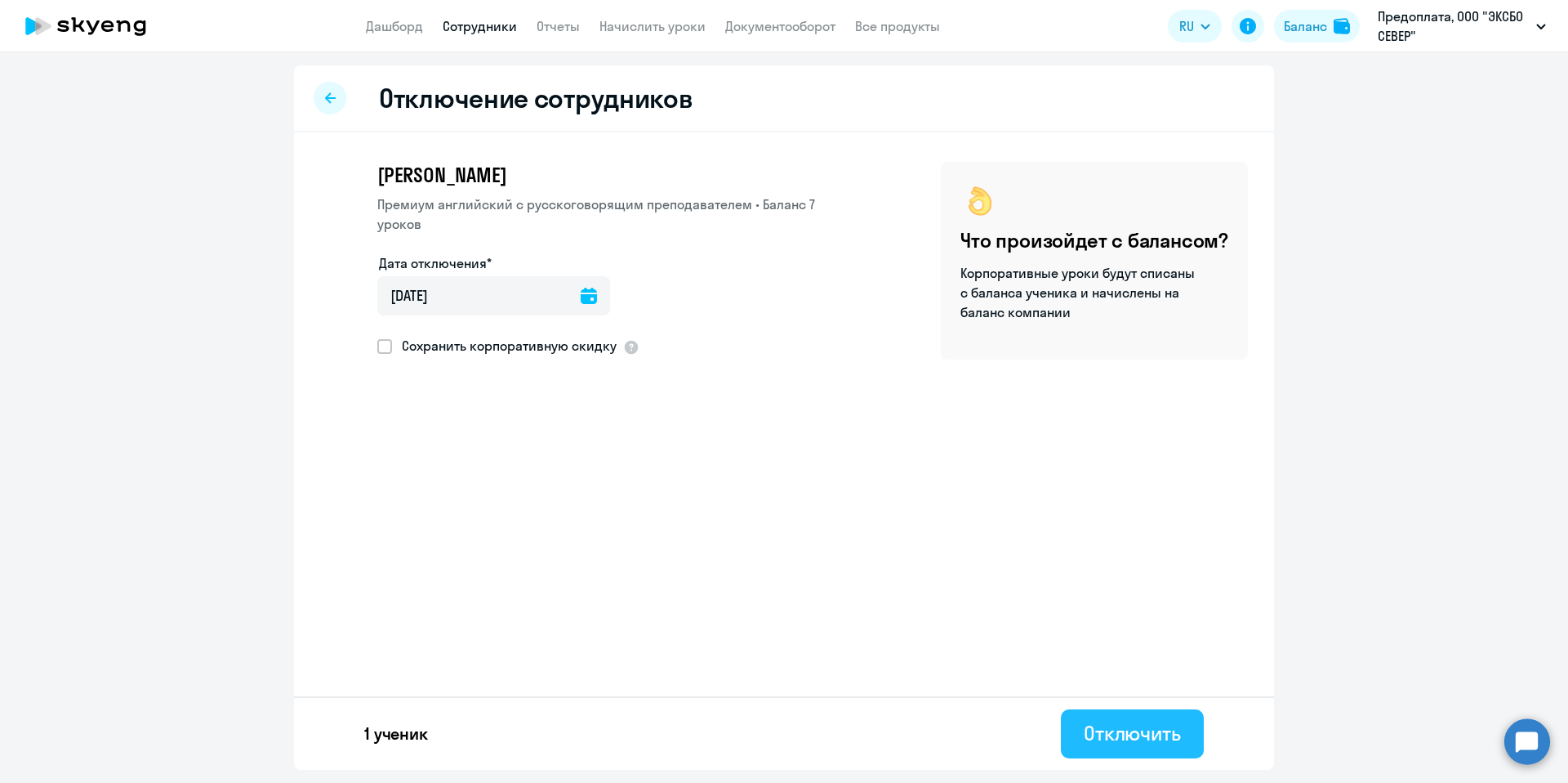
click at [1120, 728] on div "Отключить" at bounding box center [1133, 732] width 98 height 26
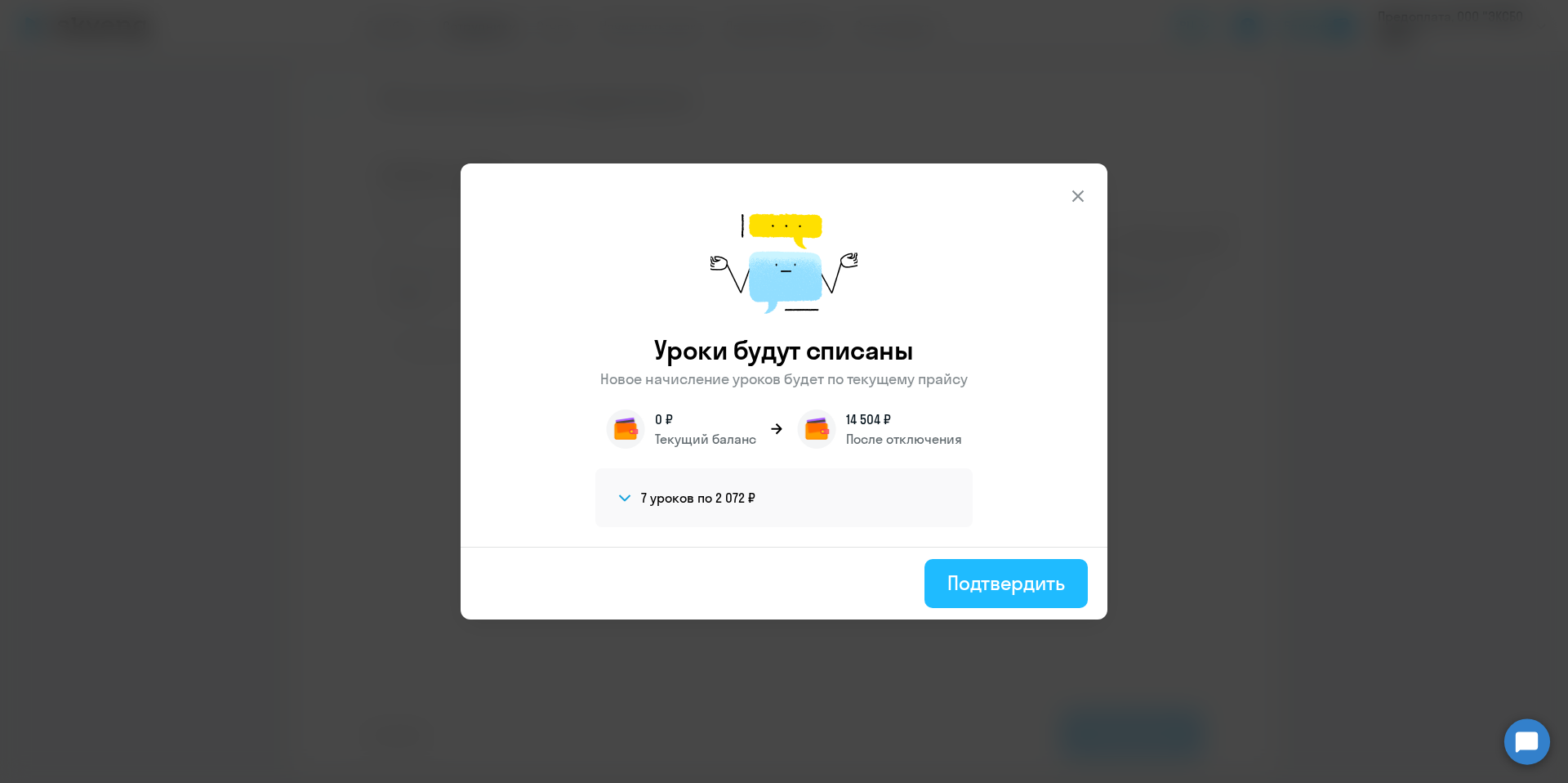
click at [956, 593] on div "Подтвердить" at bounding box center [1005, 582] width 118 height 26
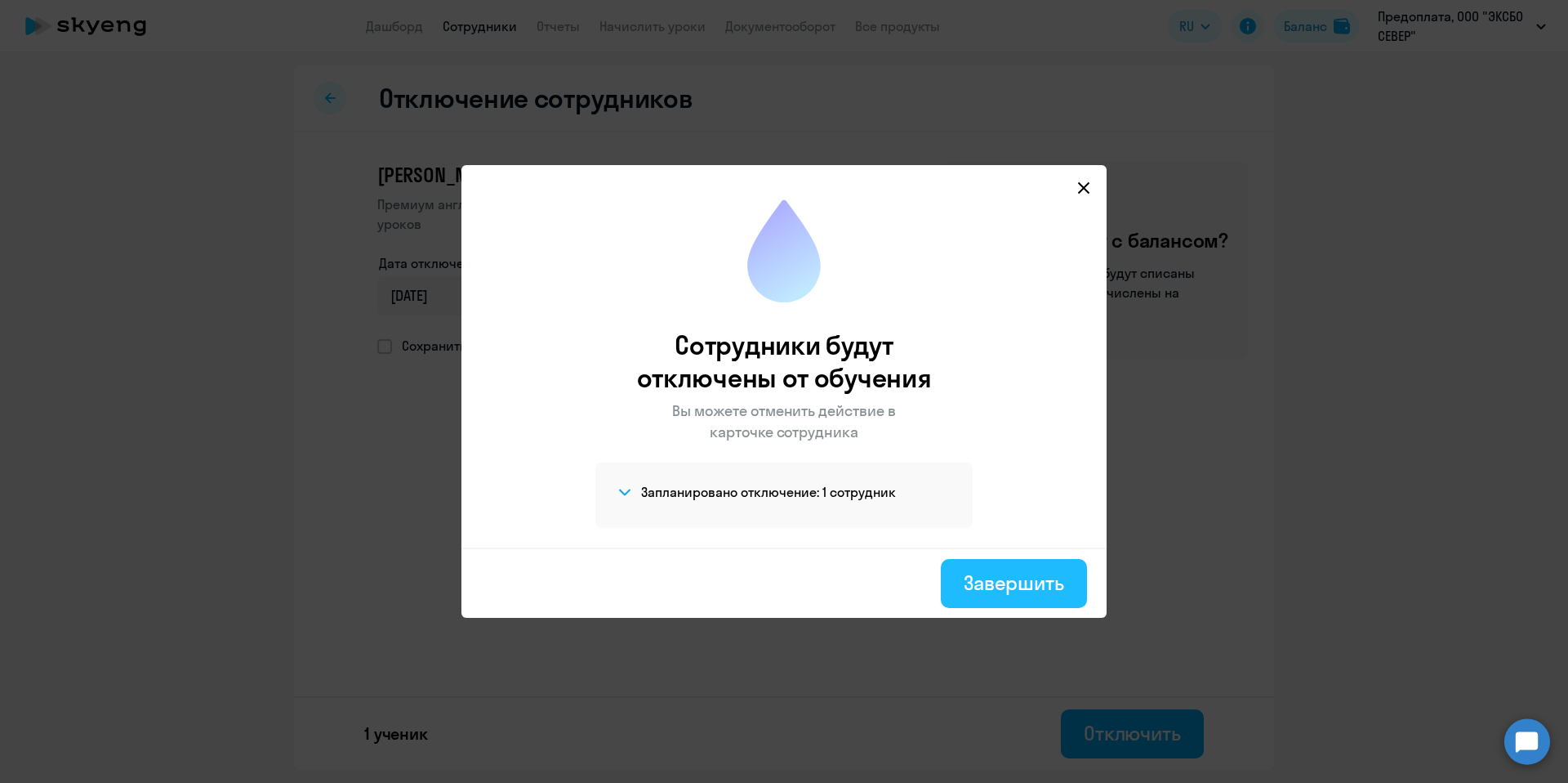
click at [992, 599] on button "Завершить" at bounding box center [1014, 583] width 146 height 49
select select "30"
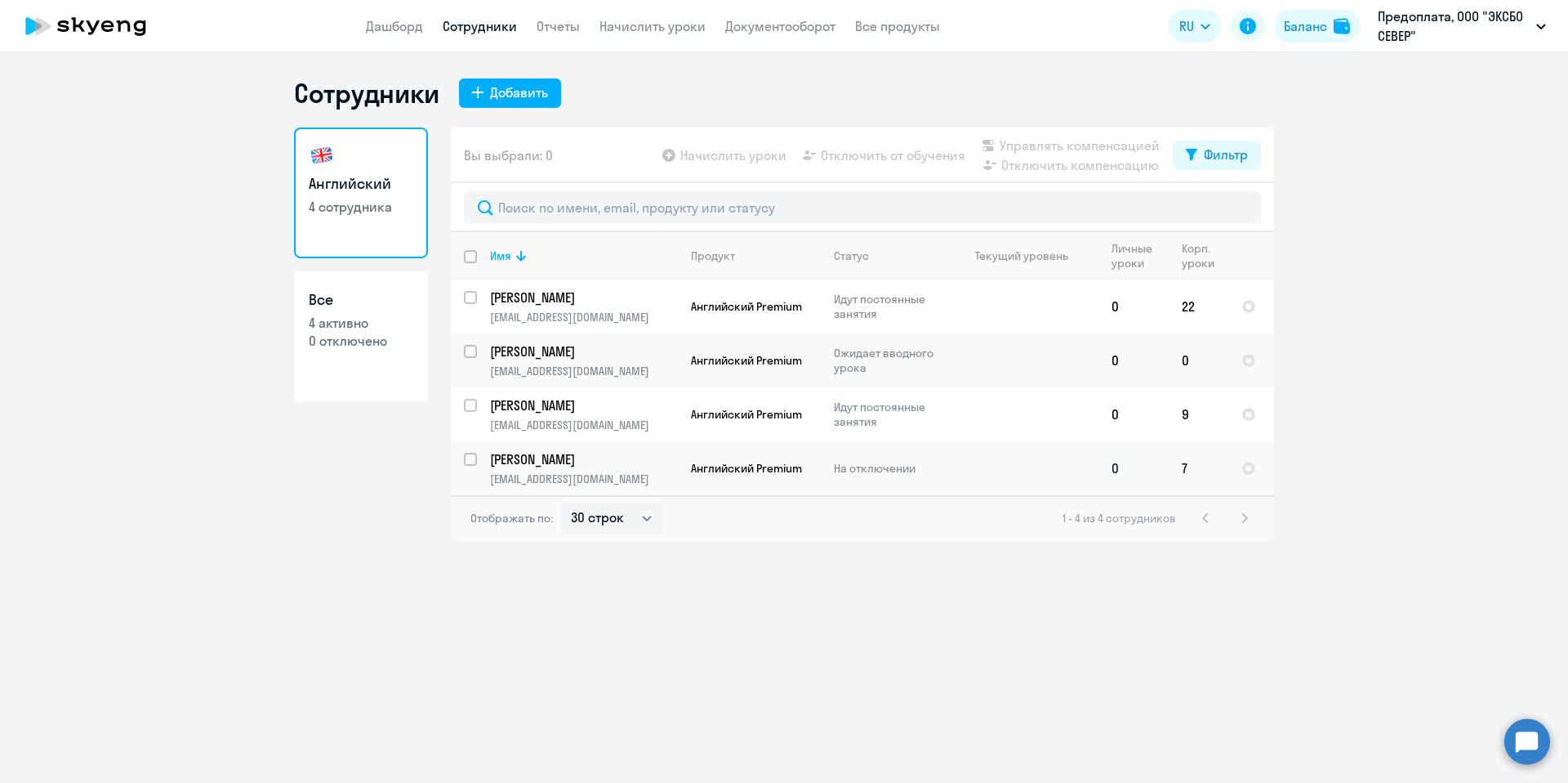
click at [863, 474] on p "На отключении" at bounding box center [890, 468] width 112 height 14
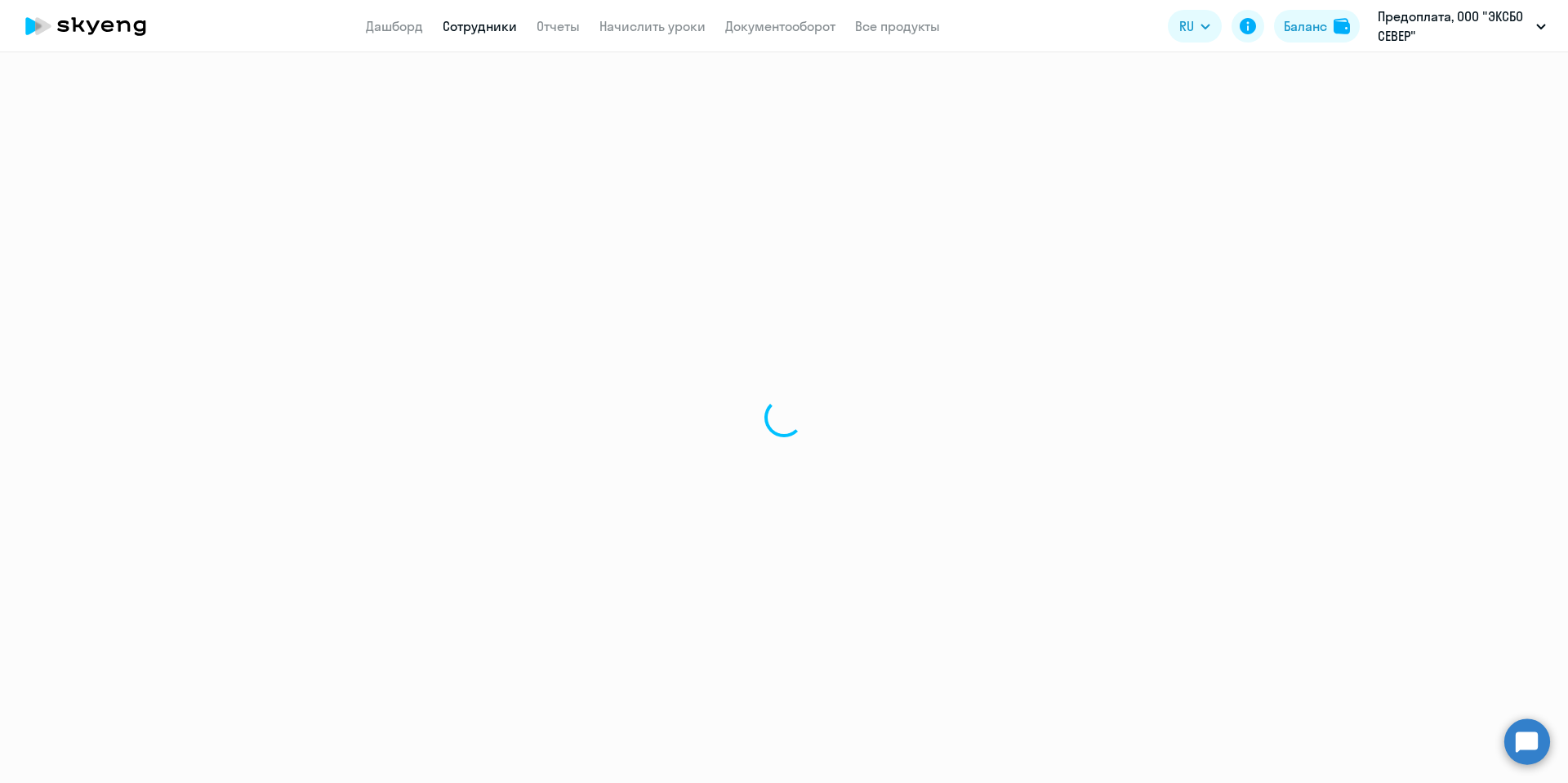
select select "english"
